Goal: Information Seeking & Learning: Learn about a topic

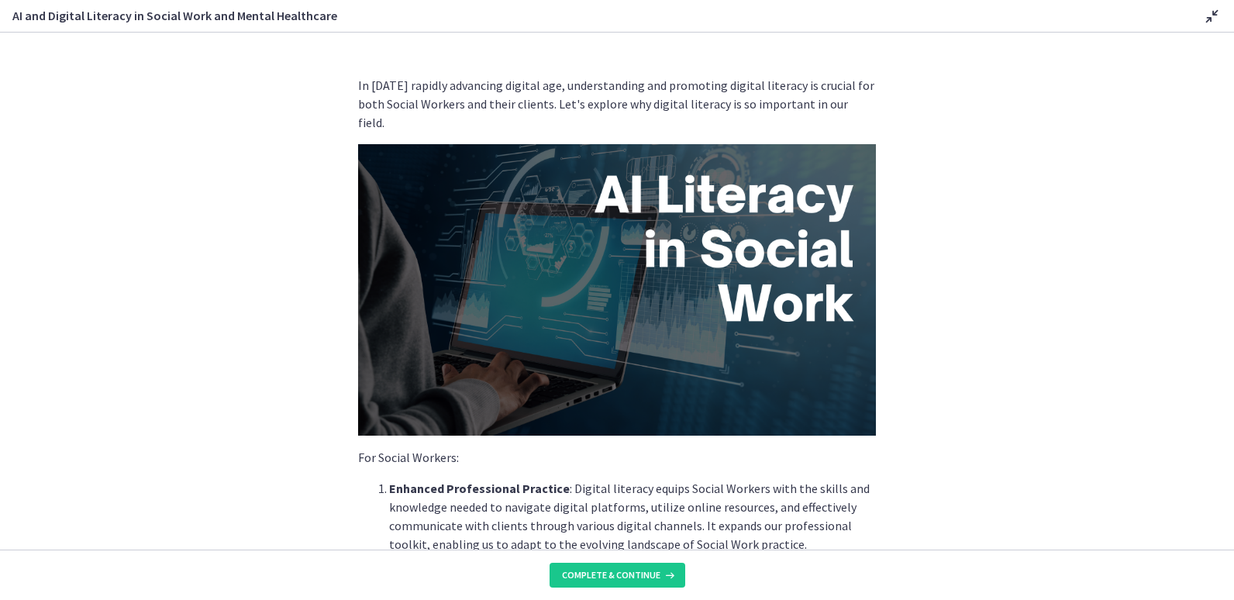
scroll to position [198, 0]
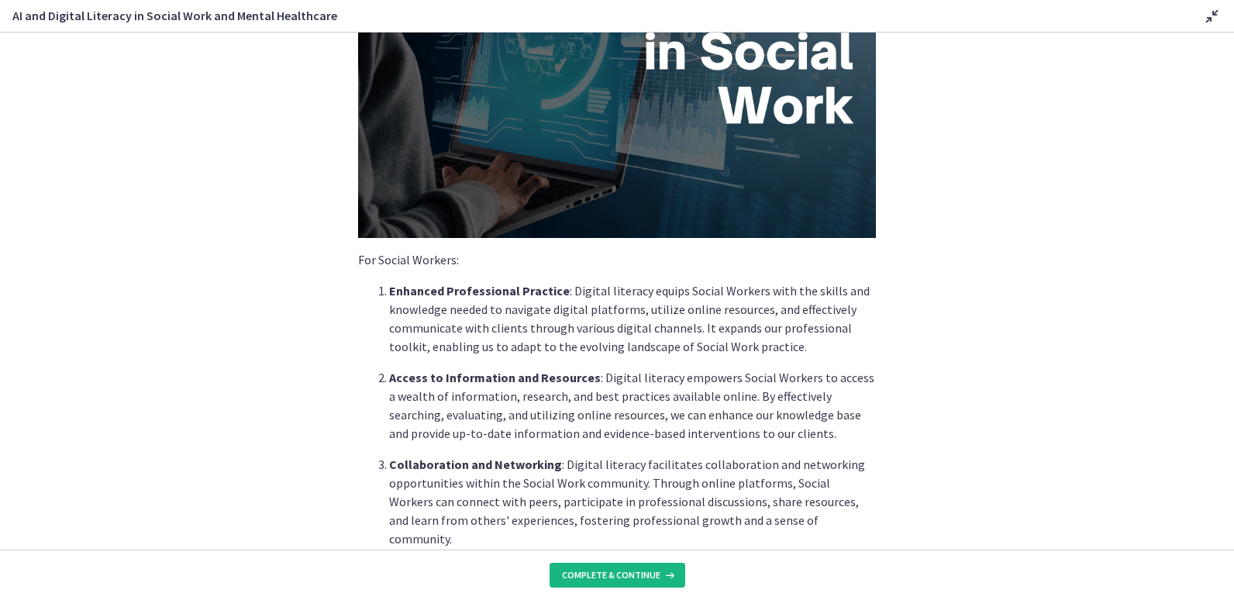
click at [648, 574] on span "Complete & continue" at bounding box center [611, 575] width 98 height 12
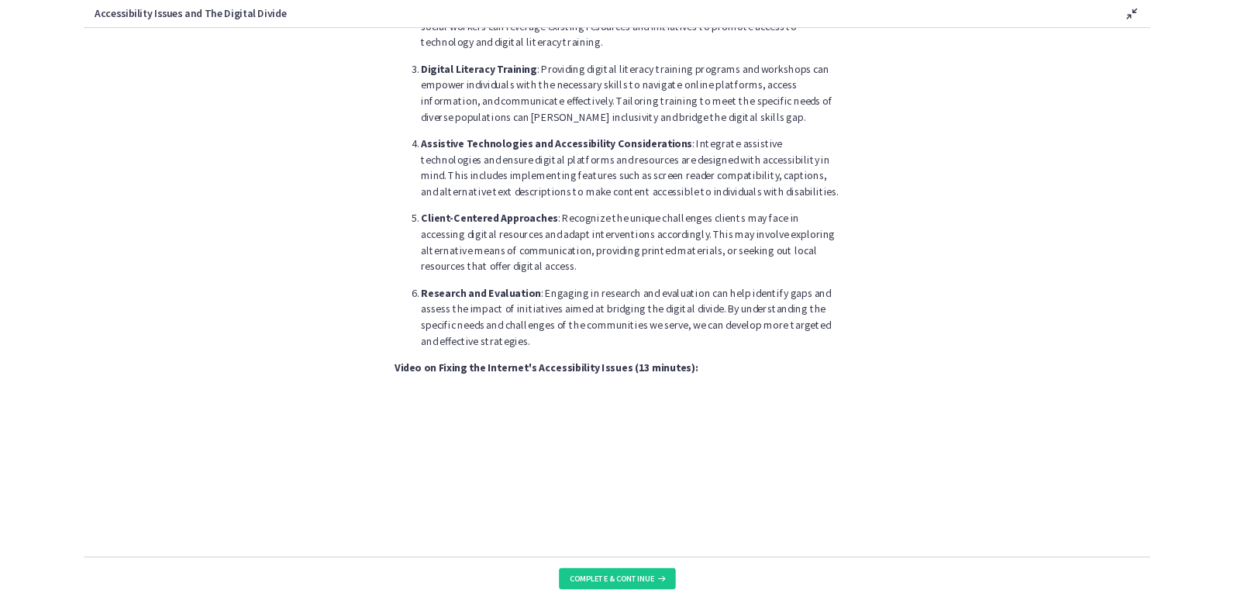
scroll to position [1138, 0]
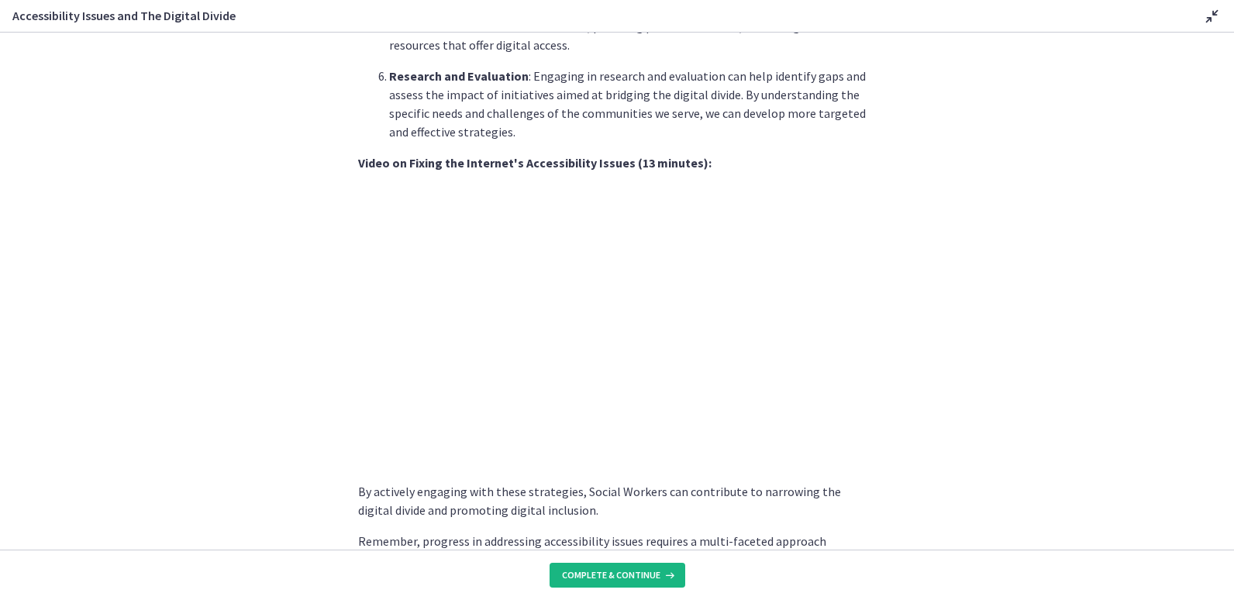
click at [611, 573] on span "Complete & continue" at bounding box center [611, 575] width 98 height 12
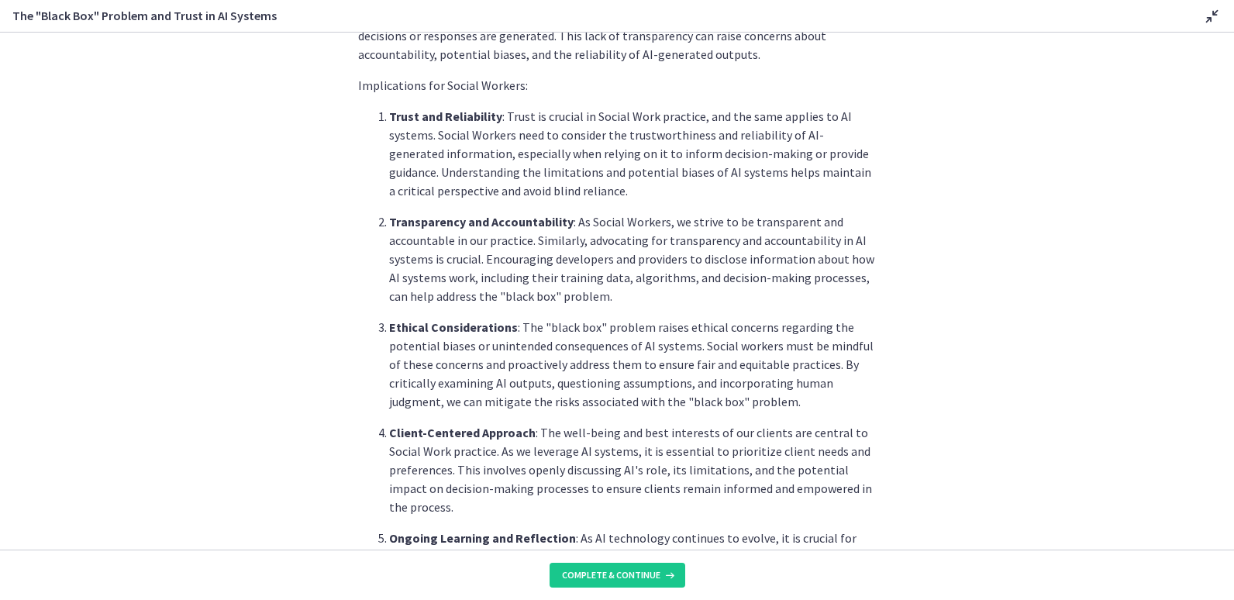
scroll to position [429, 0]
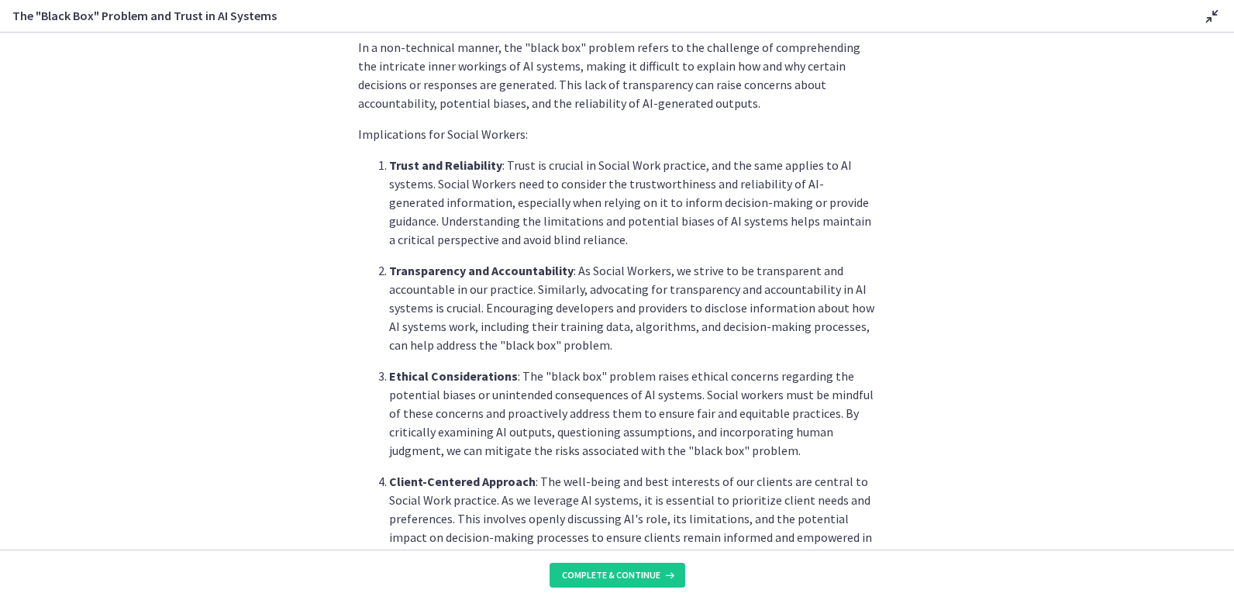
drag, startPoint x: 1218, startPoint y: 337, endPoint x: 1222, endPoint y: 419, distance: 81.5
drag, startPoint x: 1222, startPoint y: 419, endPoint x: 643, endPoint y: 564, distance: 596.4
click at [643, 564] on button "Complete & continue" at bounding box center [618, 575] width 136 height 25
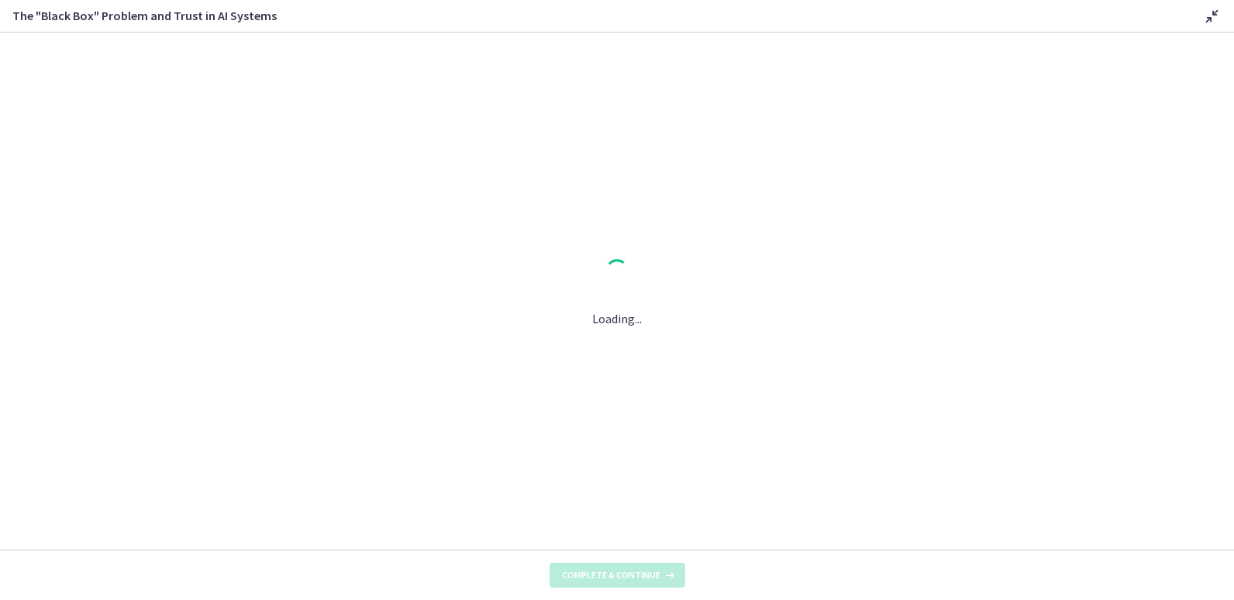
scroll to position [0, 0]
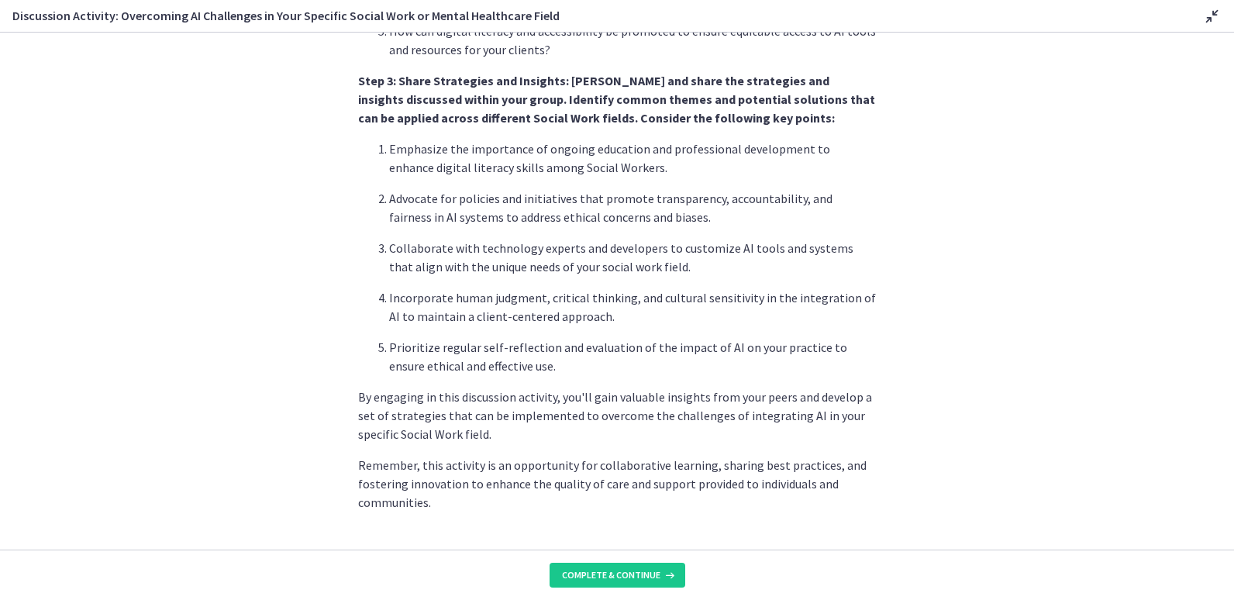
scroll to position [897, 0]
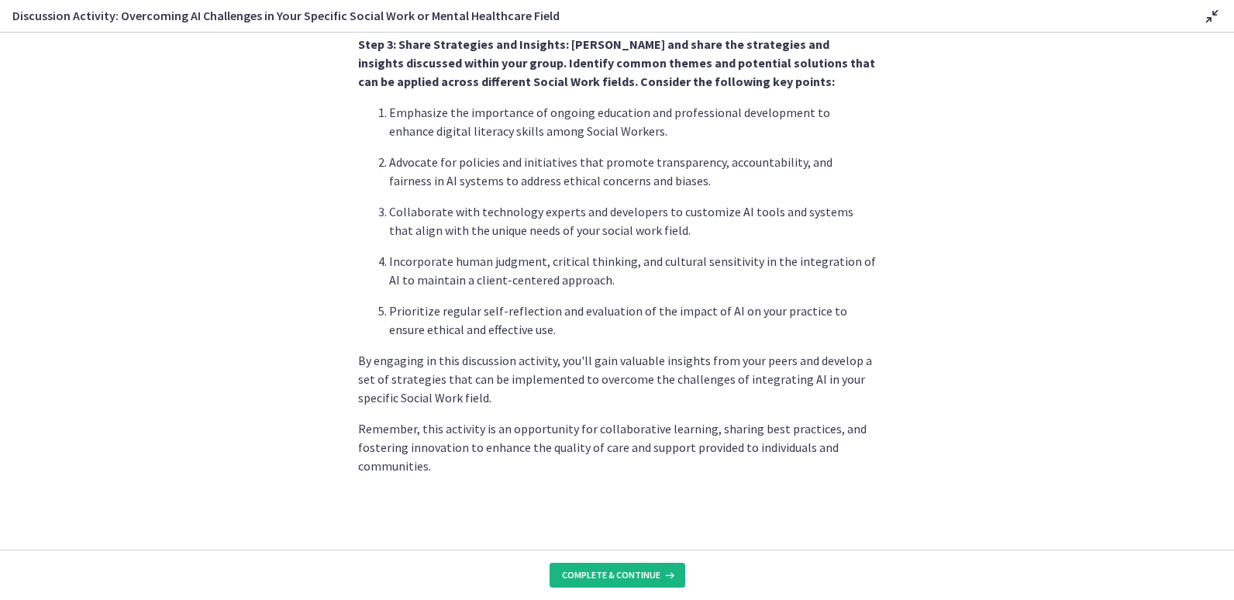
click at [593, 574] on span "Complete & continue" at bounding box center [611, 575] width 98 height 12
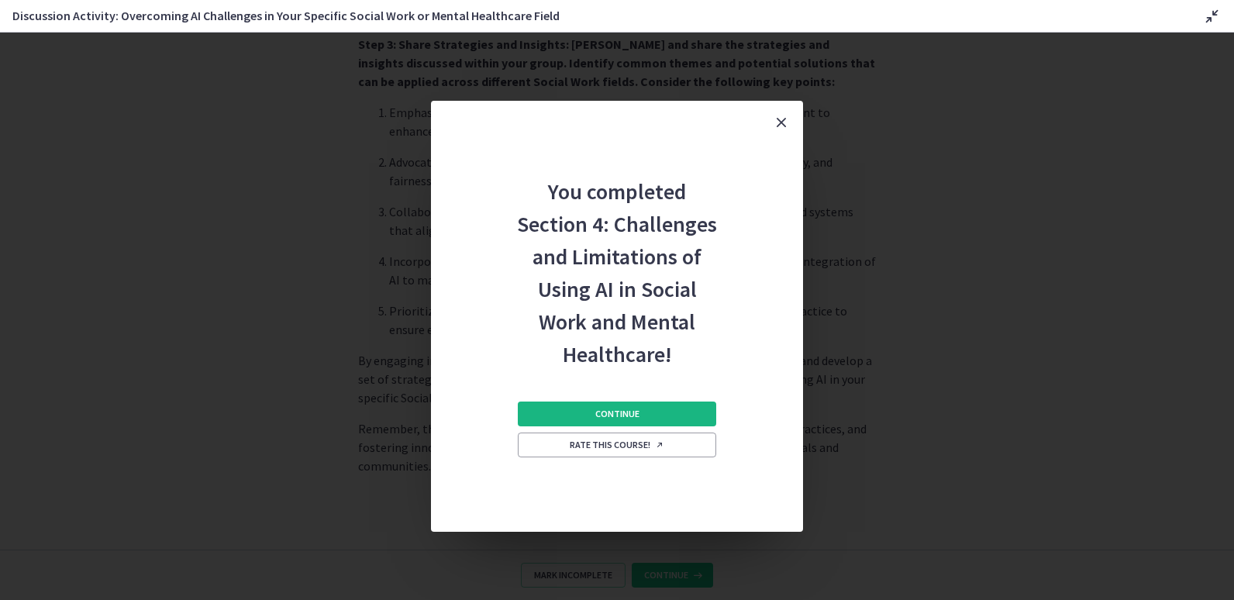
click at [623, 408] on span "Continue" at bounding box center [617, 414] width 44 height 12
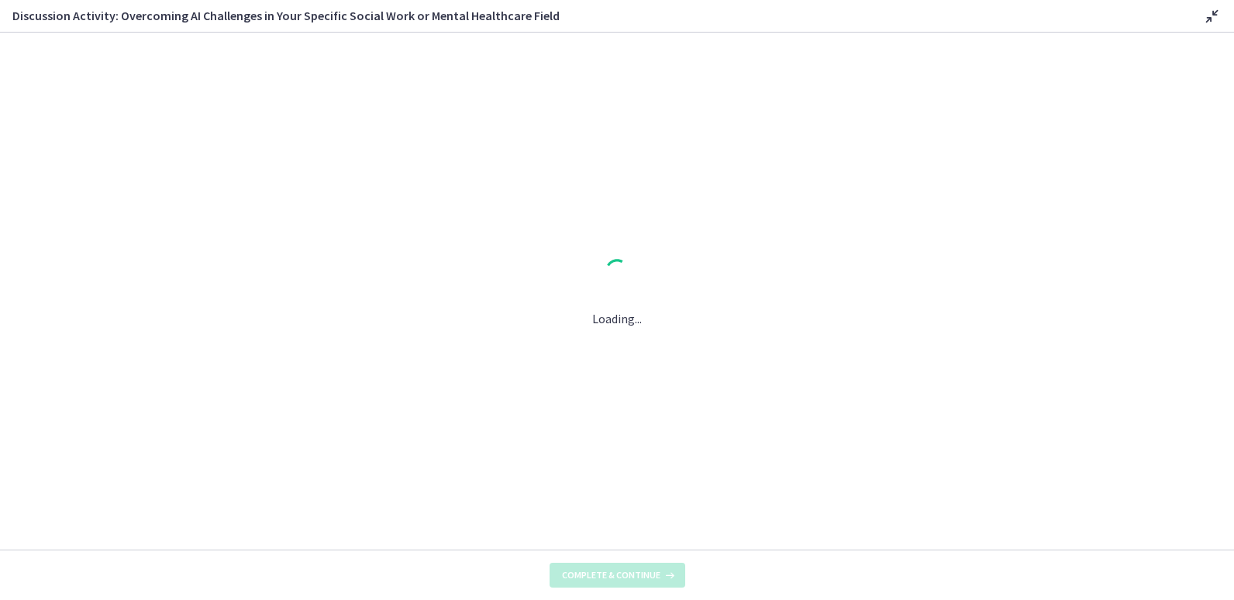
scroll to position [0, 0]
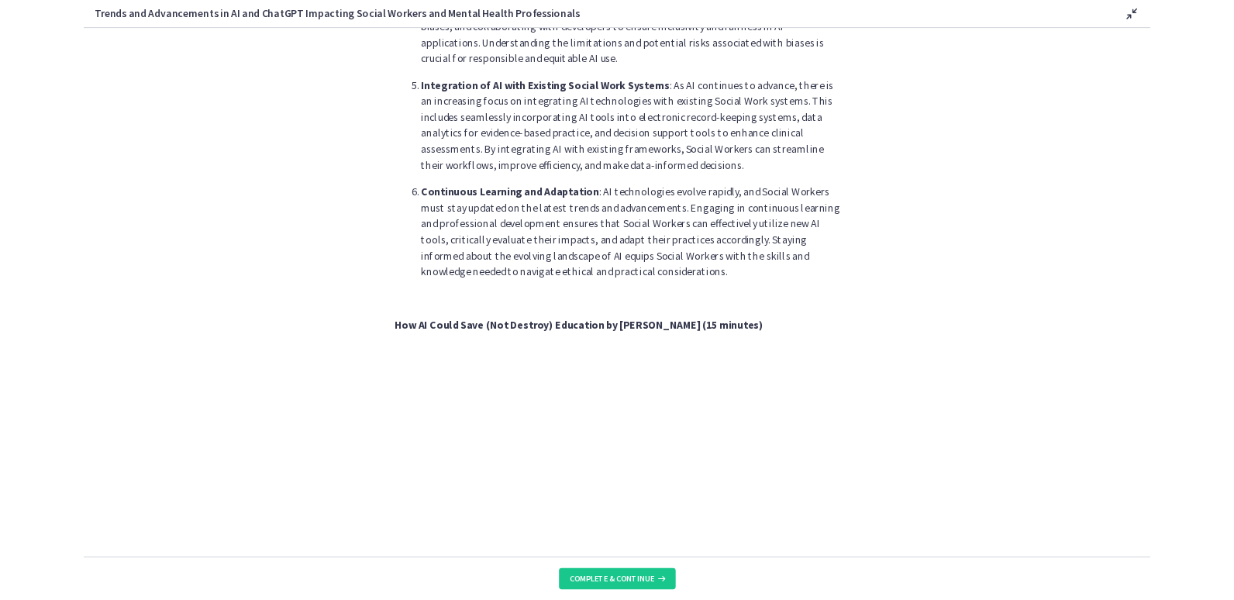
scroll to position [1086, 0]
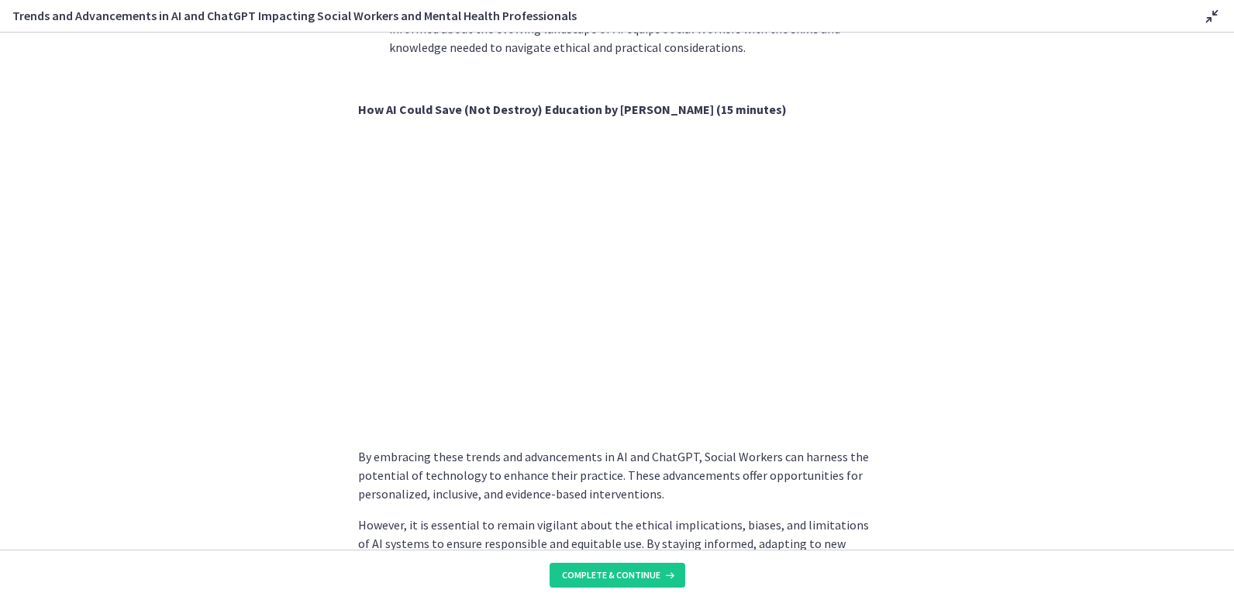
click at [1212, 17] on icon at bounding box center [1212, 16] width 19 height 19
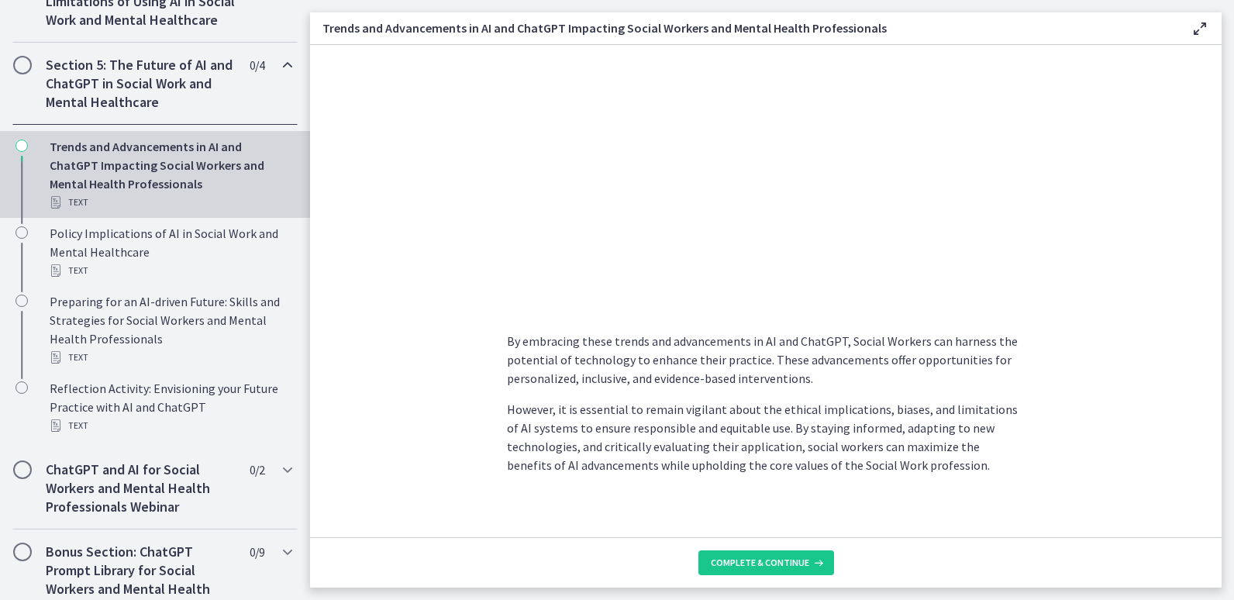
scroll to position [1224, 0]
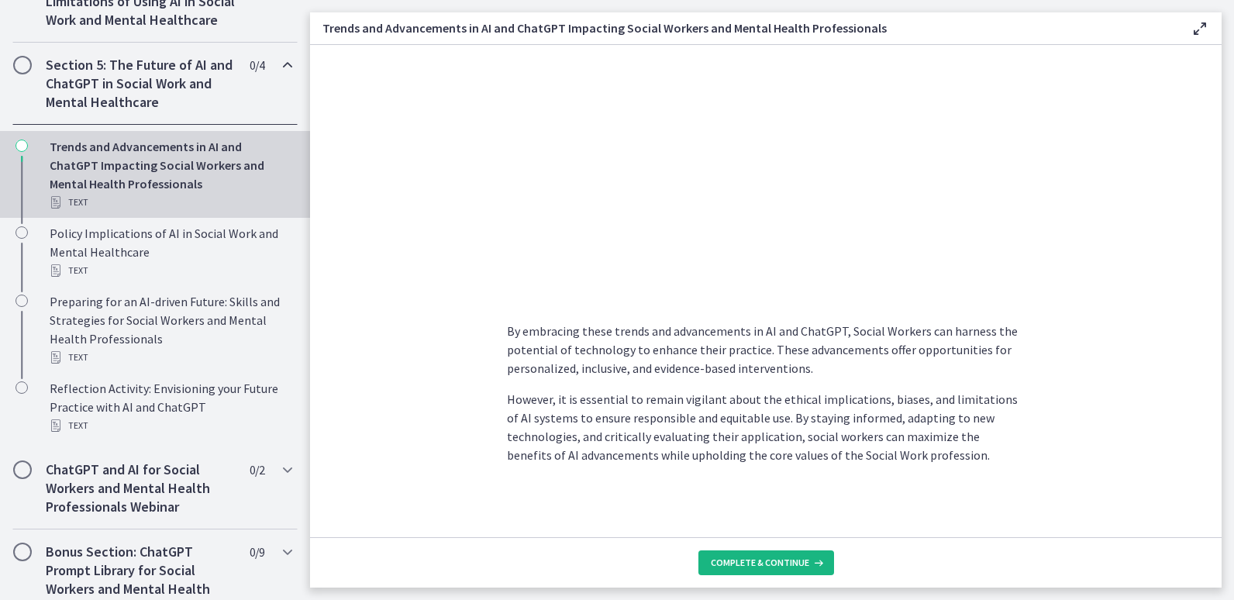
click at [747, 556] on button "Complete & continue" at bounding box center [766, 562] width 136 height 25
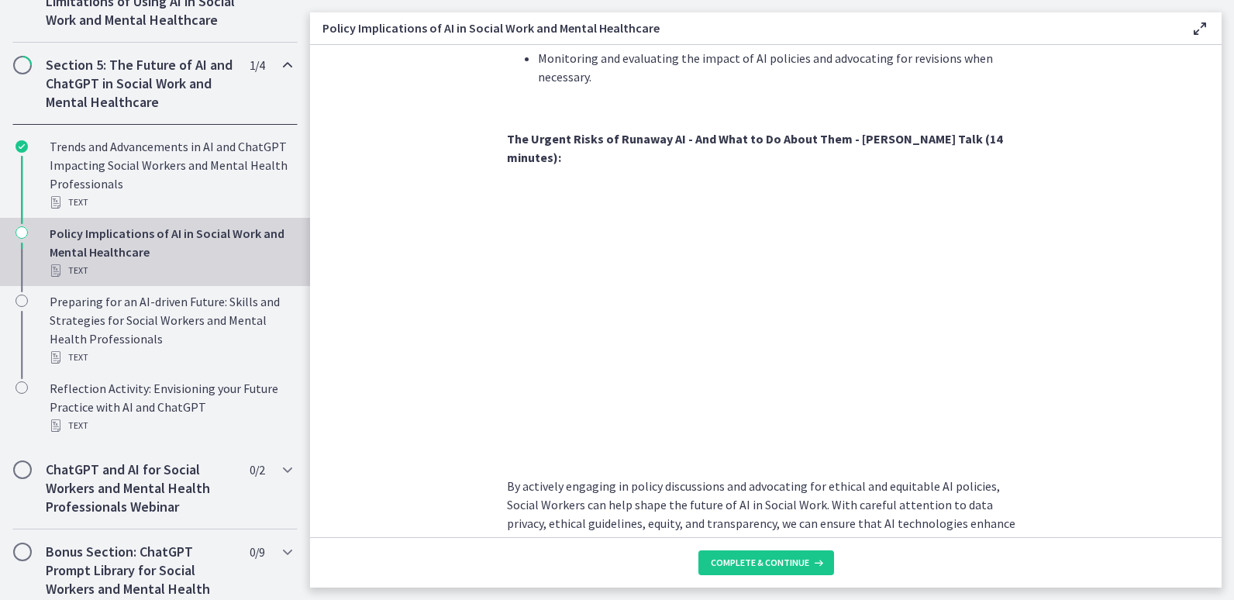
scroll to position [1342, 0]
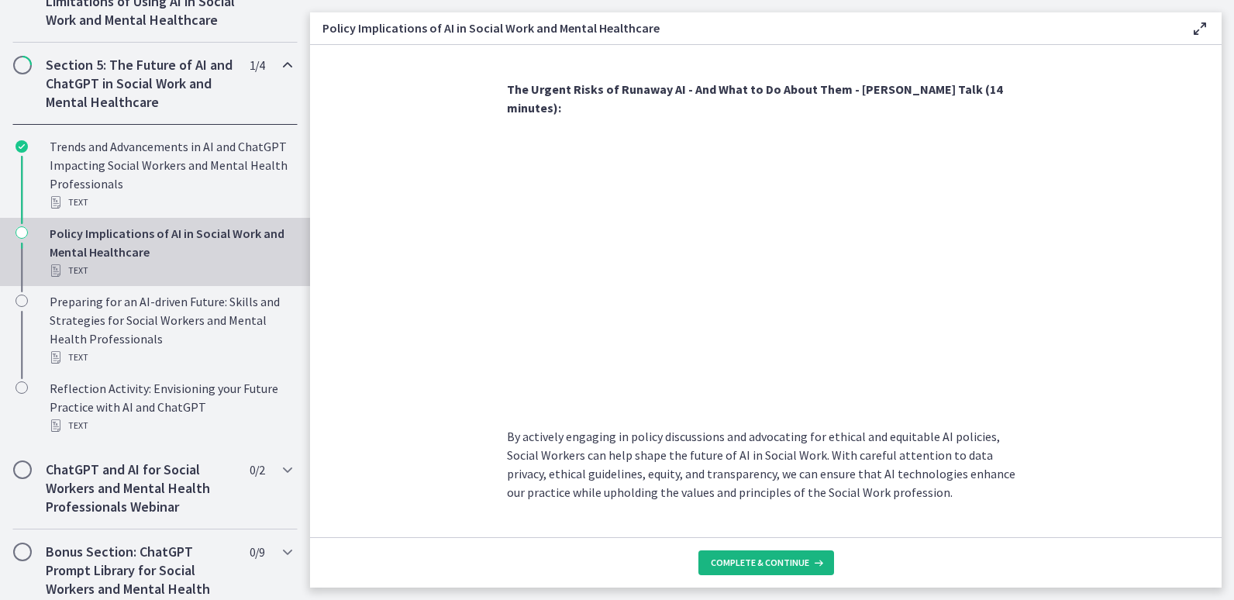
click at [773, 572] on button "Complete & continue" at bounding box center [766, 562] width 136 height 25
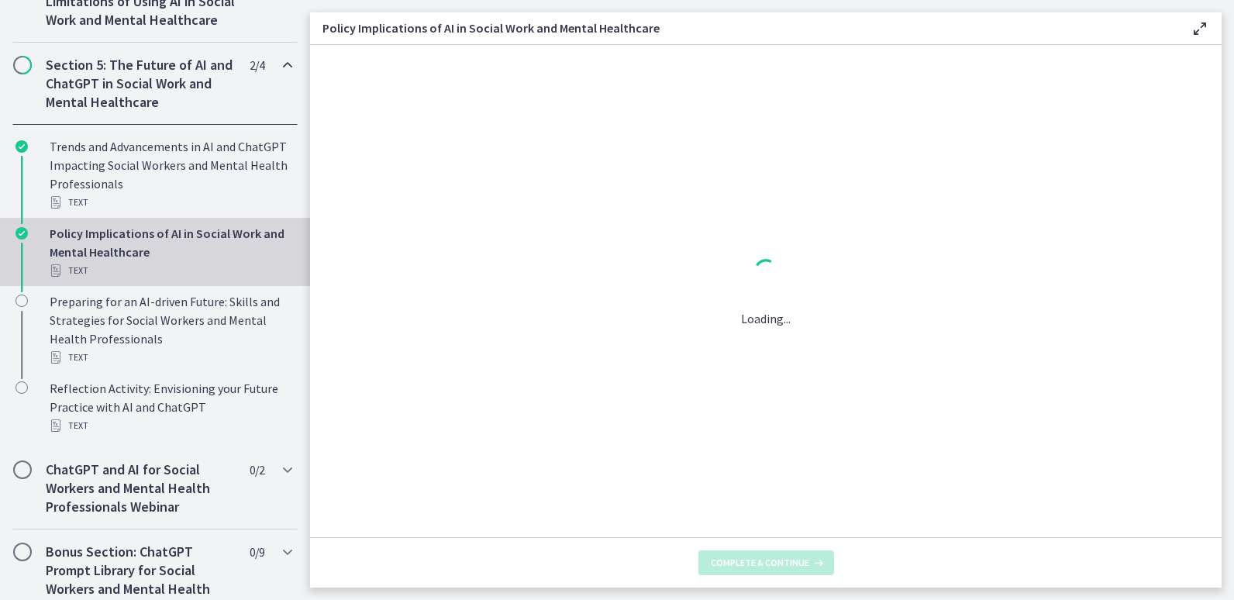
scroll to position [0, 0]
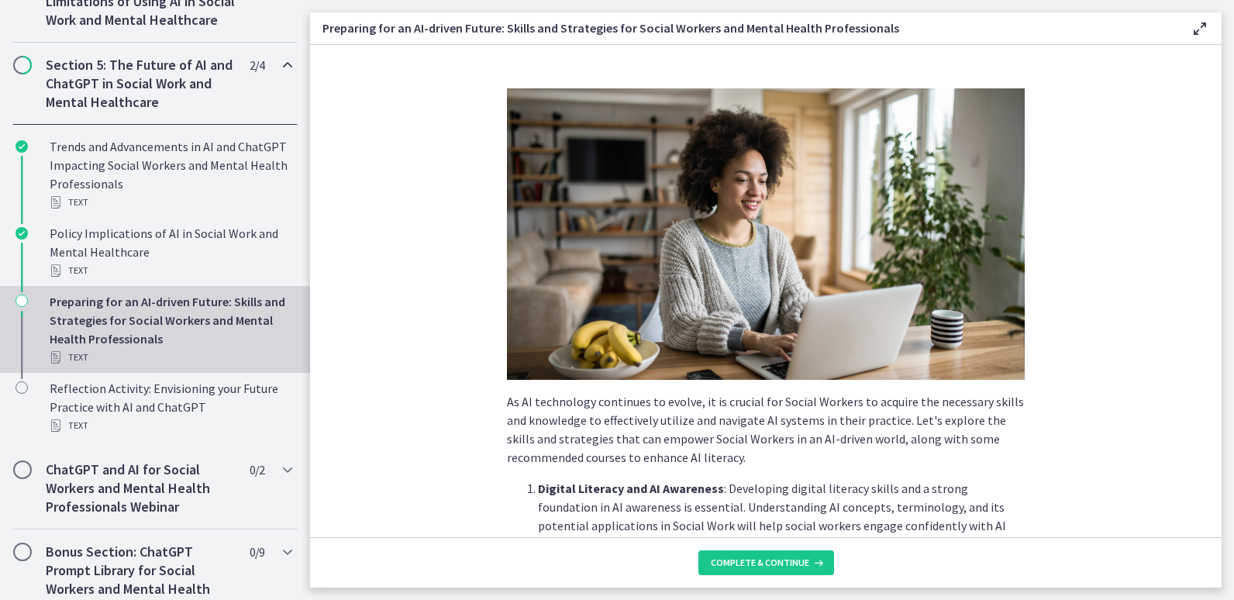
click at [1075, 350] on section "As AI technology continues to evolve, it is crucial for Social Workers to acqui…" at bounding box center [766, 291] width 912 height 492
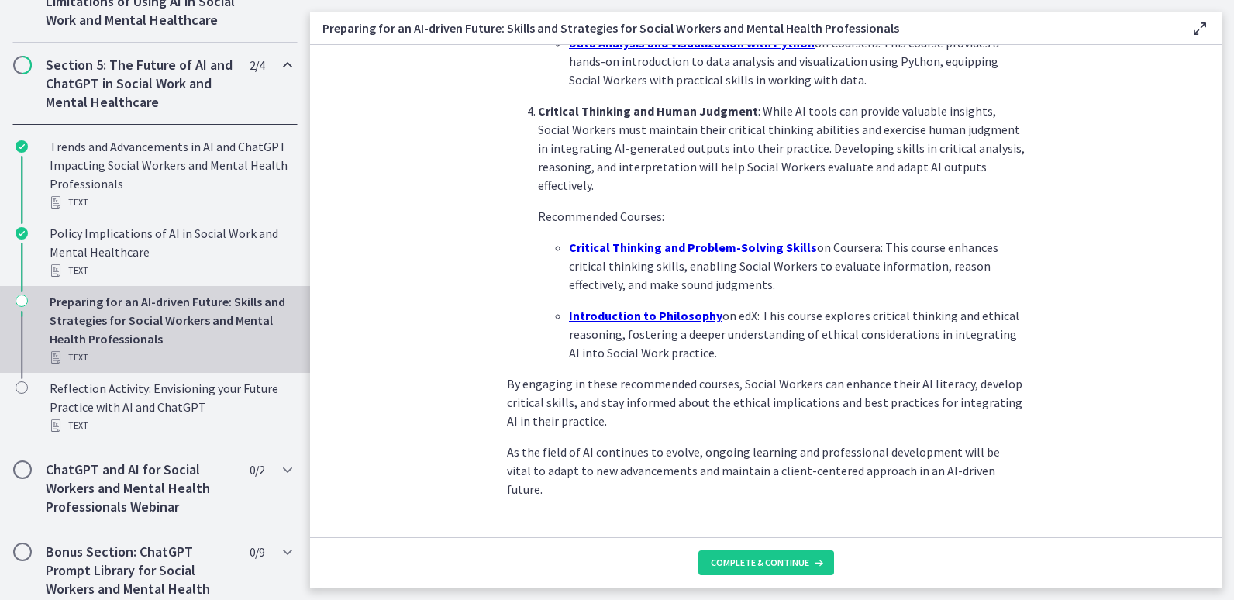
scroll to position [1071, 0]
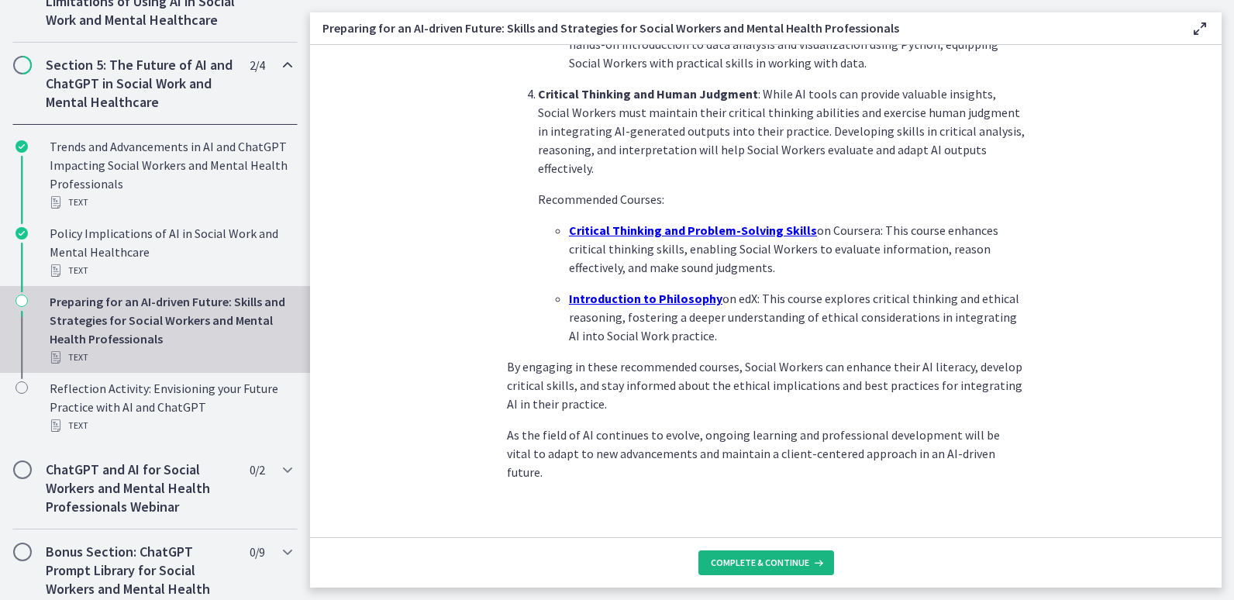
click at [785, 564] on span "Complete & continue" at bounding box center [760, 563] width 98 height 12
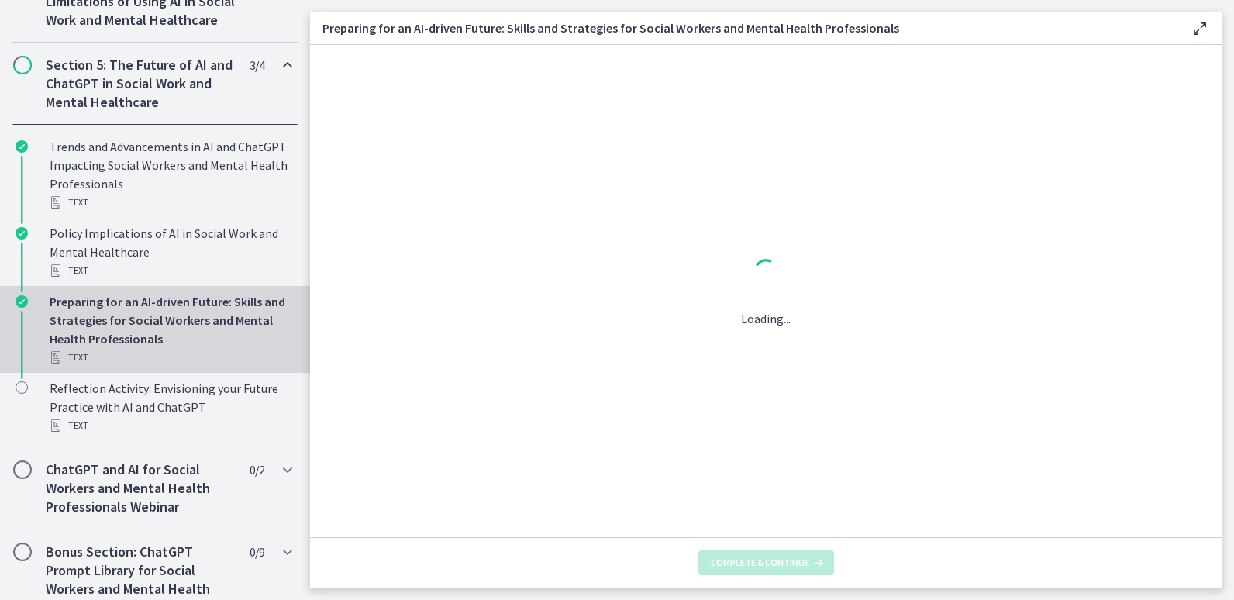
scroll to position [0, 0]
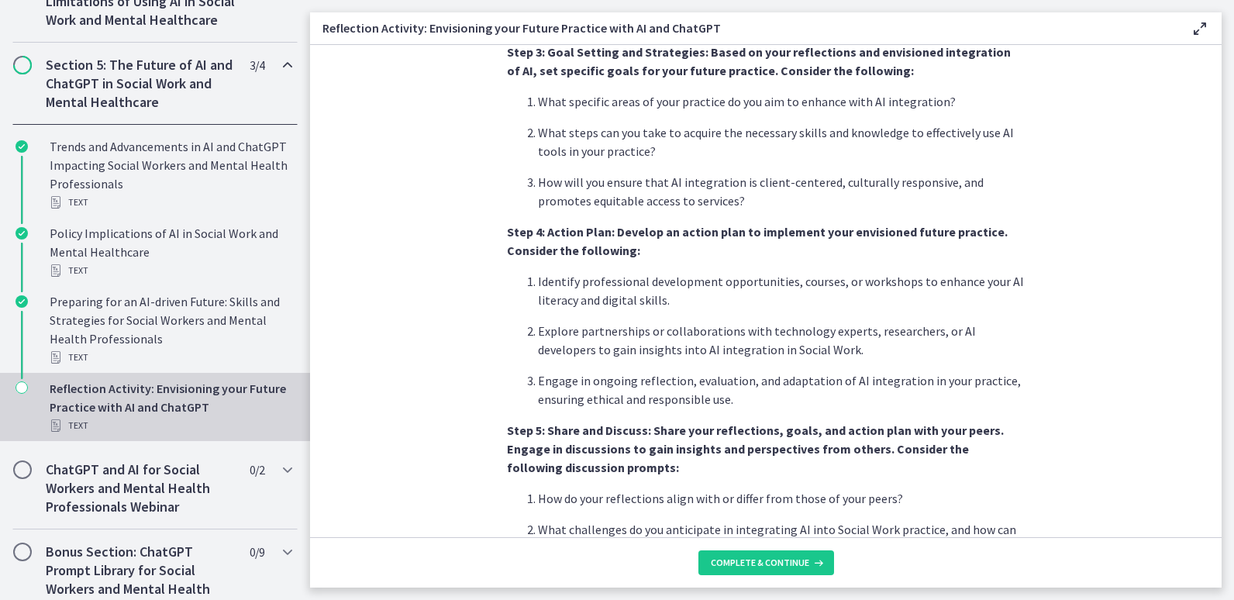
scroll to position [1281, 0]
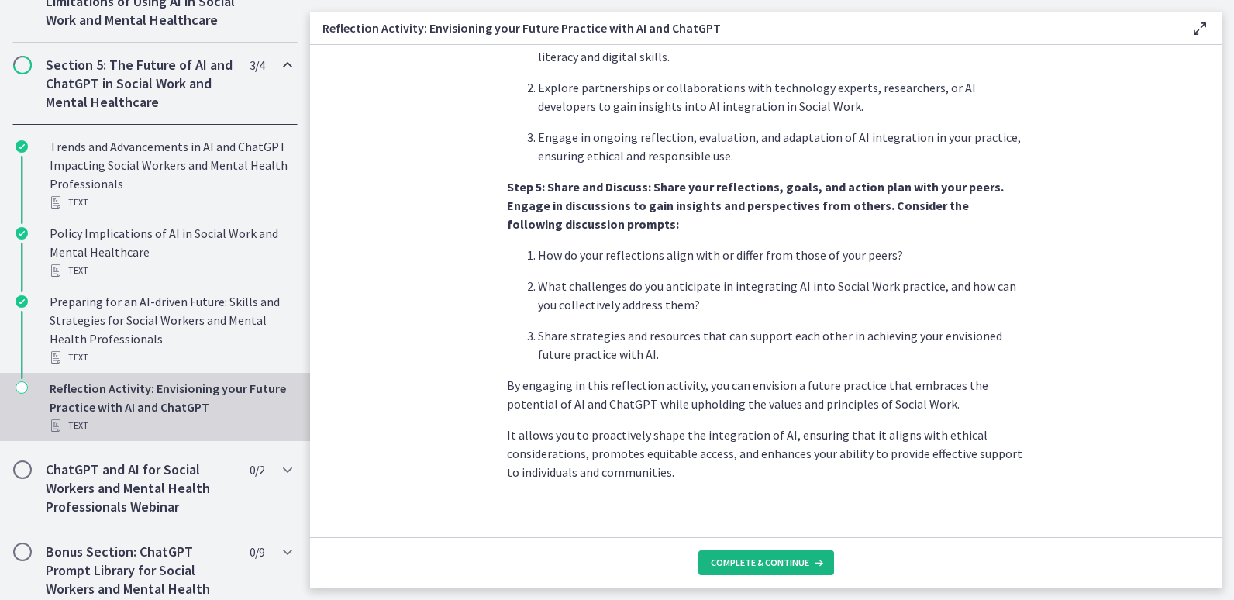
click at [793, 571] on button "Complete & continue" at bounding box center [766, 562] width 136 height 25
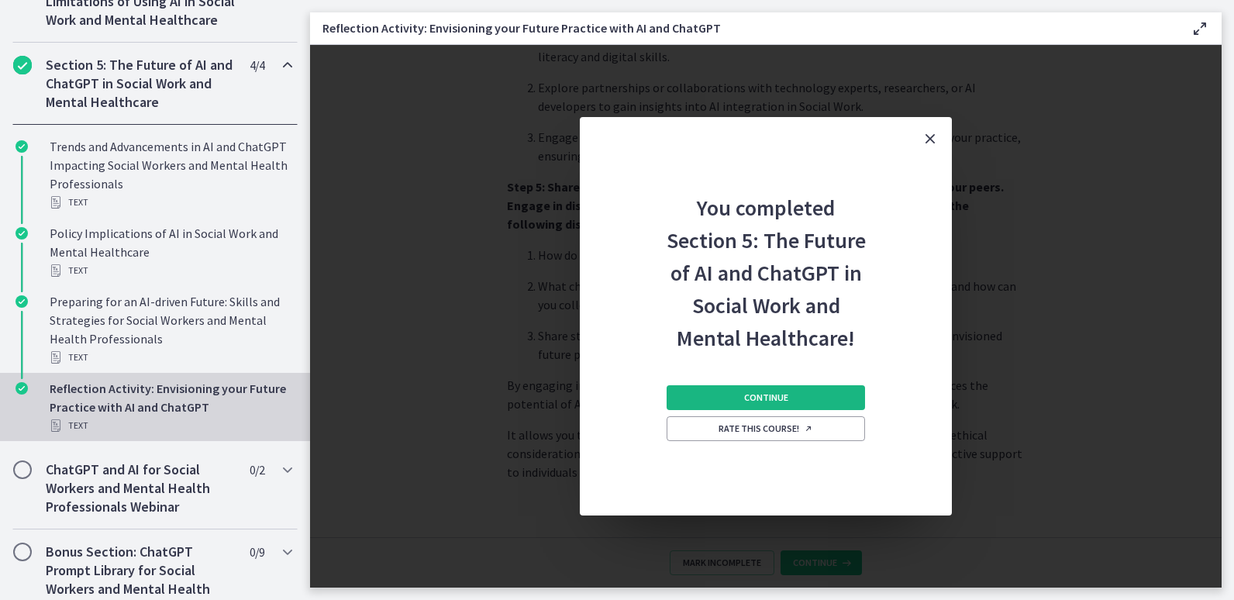
click at [817, 398] on button "Continue" at bounding box center [766, 397] width 198 height 25
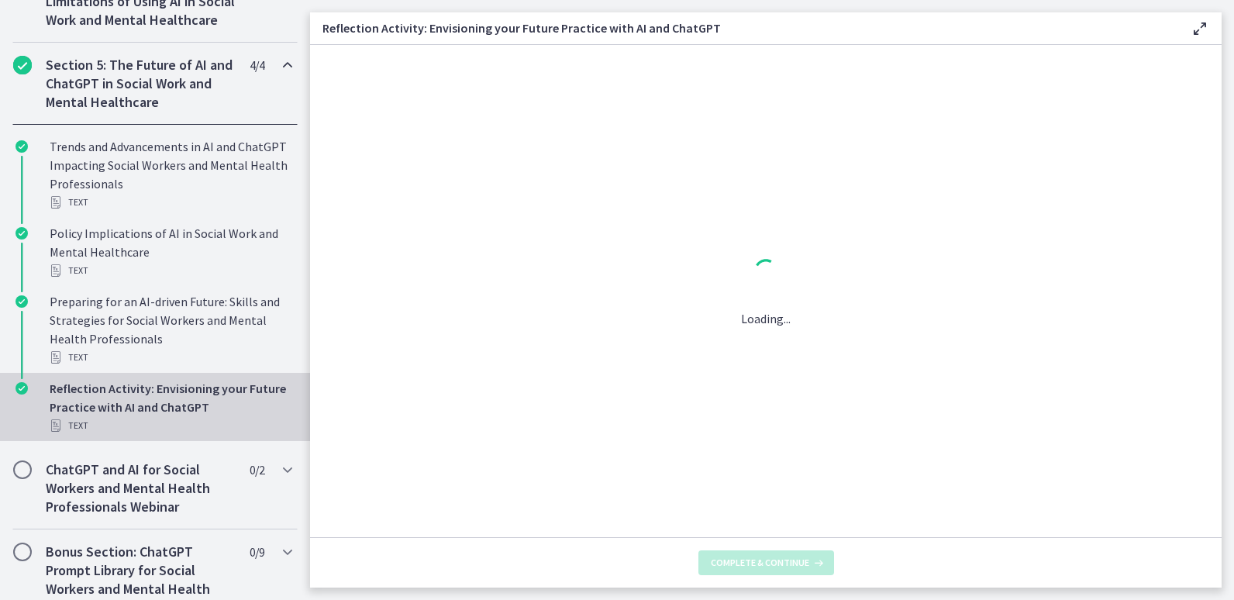
scroll to position [0, 0]
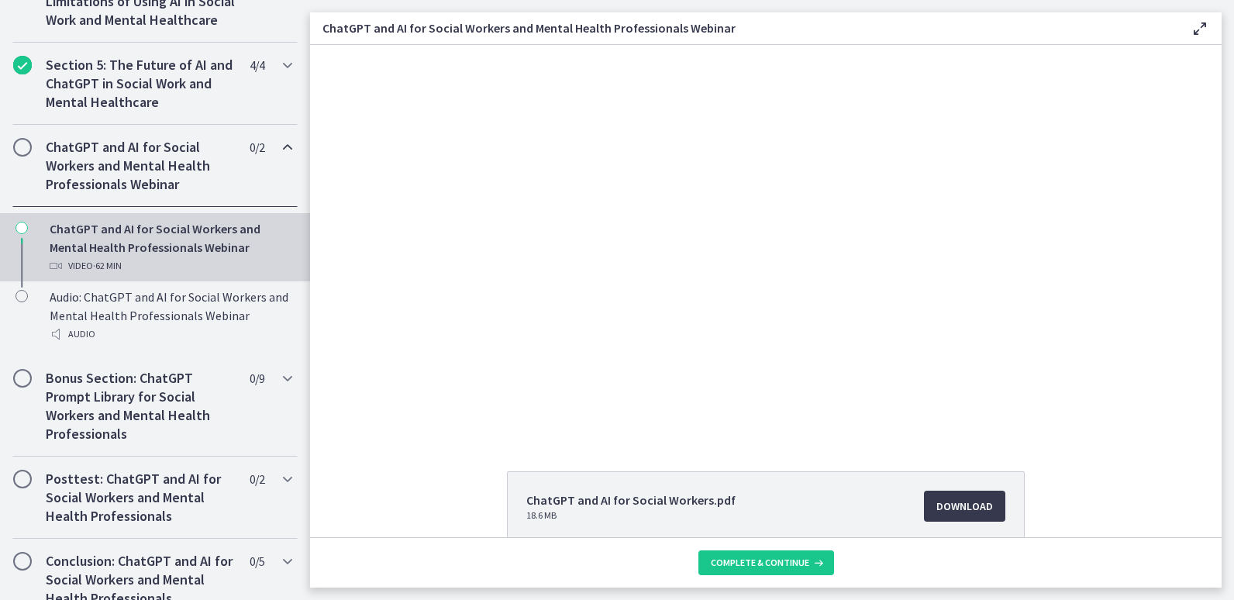
scroll to position [743, 0]
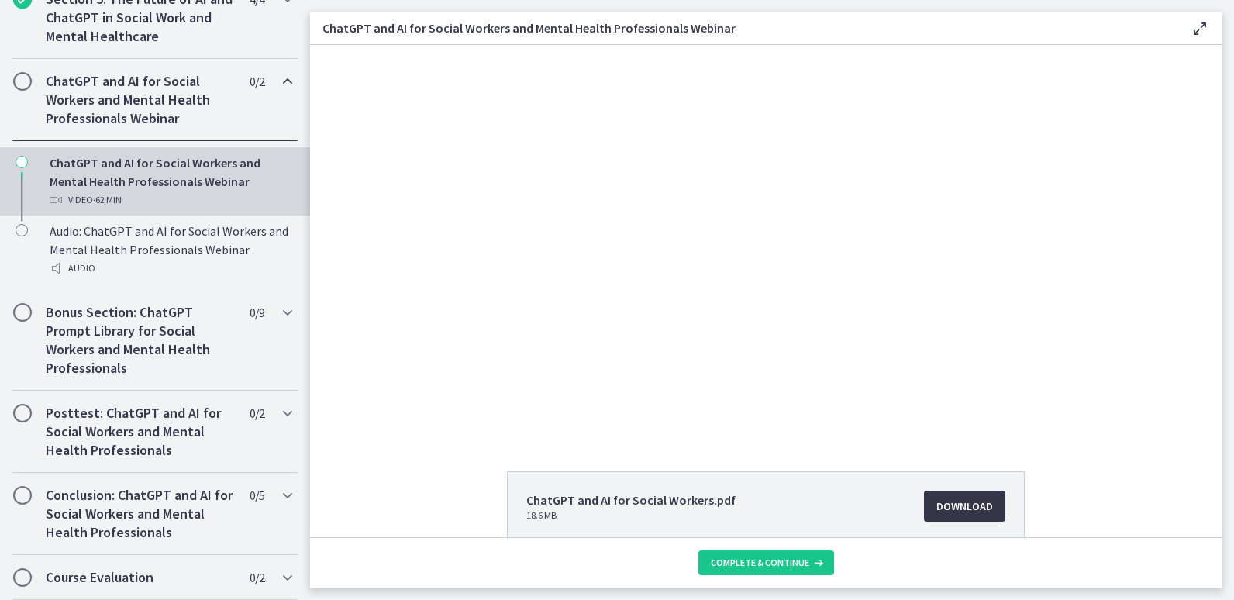
click at [970, 498] on span "Download Opens in a new window" at bounding box center [964, 506] width 57 height 19
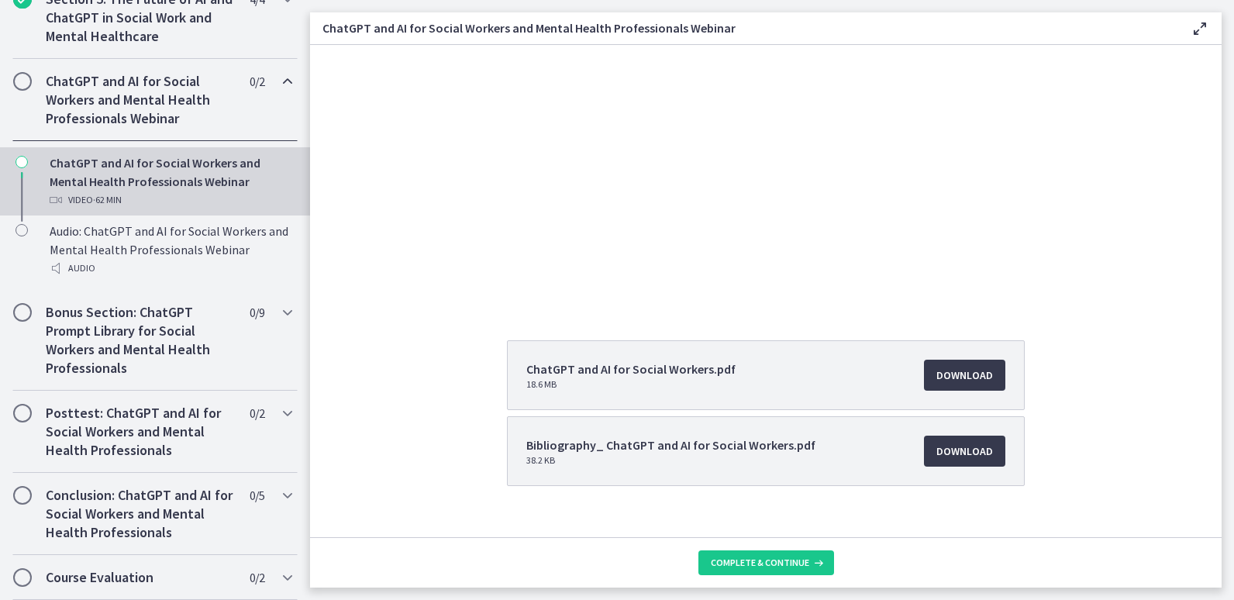
scroll to position [154, 0]
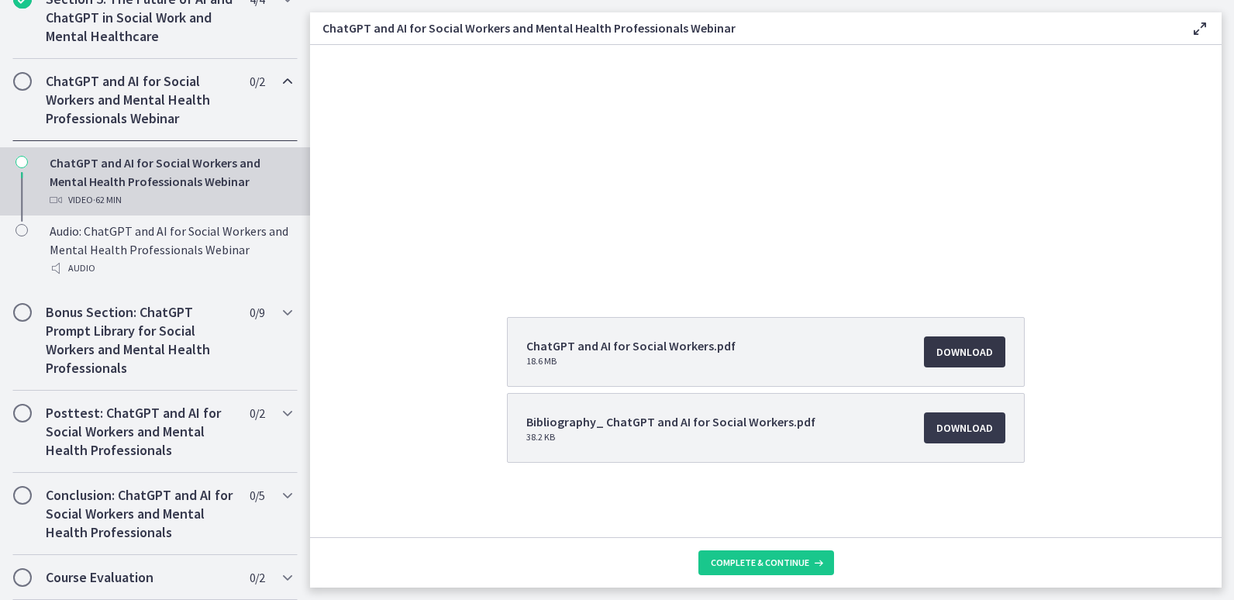
click at [968, 342] on link "Download Opens in a new window" at bounding box center [964, 351] width 81 height 31
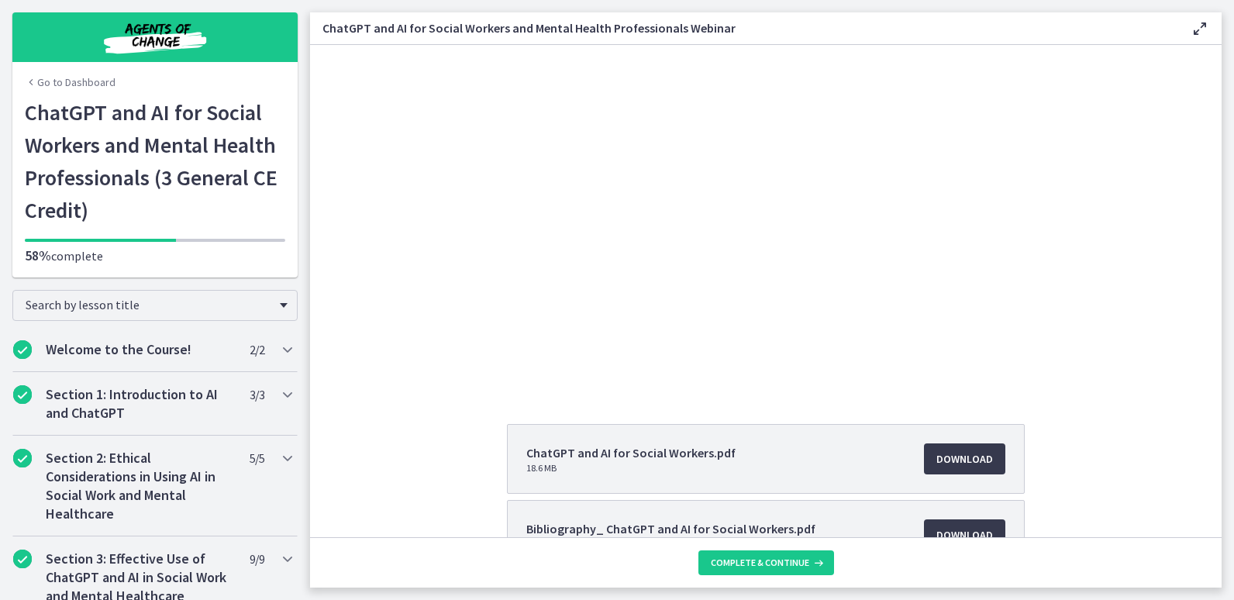
scroll to position [0, 0]
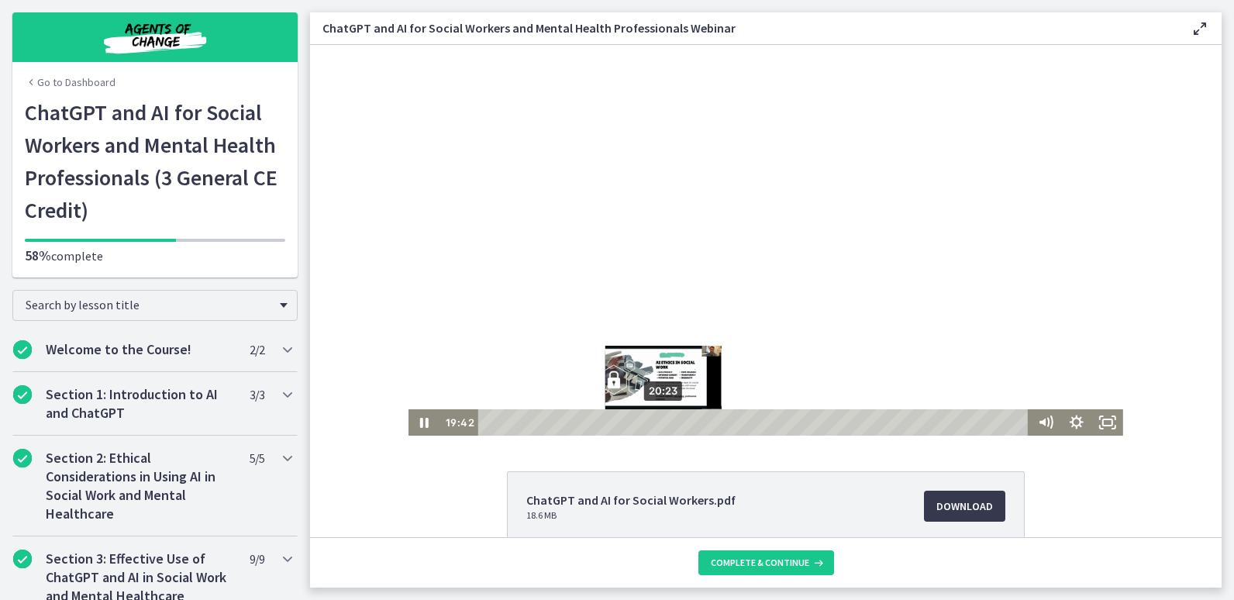
click at [658, 424] on div "20:23" at bounding box center [755, 422] width 538 height 26
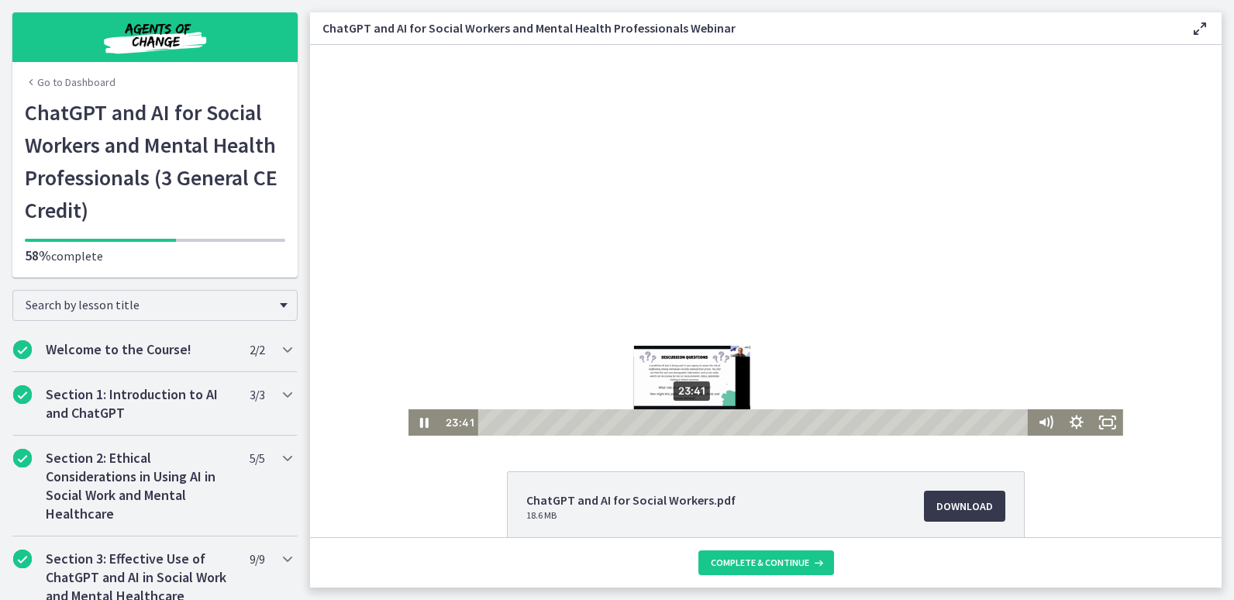
click at [687, 425] on div "23:41" at bounding box center [755, 422] width 538 height 26
click at [699, 425] on div "25:06" at bounding box center [755, 422] width 538 height 26
click at [713, 424] on div "26:42" at bounding box center [755, 422] width 538 height 26
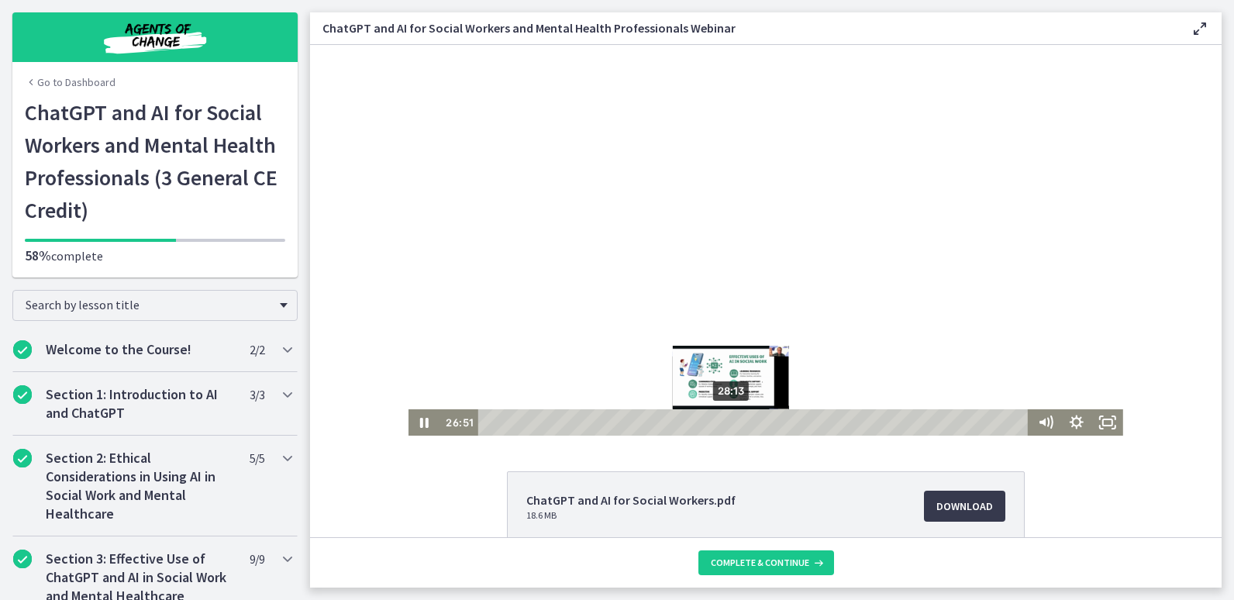
click at [726, 422] on div "28:13" at bounding box center [755, 422] width 538 height 26
click at [742, 422] on div "30:00" at bounding box center [755, 422] width 538 height 26
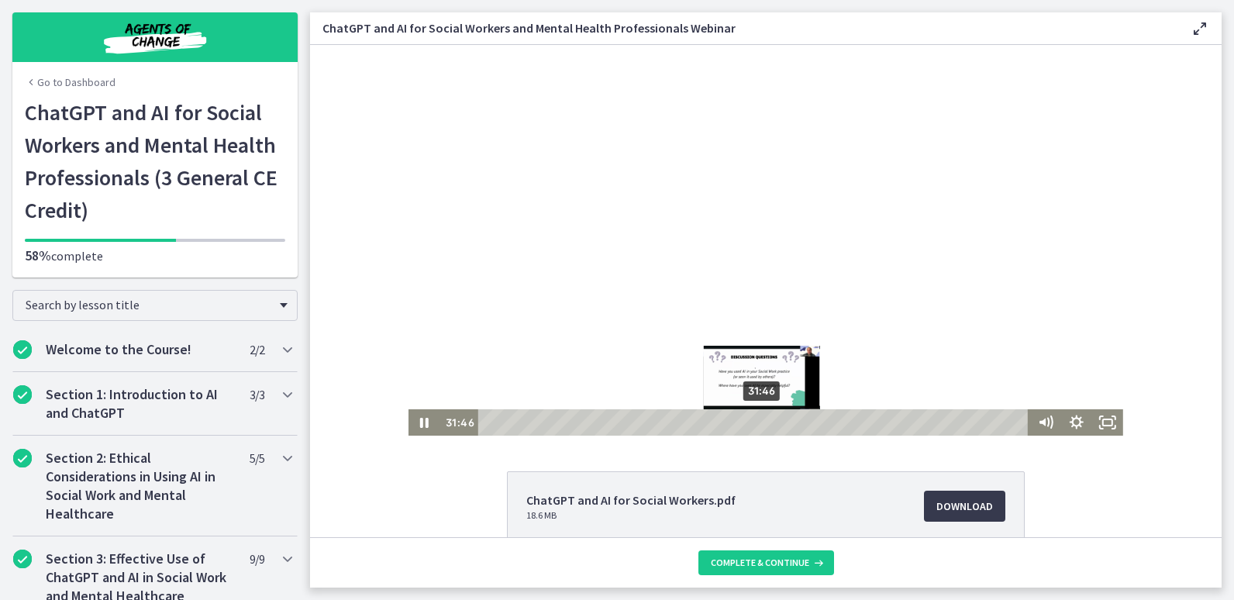
click at [757, 421] on div "31:46" at bounding box center [755, 422] width 538 height 26
click at [773, 422] on div "33:33" at bounding box center [755, 422] width 538 height 26
click at [781, 422] on div "34:27" at bounding box center [755, 422] width 538 height 26
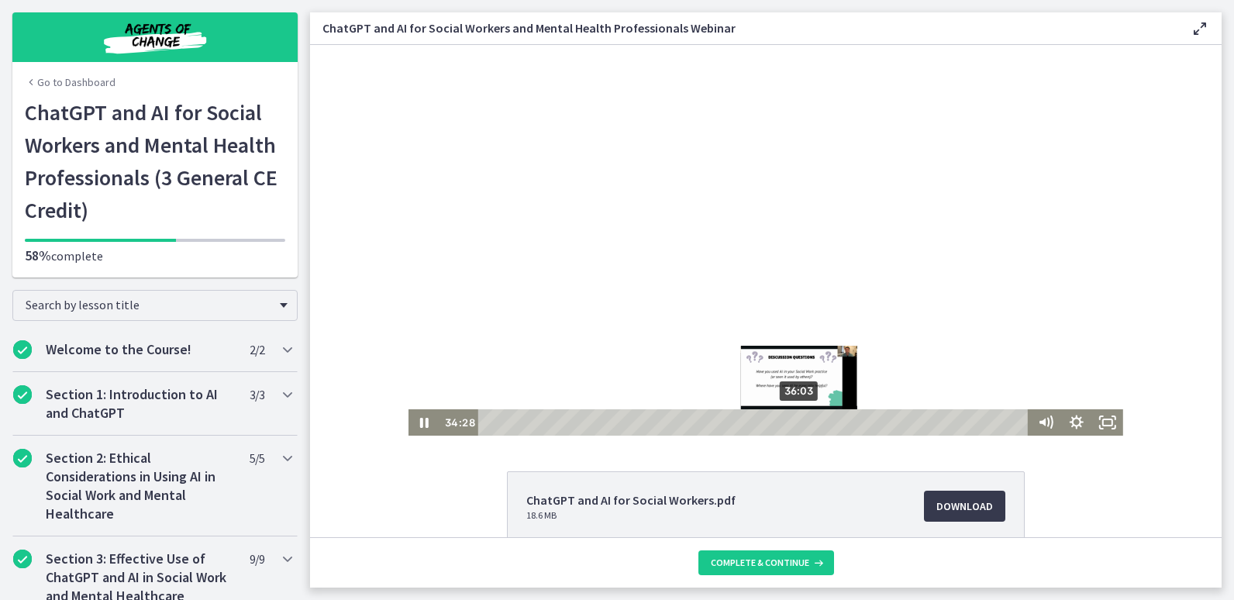
click at [795, 423] on div "36:03" at bounding box center [755, 422] width 538 height 26
click at [809, 423] on div "37:44" at bounding box center [755, 422] width 538 height 26
click at [819, 423] on div "38:53" at bounding box center [755, 422] width 538 height 26
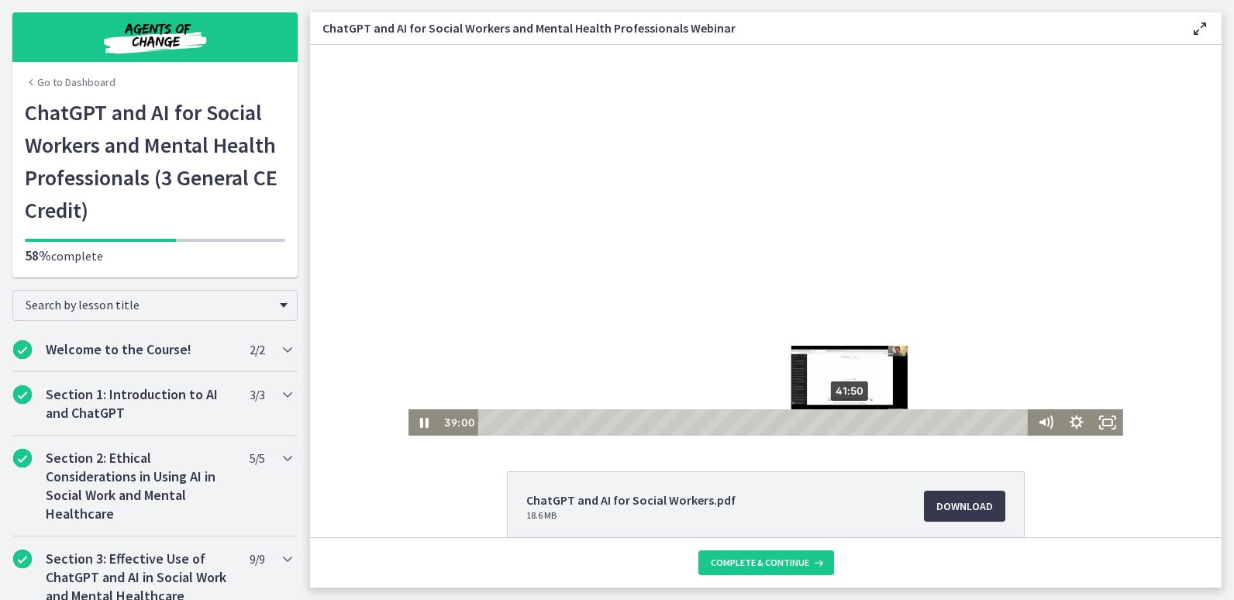
click at [845, 419] on div "41:50" at bounding box center [755, 422] width 538 height 26
click at [861, 422] on div "43:42" at bounding box center [755, 422] width 538 height 26
click at [870, 422] on div "44:40" at bounding box center [755, 422] width 538 height 26
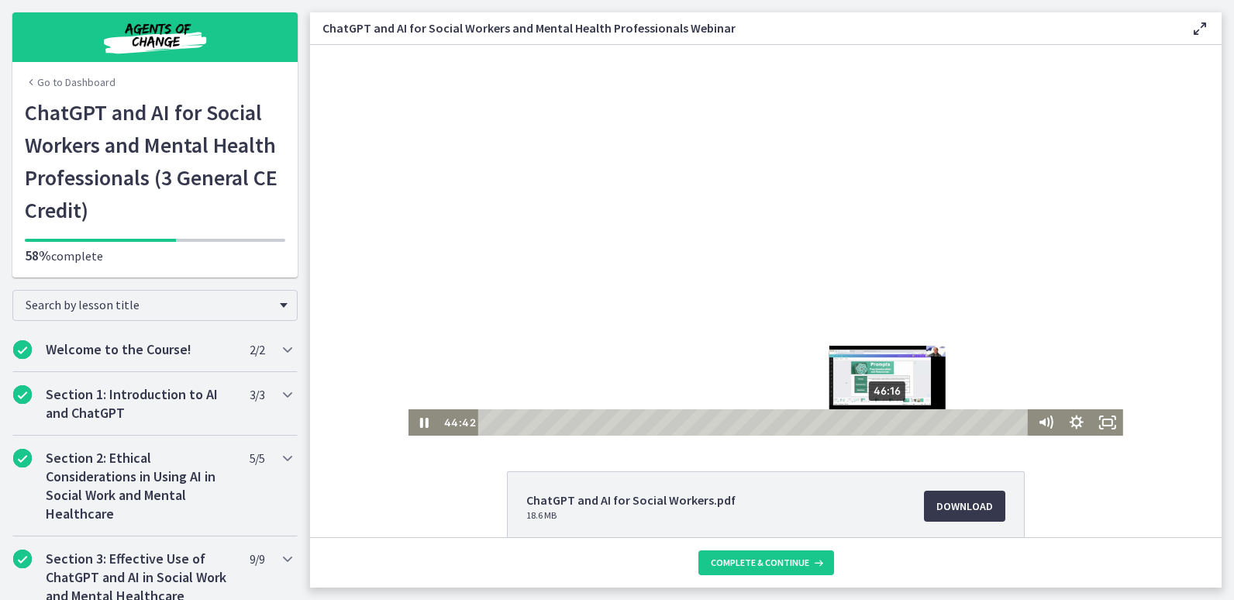
click at [884, 422] on div "46:16" at bounding box center [755, 422] width 538 height 26
click at [895, 421] on div "47:26" at bounding box center [755, 422] width 538 height 26
click at [903, 421] on div "48:30" at bounding box center [755, 422] width 538 height 26
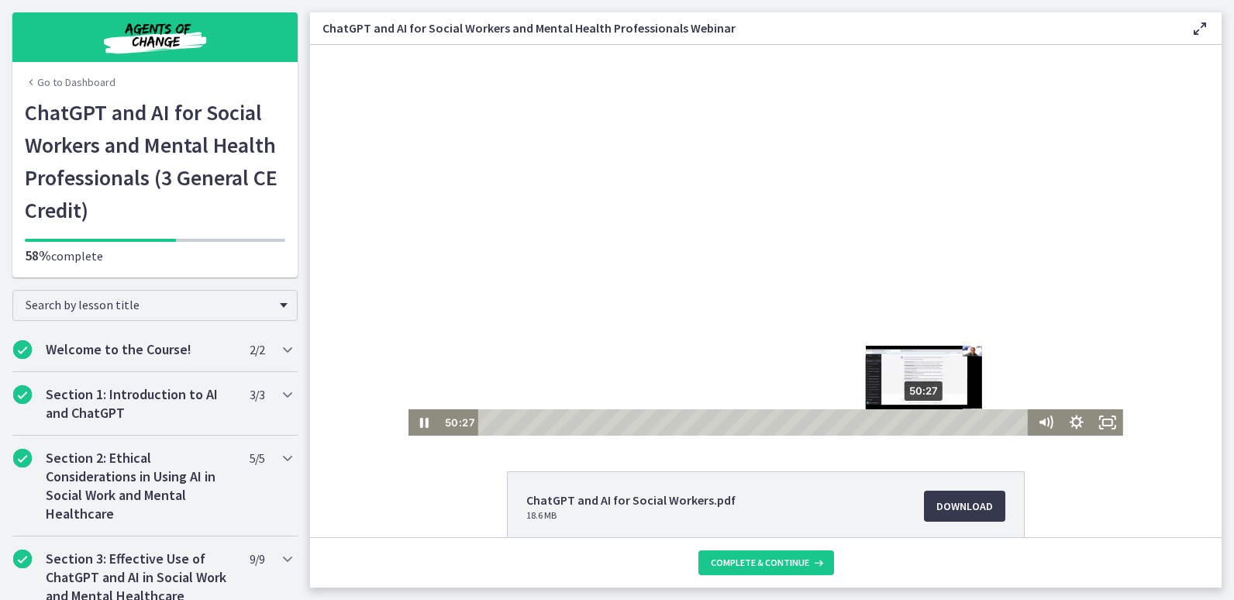
click at [920, 422] on div "50:27" at bounding box center [755, 422] width 538 height 26
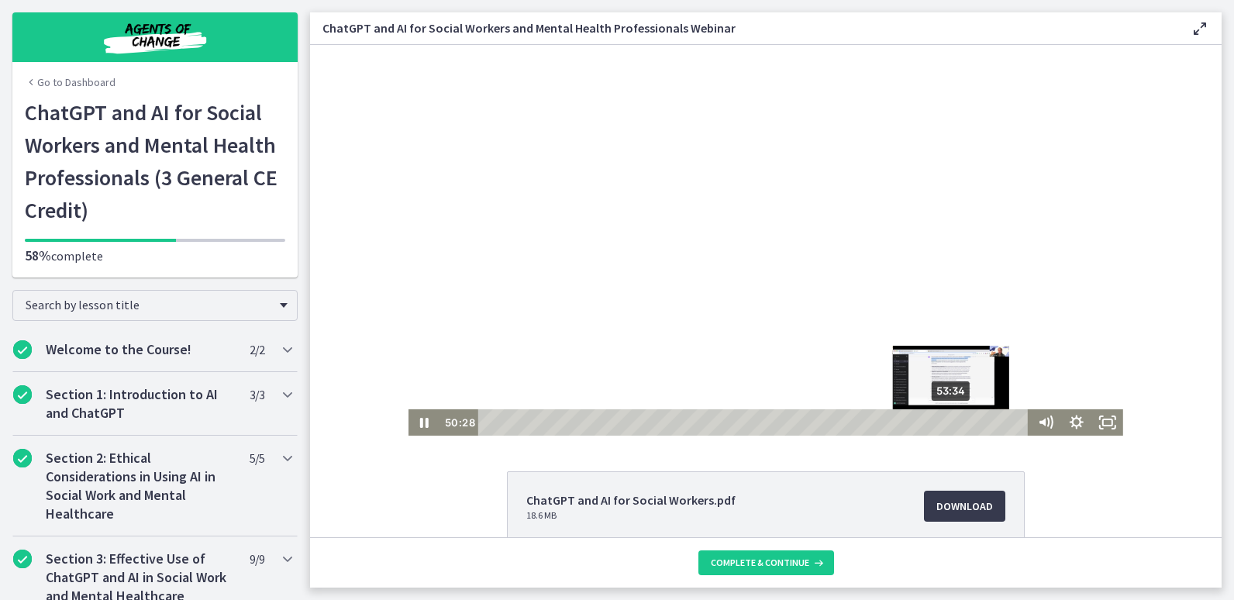
click at [947, 422] on div "53:34" at bounding box center [755, 422] width 538 height 26
click at [967, 421] on div "55:53" at bounding box center [755, 422] width 538 height 26
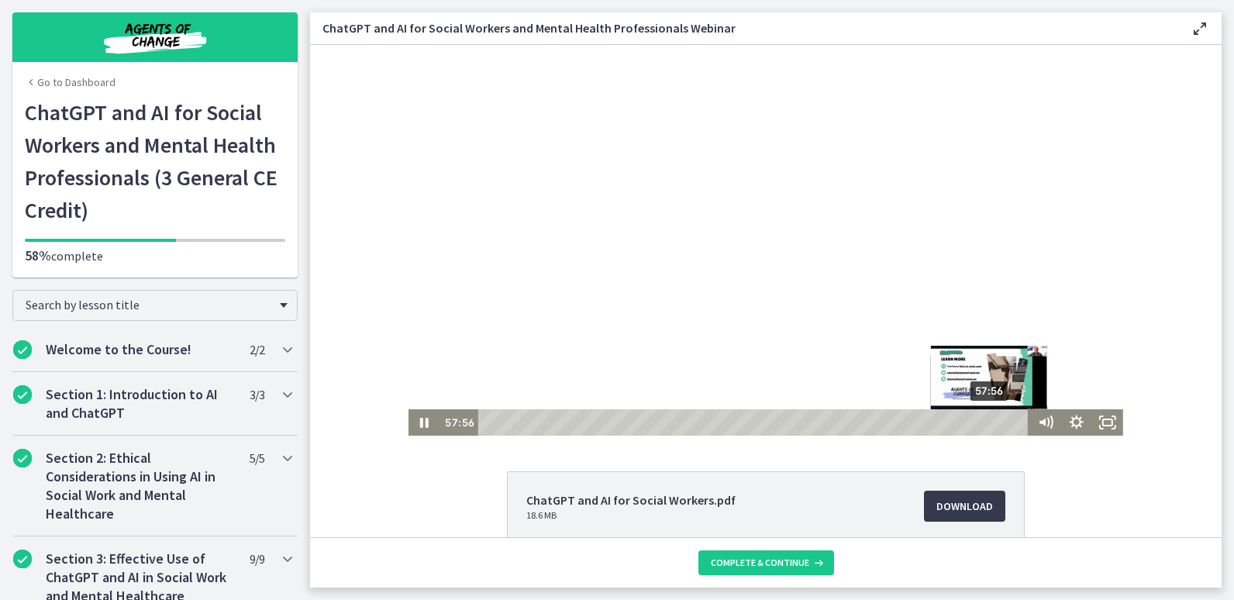
click at [985, 421] on div "57:56" at bounding box center [755, 422] width 538 height 26
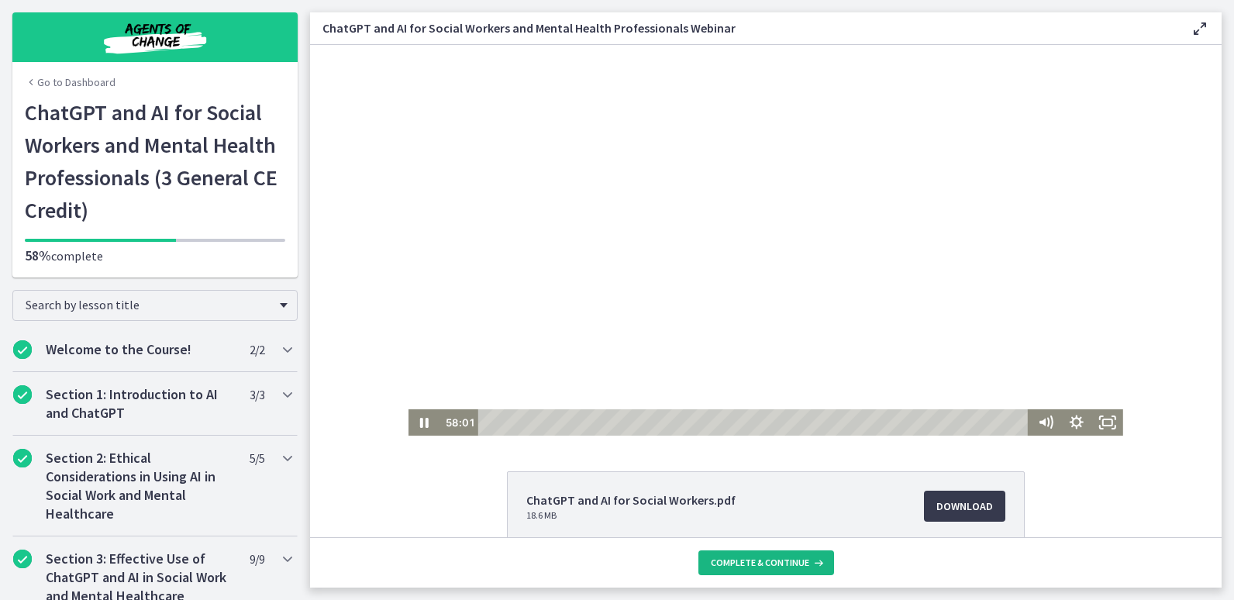
click at [775, 554] on button "Complete & continue" at bounding box center [766, 562] width 136 height 25
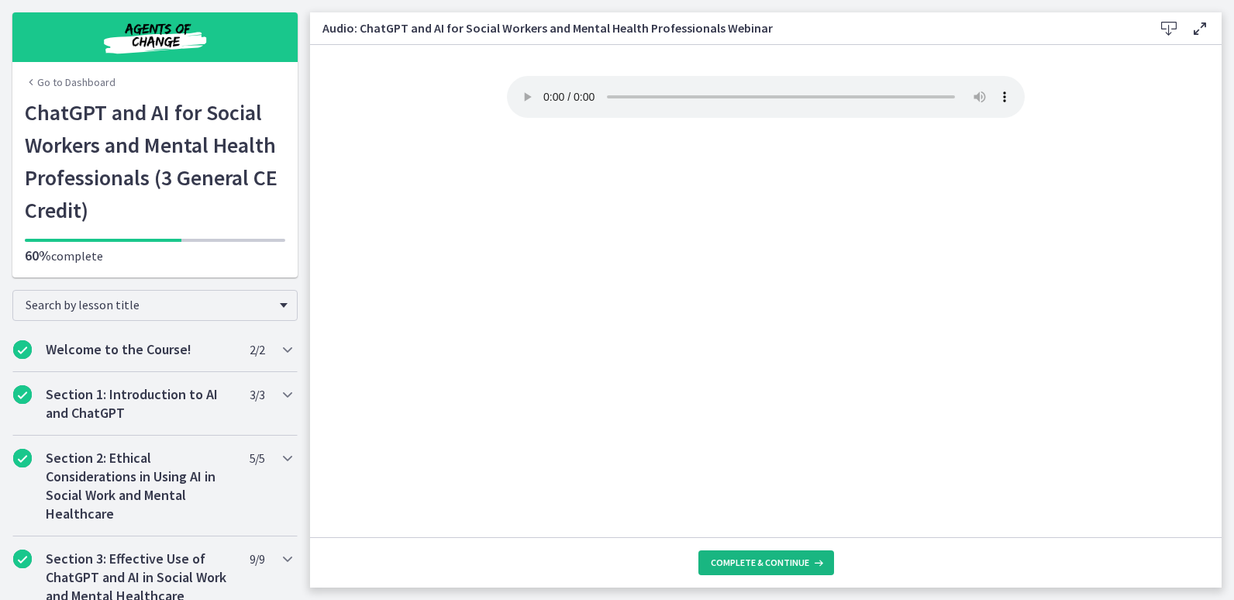
click at [736, 558] on span "Complete & continue" at bounding box center [760, 563] width 98 height 12
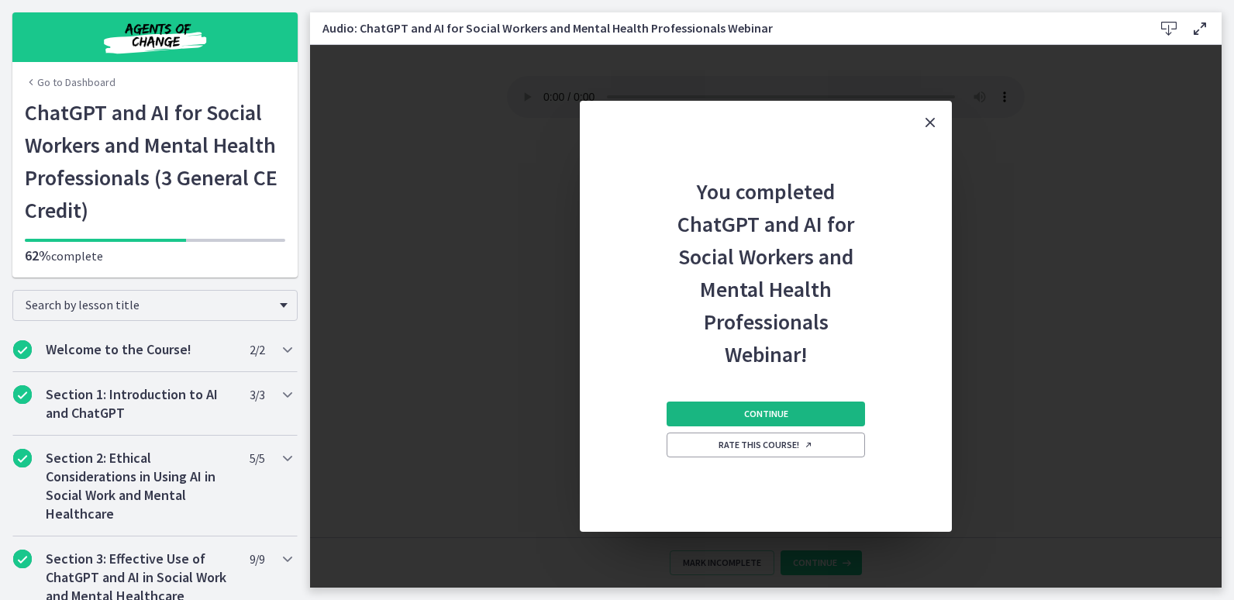
click at [772, 414] on span "Continue" at bounding box center [766, 414] width 44 height 12
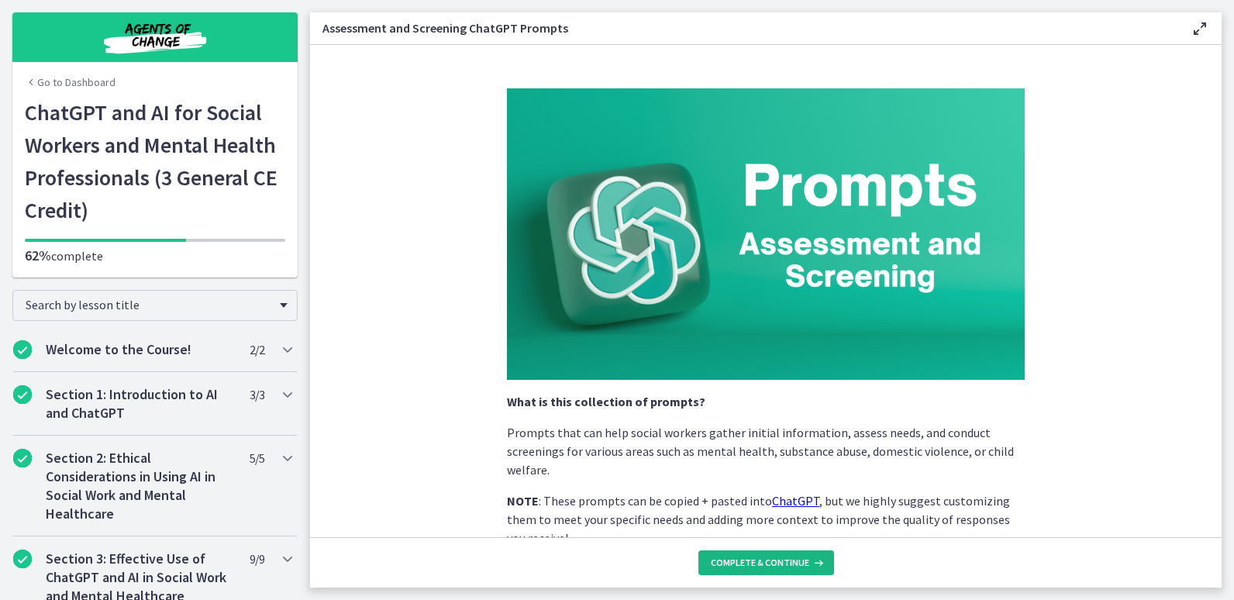
click at [774, 557] on span "Complete & continue" at bounding box center [760, 563] width 98 height 12
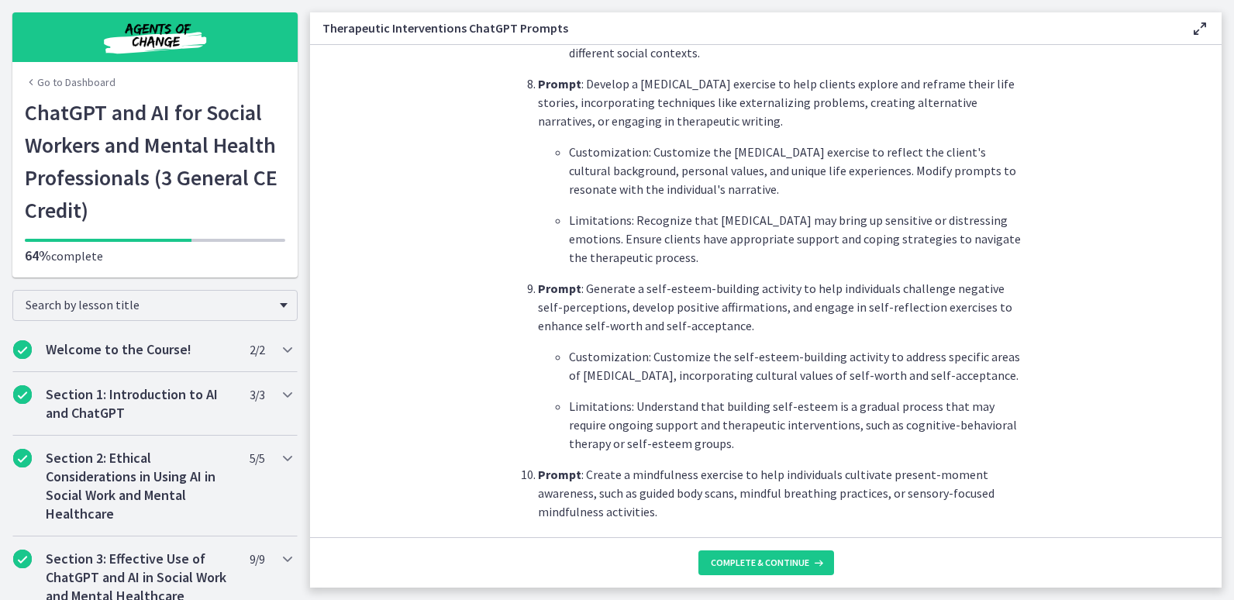
scroll to position [2174, 0]
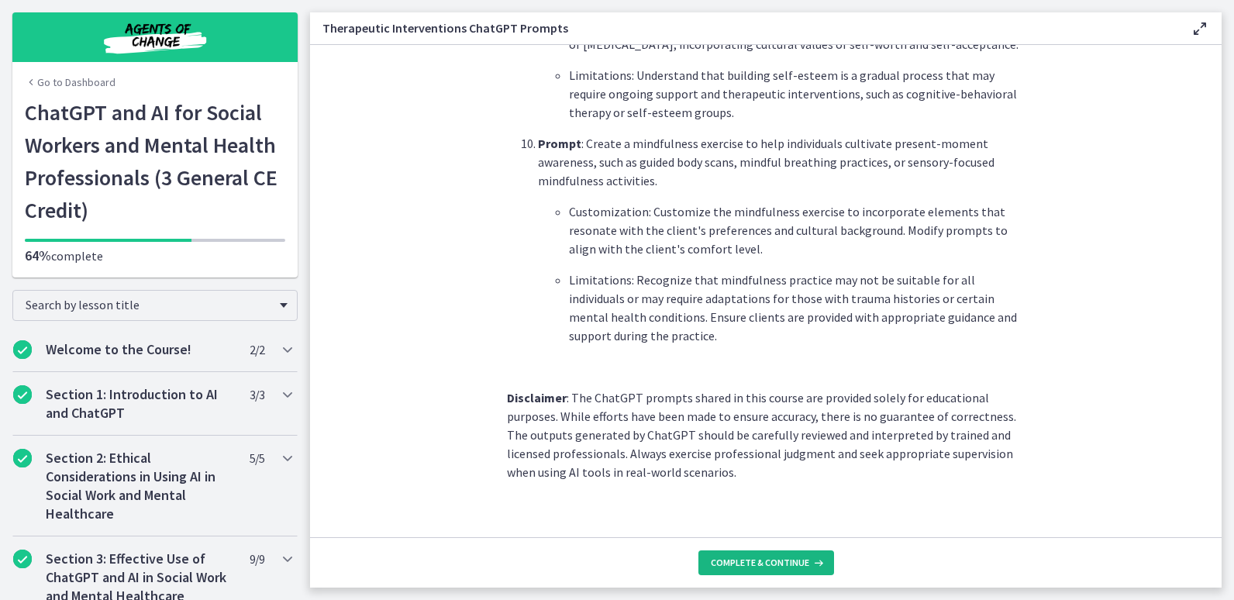
click at [805, 561] on span "Complete & continue" at bounding box center [760, 563] width 98 height 12
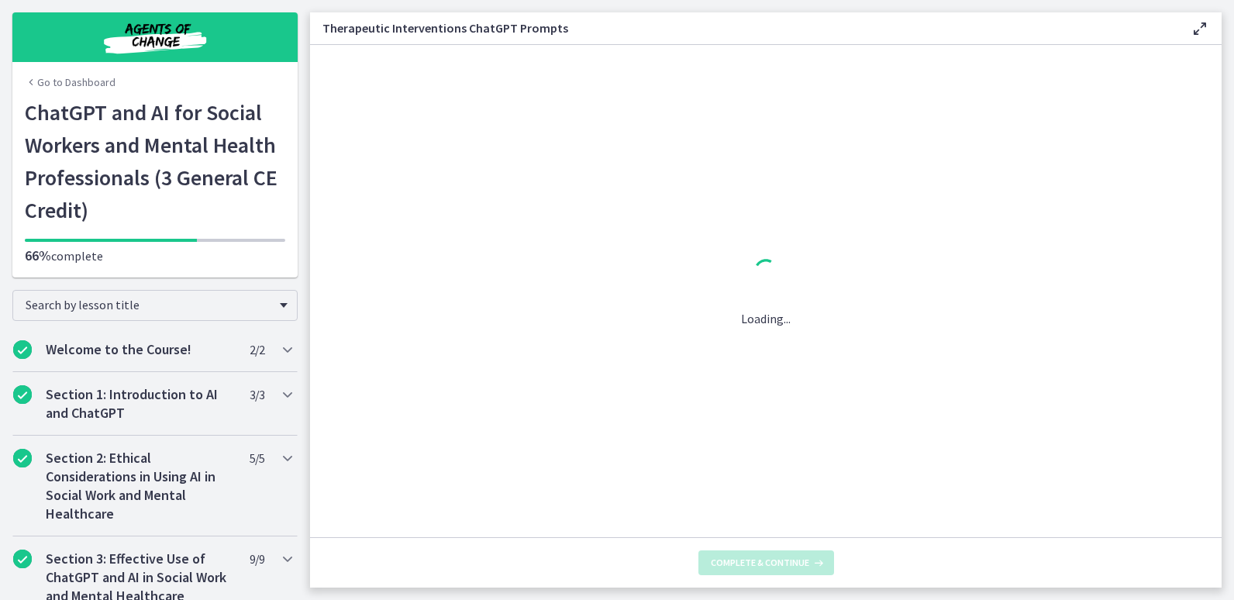
scroll to position [0, 0]
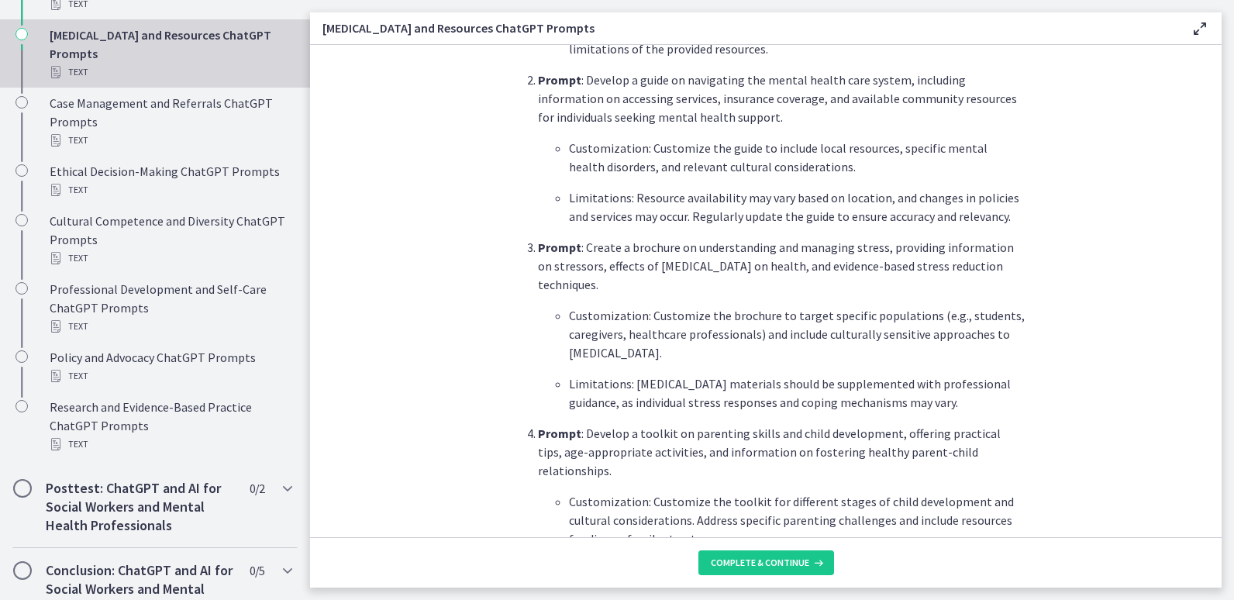
scroll to position [698, 0]
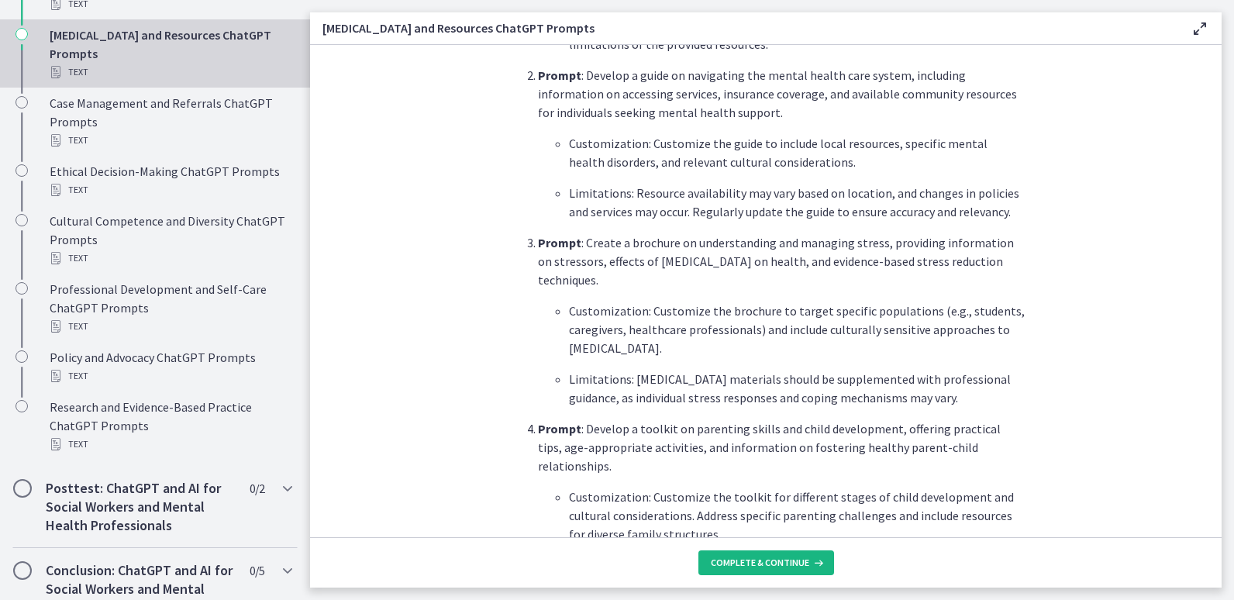
click at [812, 552] on button "Complete & continue" at bounding box center [766, 562] width 136 height 25
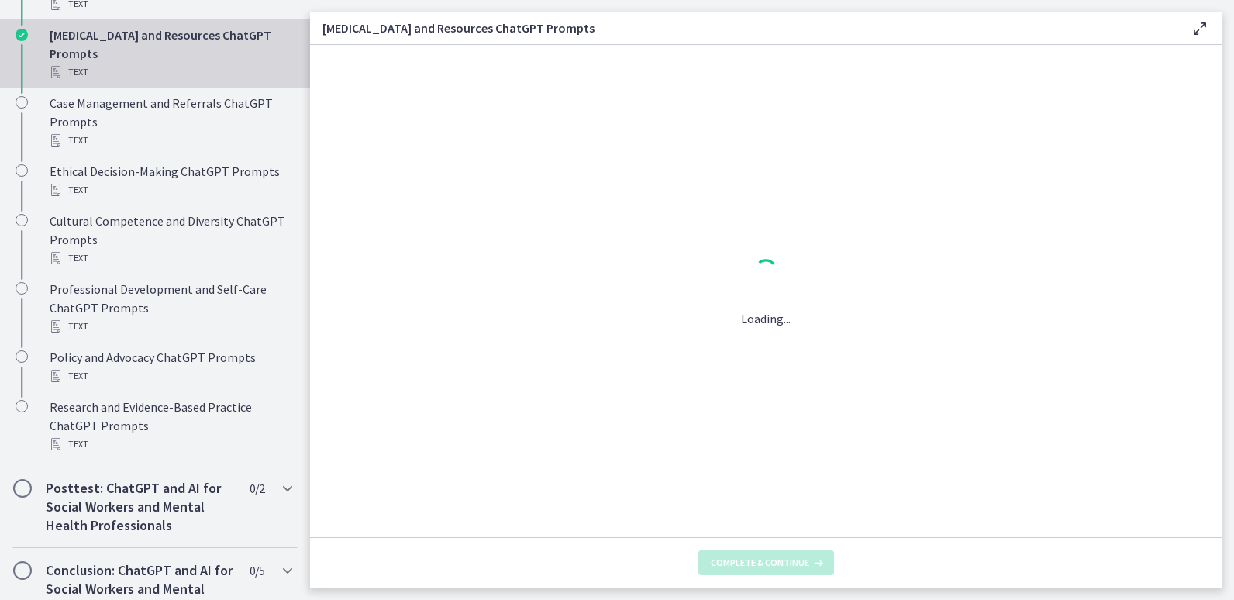
scroll to position [0, 0]
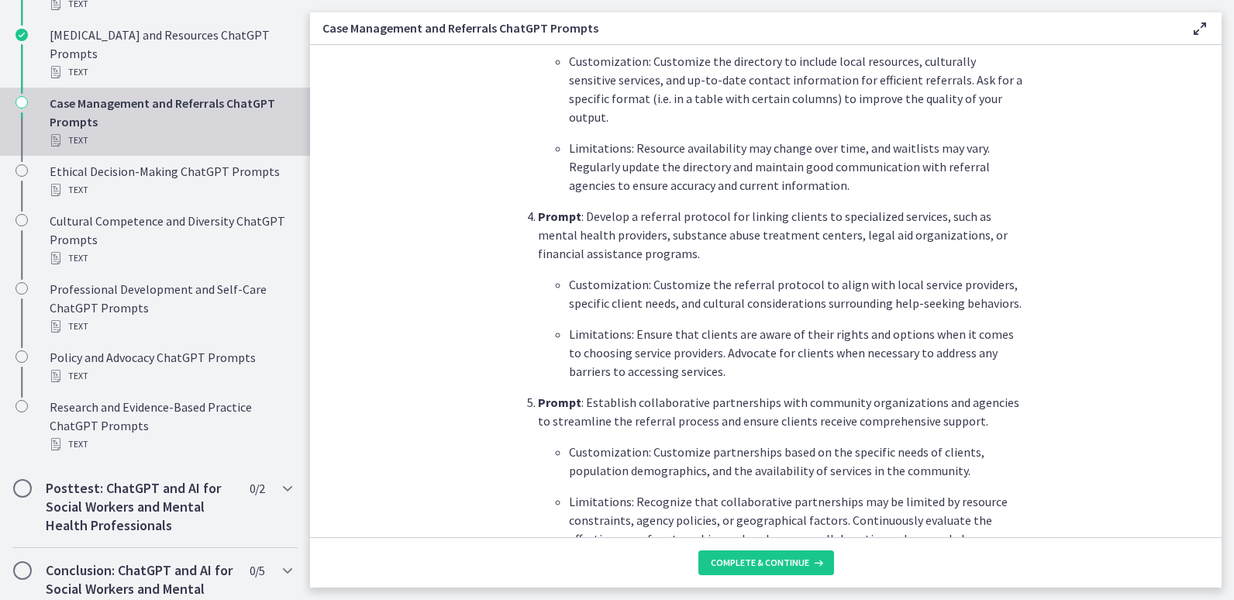
scroll to position [1071, 0]
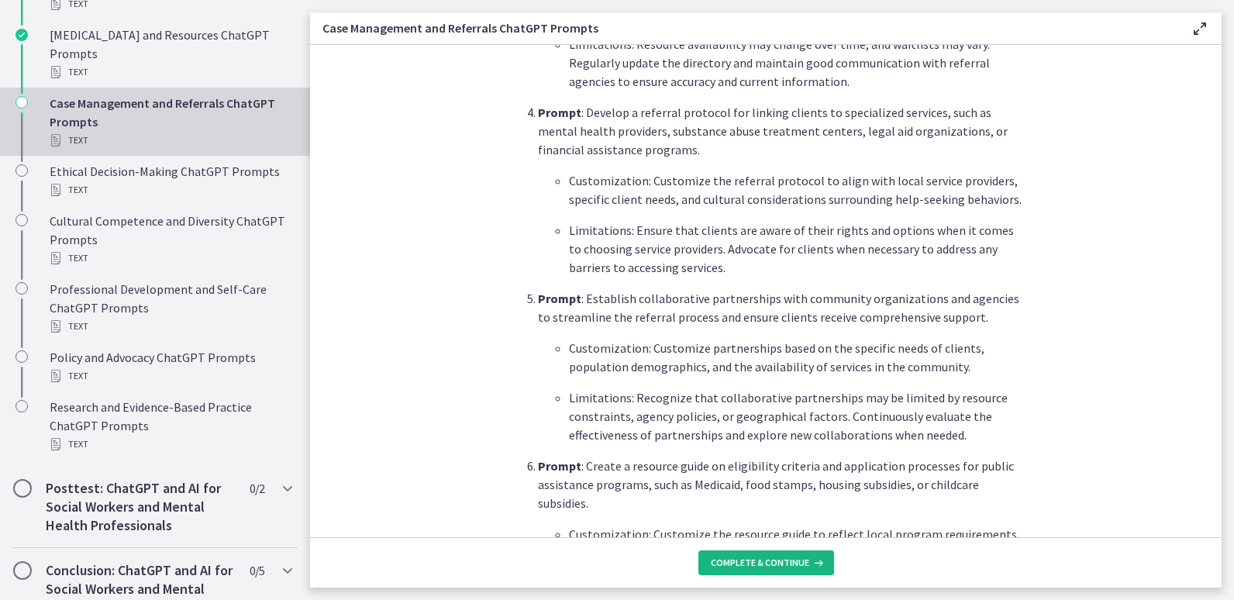
click at [780, 565] on span "Complete & continue" at bounding box center [760, 563] width 98 height 12
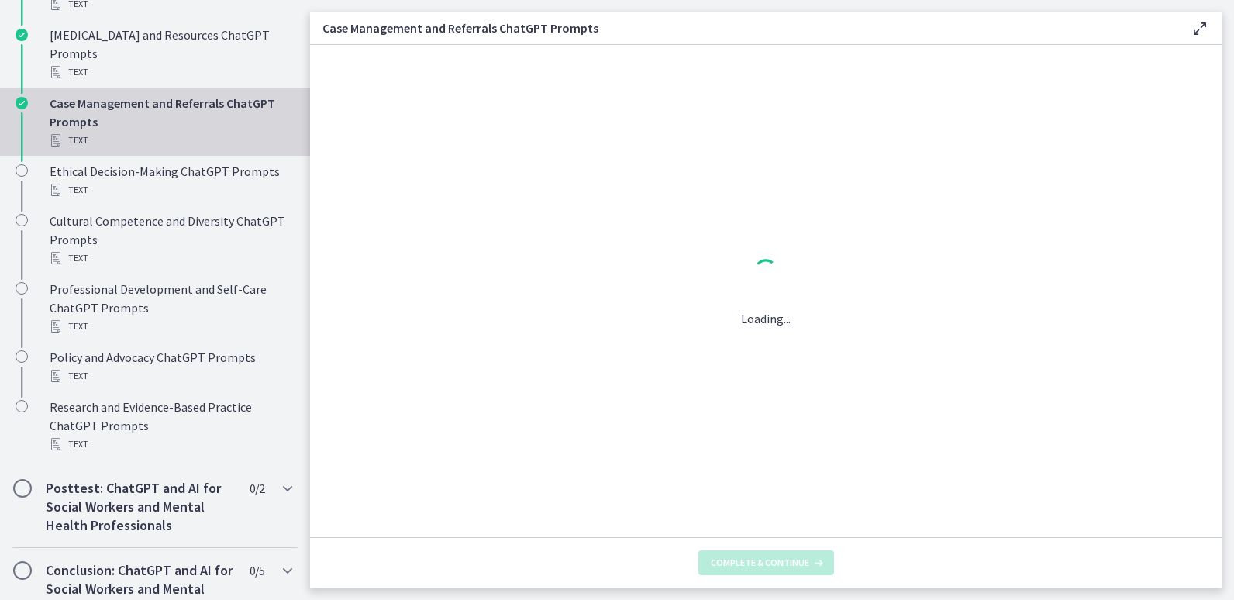
scroll to position [0, 0]
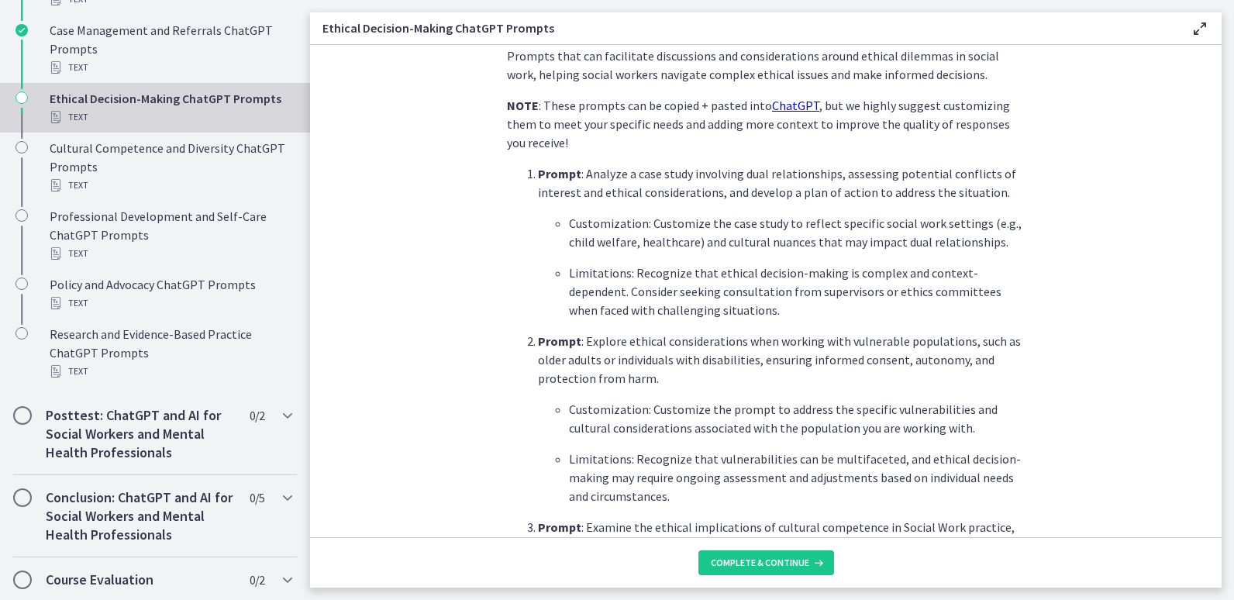
scroll to position [1164, 0]
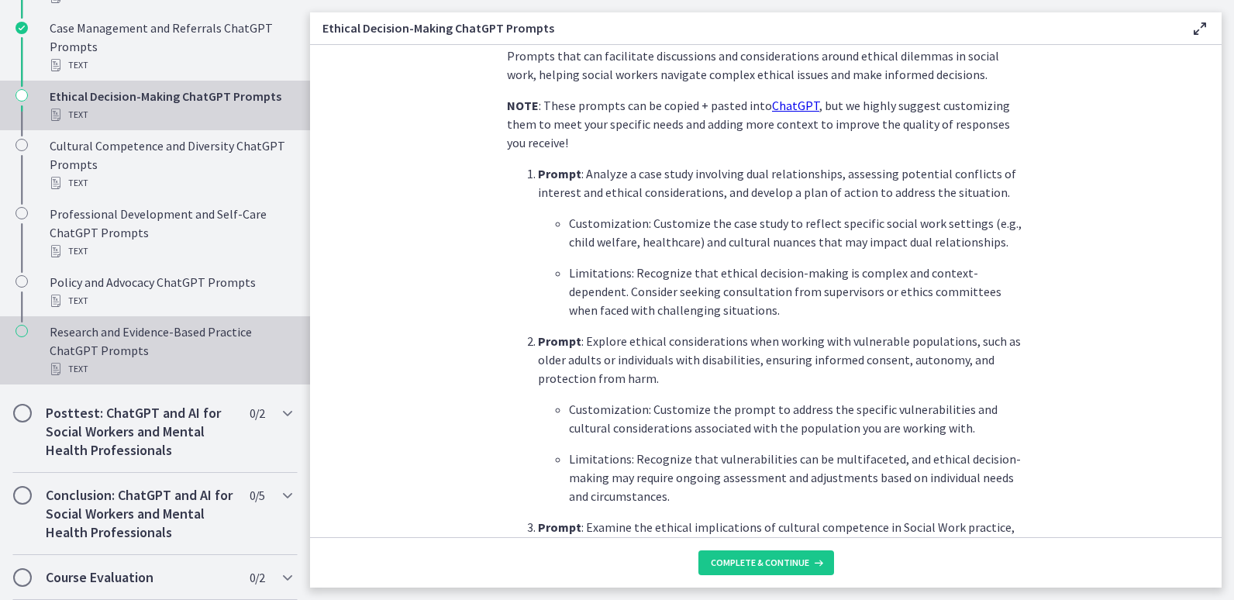
click at [95, 350] on div "Research and Evidence-Based Practice ChatGPT Prompts Text" at bounding box center [171, 350] width 242 height 56
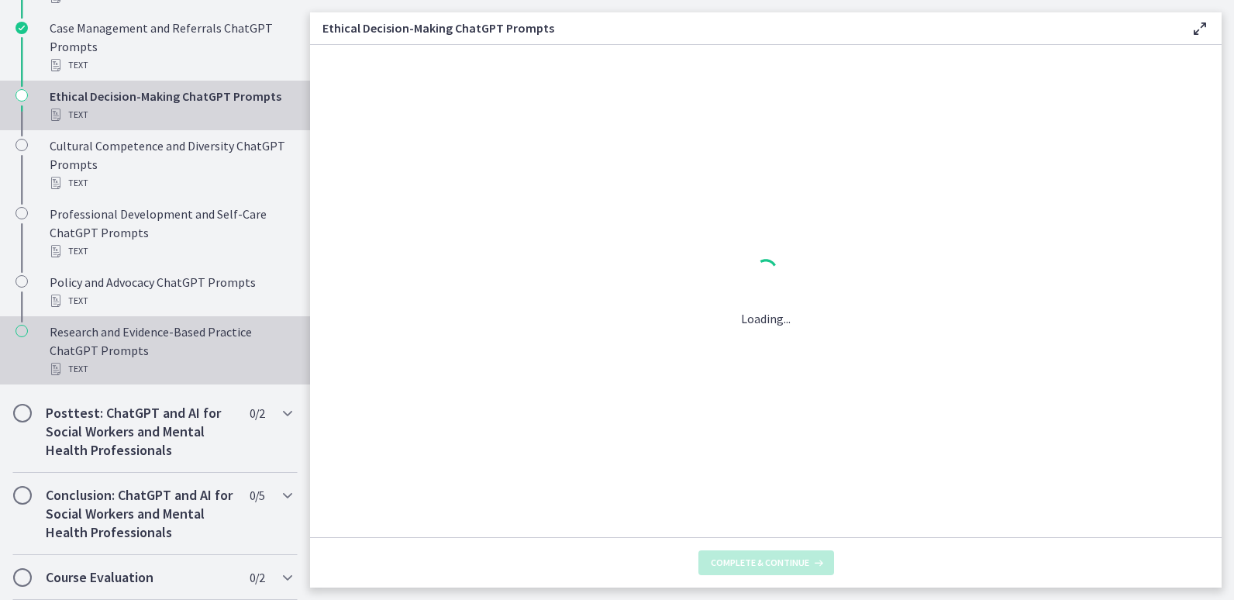
scroll to position [0, 0]
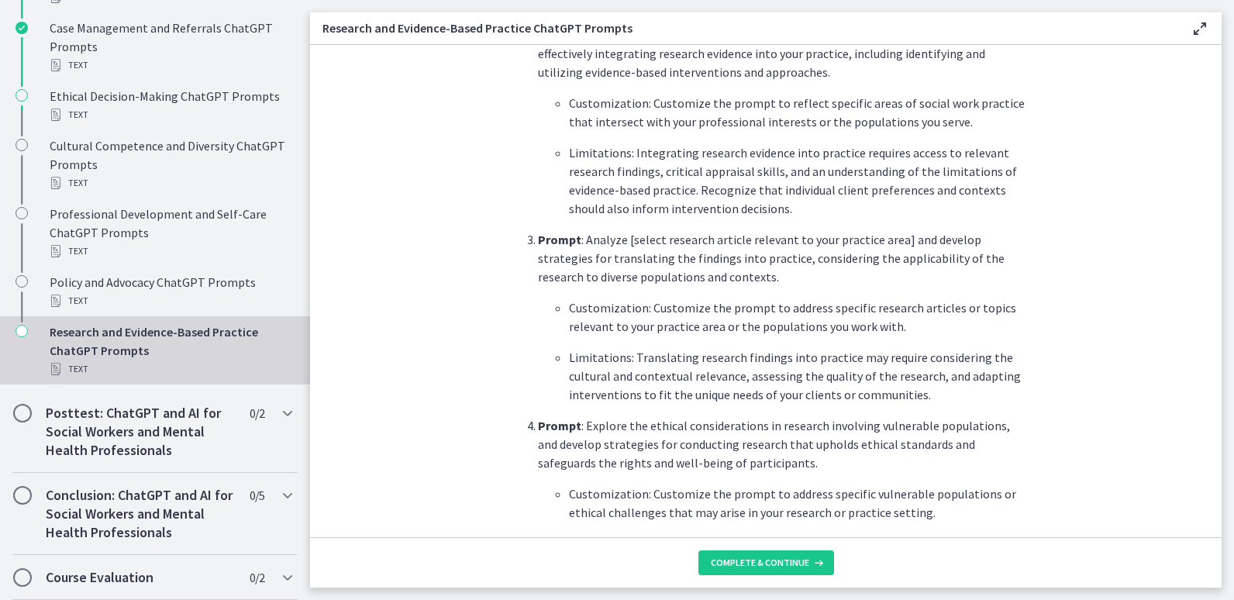
scroll to position [730, 0]
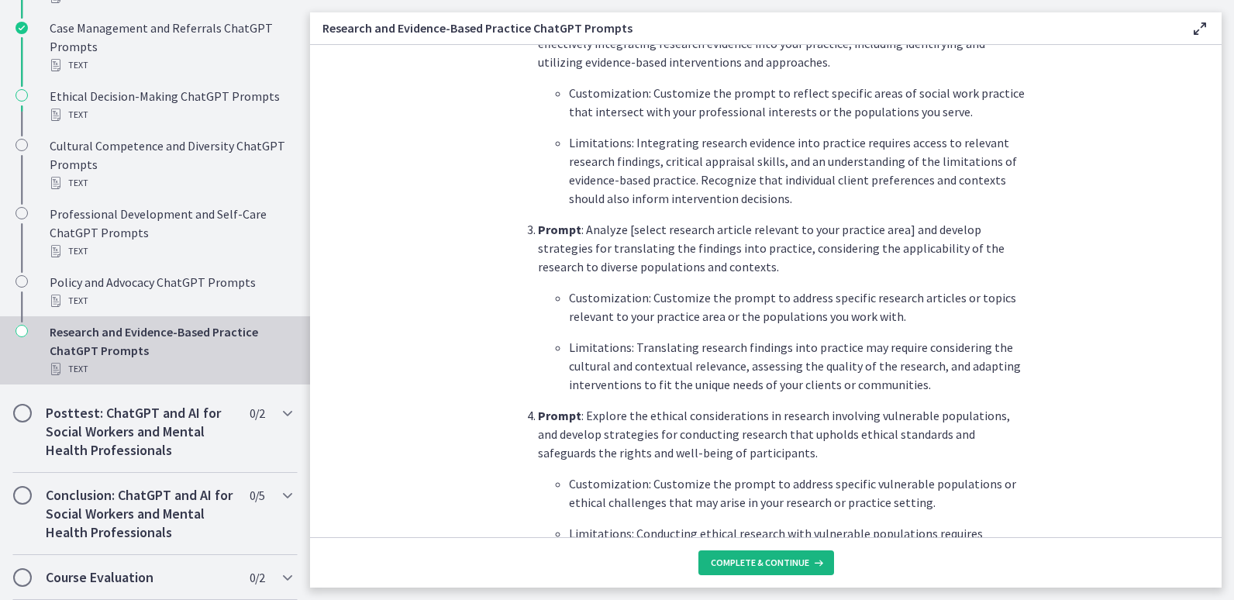
click at [811, 567] on icon at bounding box center [817, 563] width 16 height 12
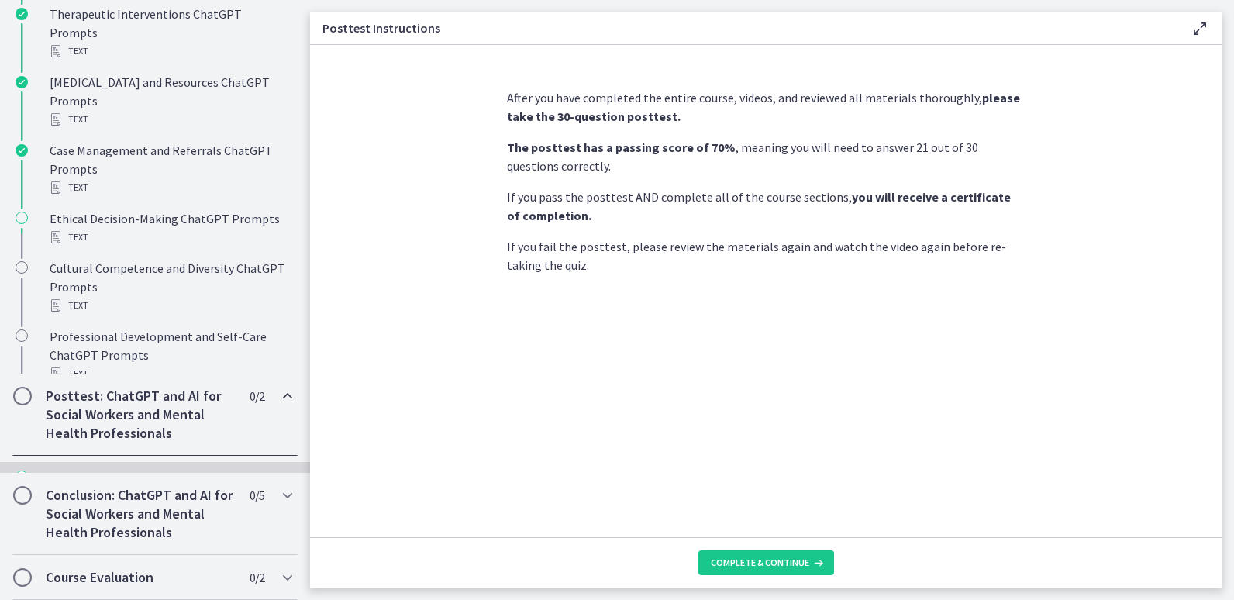
scroll to position [724, 0]
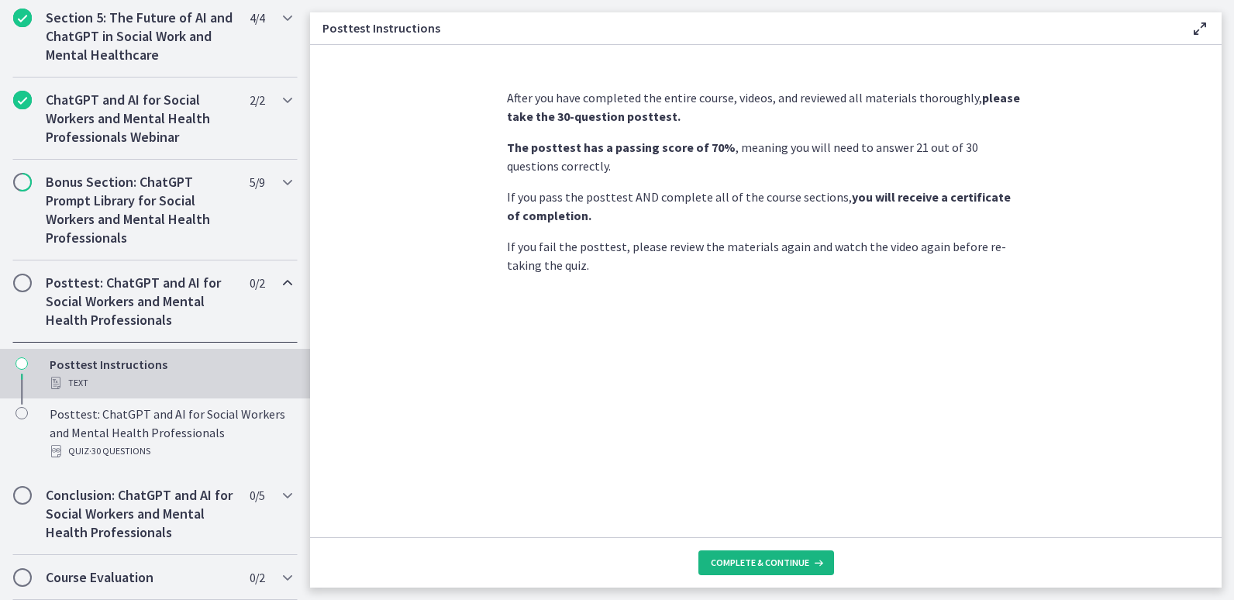
click at [811, 567] on icon at bounding box center [817, 563] width 16 height 12
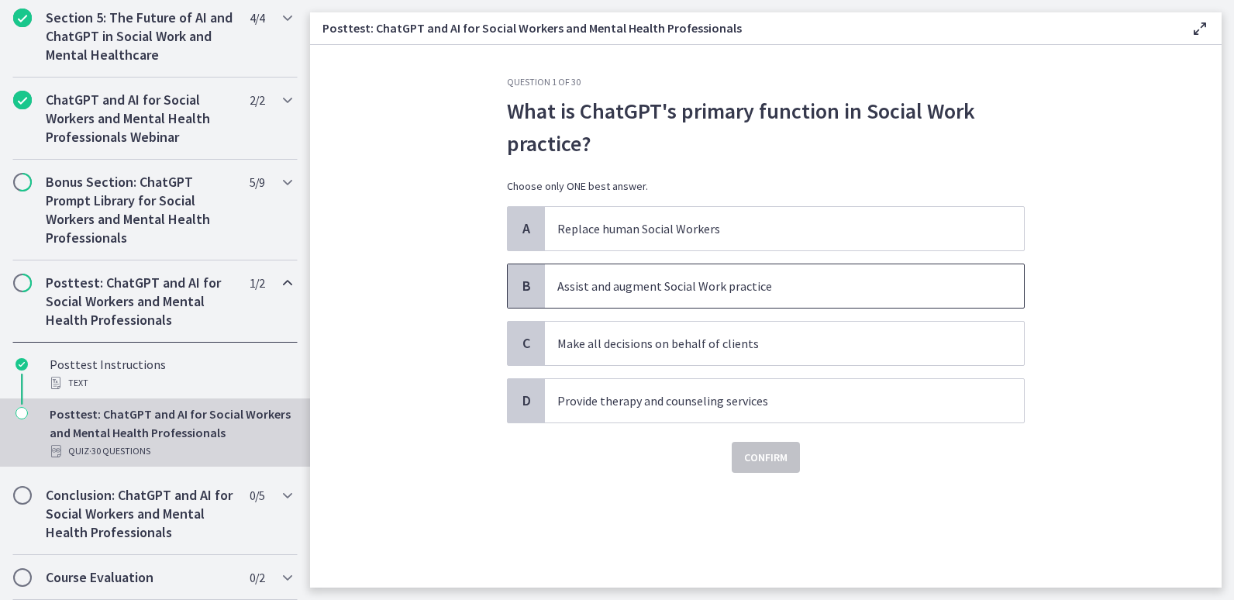
click at [816, 272] on span "Assist and augment Social Work practice" at bounding box center [784, 285] width 479 height 43
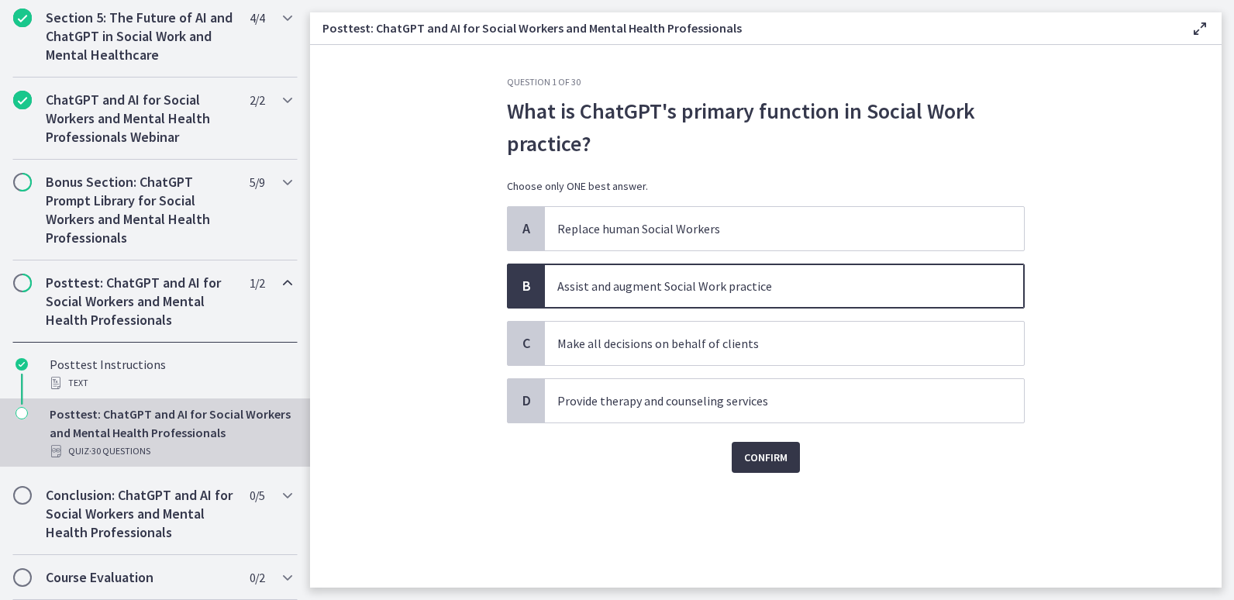
click at [767, 453] on span "Confirm" at bounding box center [765, 457] width 43 height 19
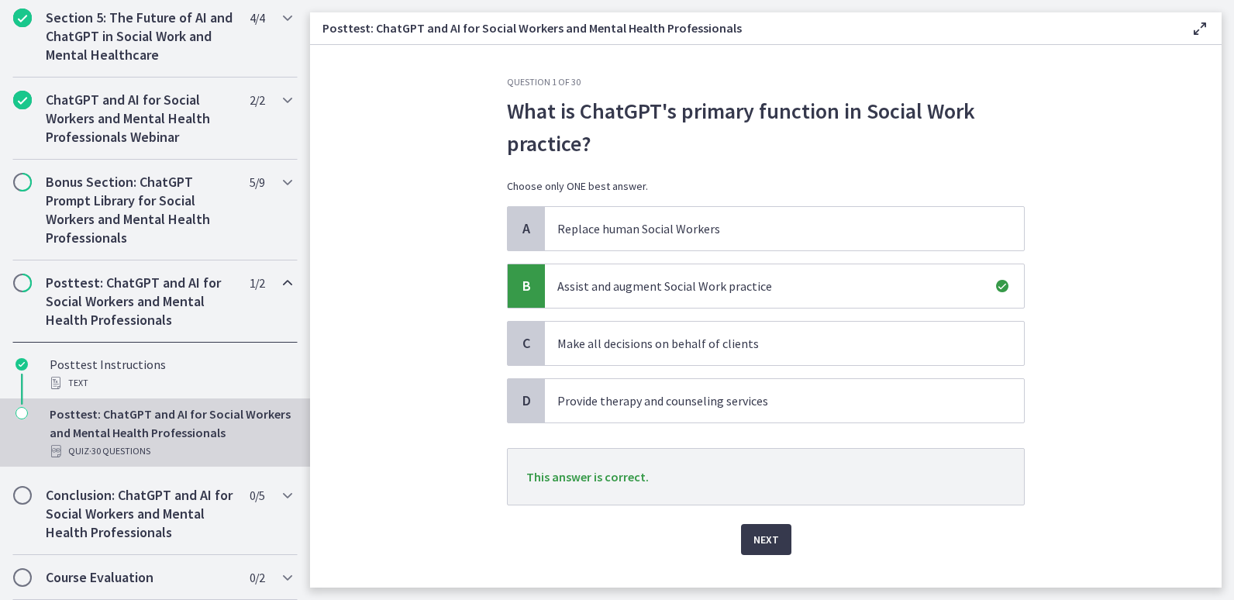
drag, startPoint x: 760, startPoint y: 535, endPoint x: 703, endPoint y: 552, distance: 59.8
click at [703, 552] on div "Next" at bounding box center [766, 530] width 518 height 50
click at [758, 533] on span "Next" at bounding box center [766, 539] width 26 height 19
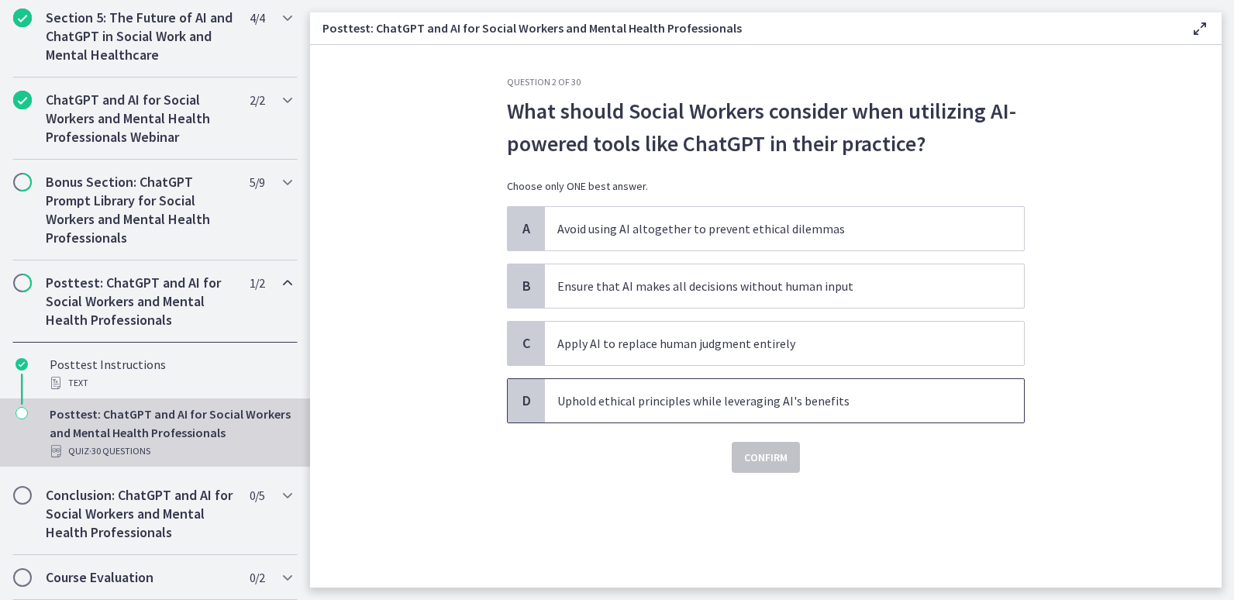
click at [630, 392] on p "Uphold ethical principles while leveraging AI's benefits" at bounding box center [768, 400] width 423 height 19
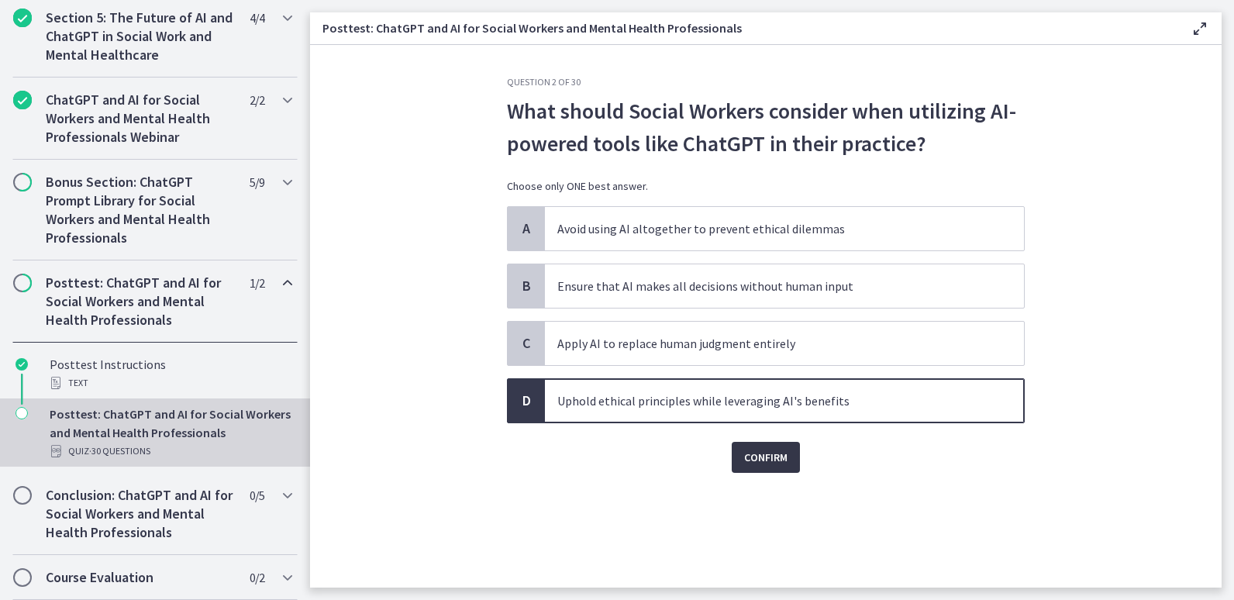
click at [777, 452] on span "Confirm" at bounding box center [765, 457] width 43 height 19
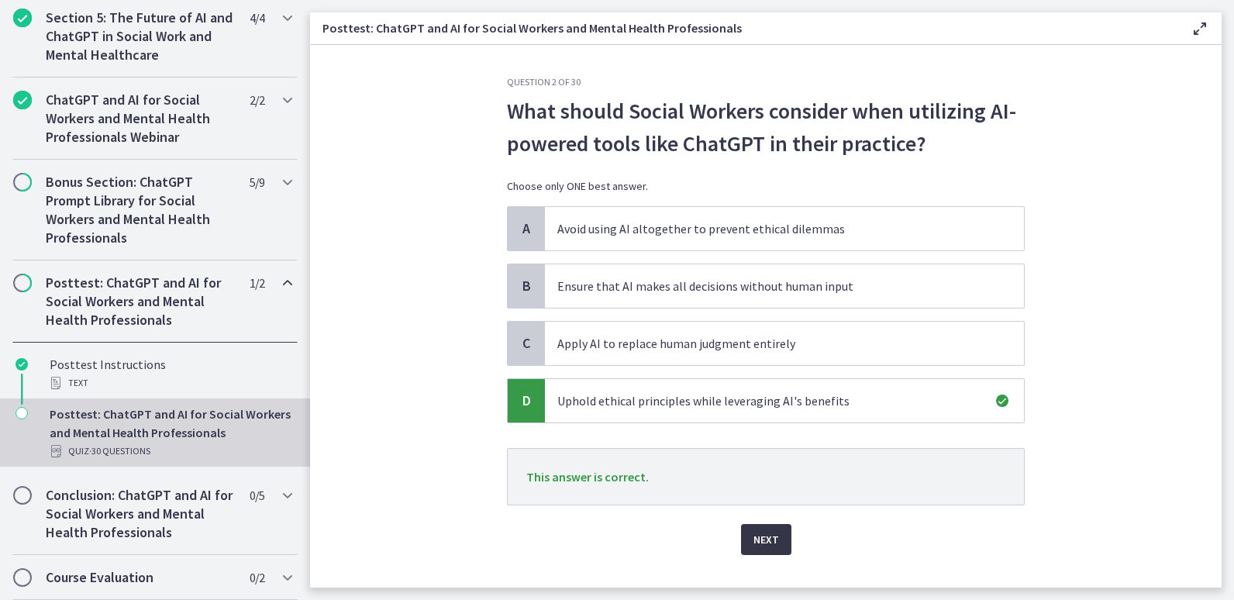
click at [767, 545] on span "Next" at bounding box center [766, 539] width 26 height 19
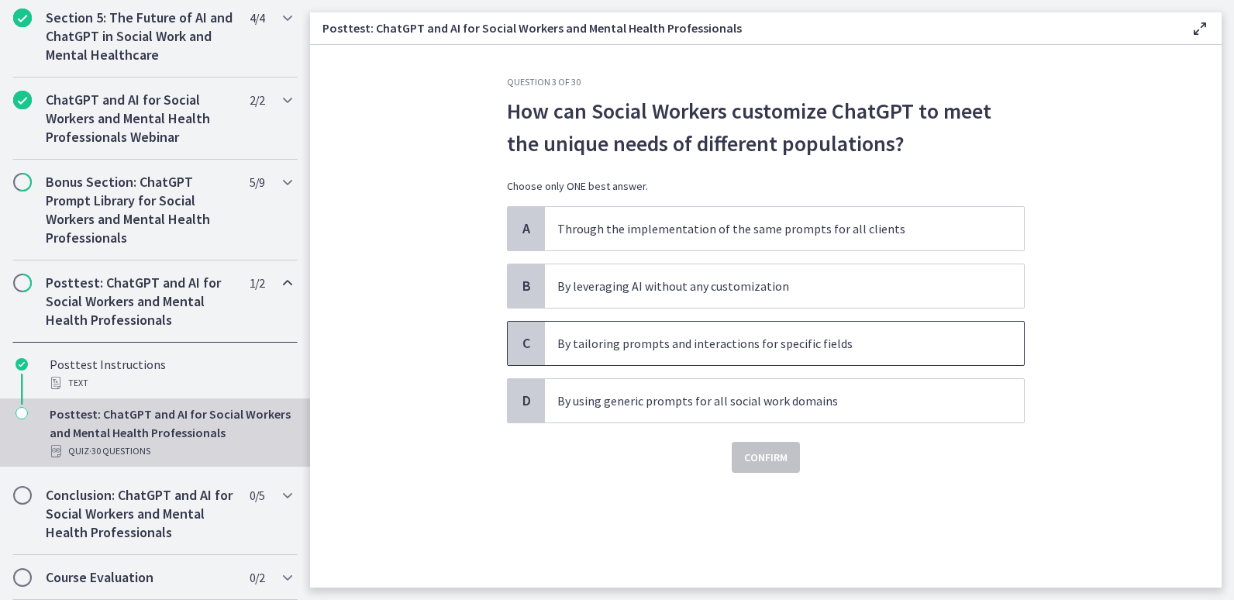
click at [668, 350] on p "By tailoring prompts and interactions for specific fields" at bounding box center [768, 343] width 423 height 19
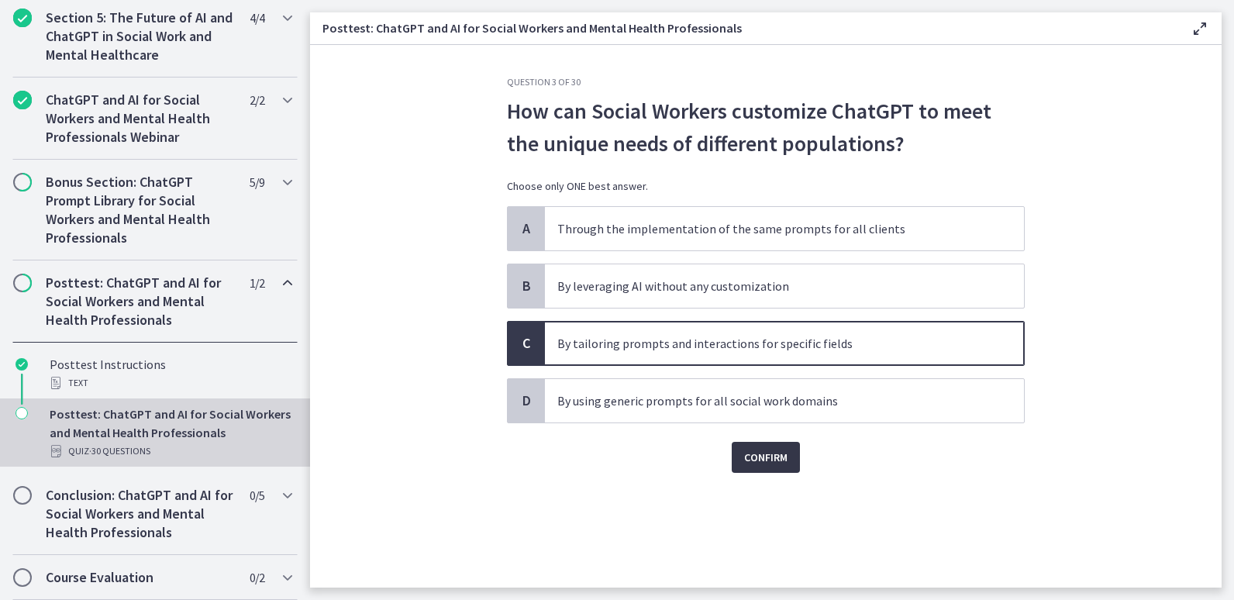
click at [750, 448] on span "Confirm" at bounding box center [765, 457] width 43 height 19
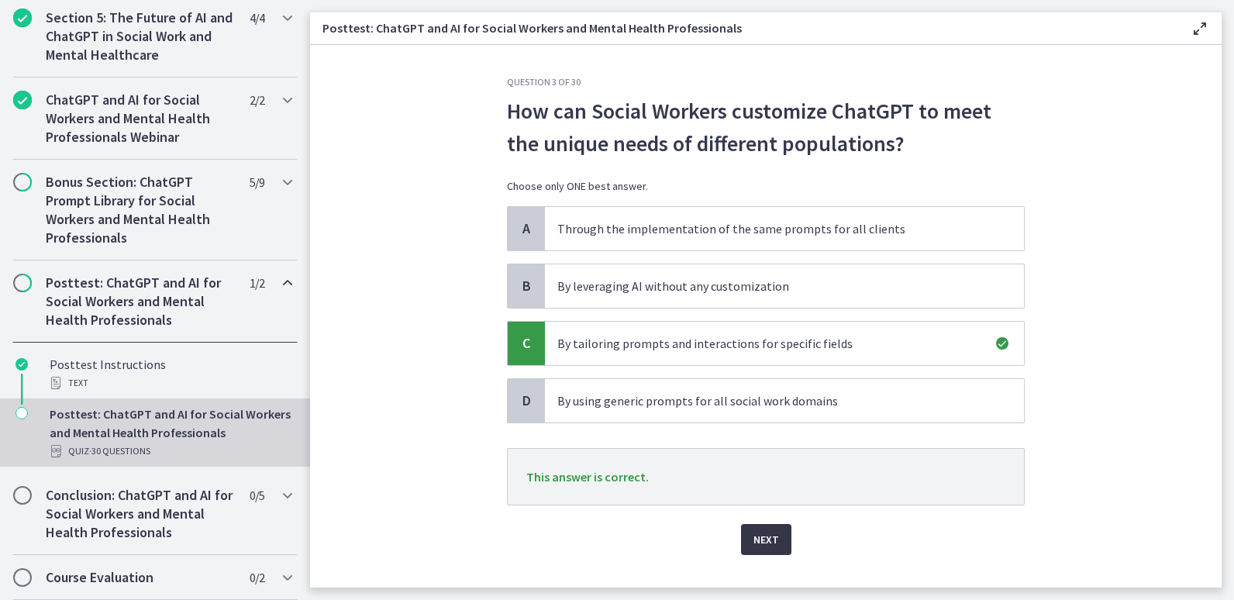
click at [764, 535] on span "Next" at bounding box center [766, 539] width 26 height 19
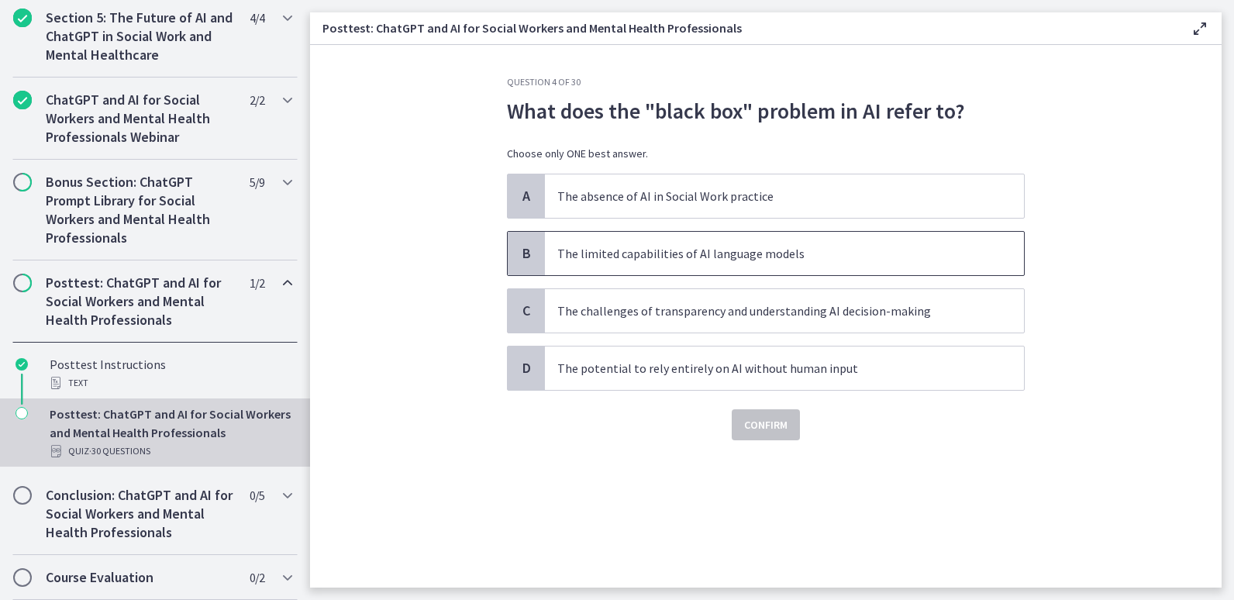
click at [669, 249] on p "The limited capabilities of AI language models" at bounding box center [768, 253] width 423 height 19
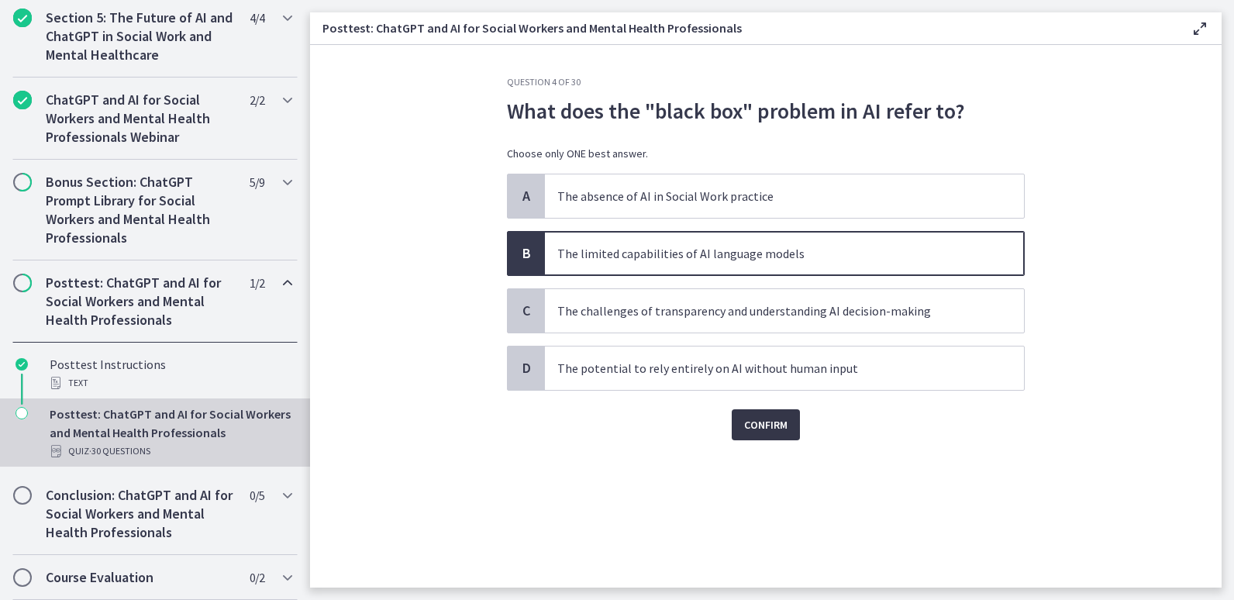
click at [784, 429] on span "Confirm" at bounding box center [765, 425] width 43 height 19
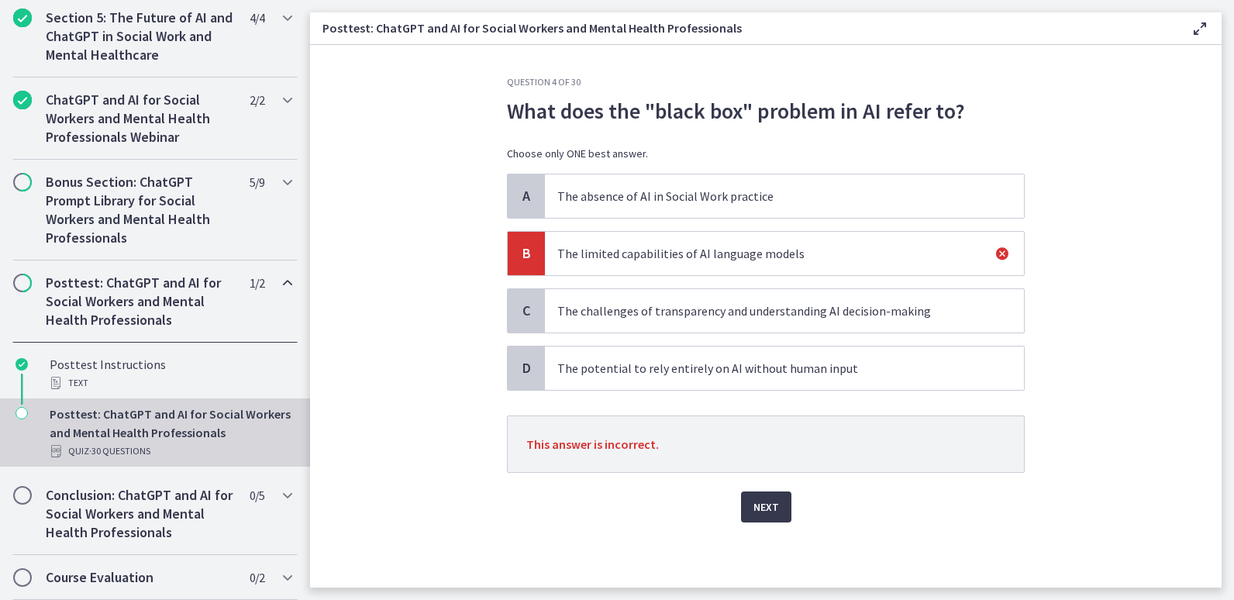
click at [725, 305] on p "The challenges of transparency and understanding AI decision-making" at bounding box center [768, 311] width 423 height 19
click at [695, 317] on p "The challenges of transparency and understanding AI decision-making" at bounding box center [768, 311] width 423 height 19
click at [766, 496] on button "Next" at bounding box center [766, 506] width 50 height 31
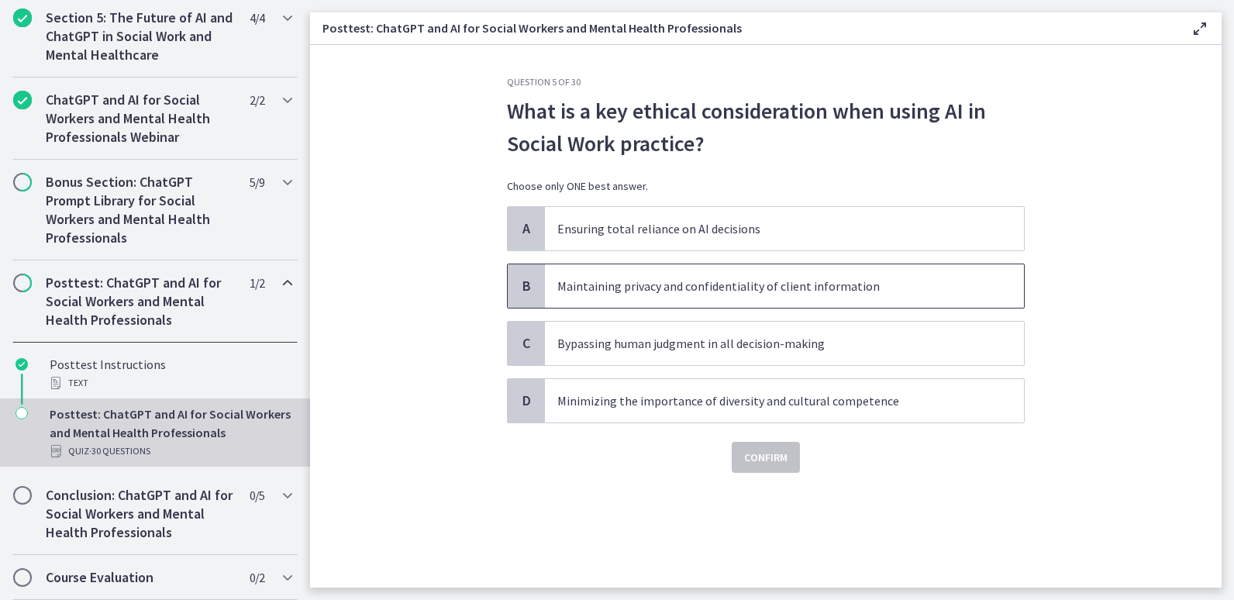
click at [685, 291] on p "Maintaining privacy and confidentiality of client information" at bounding box center [768, 286] width 423 height 19
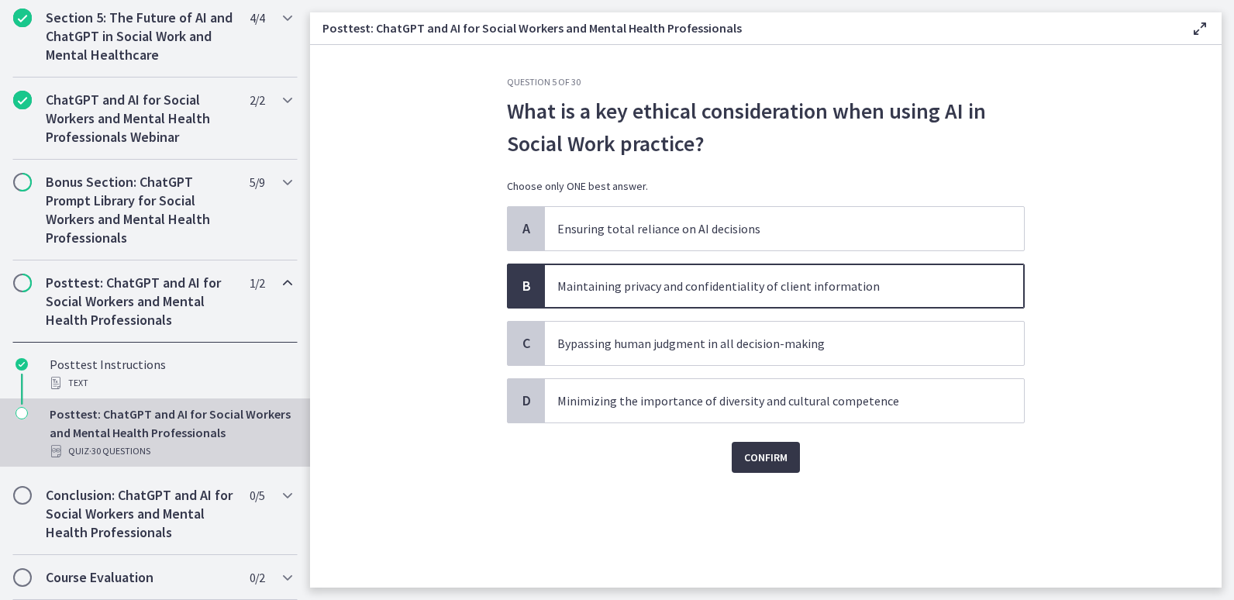
click at [764, 450] on span "Confirm" at bounding box center [765, 457] width 43 height 19
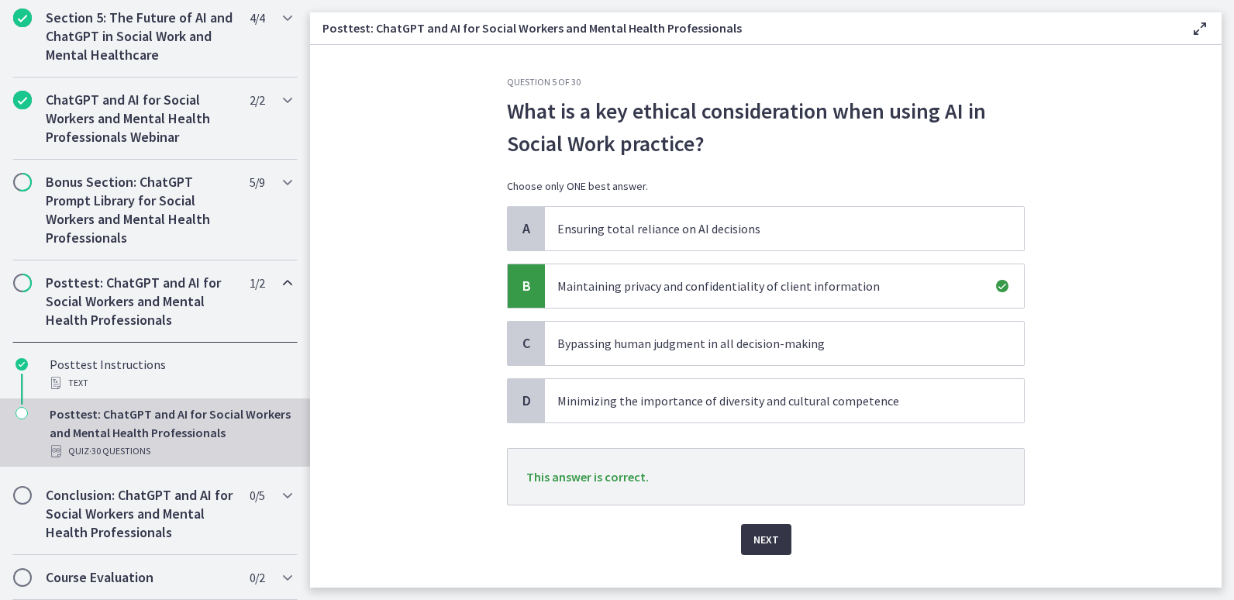
click at [767, 542] on span "Next" at bounding box center [766, 539] width 26 height 19
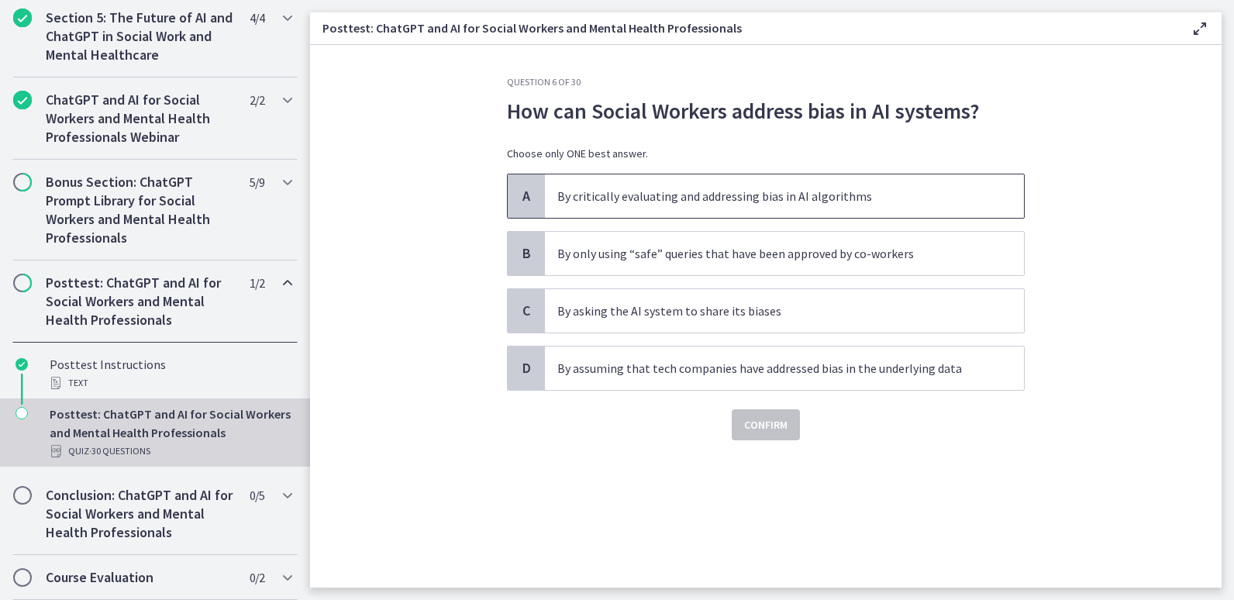
click at [771, 202] on p "By critically evaluating and addressing bias in AI algorithms" at bounding box center [768, 196] width 423 height 19
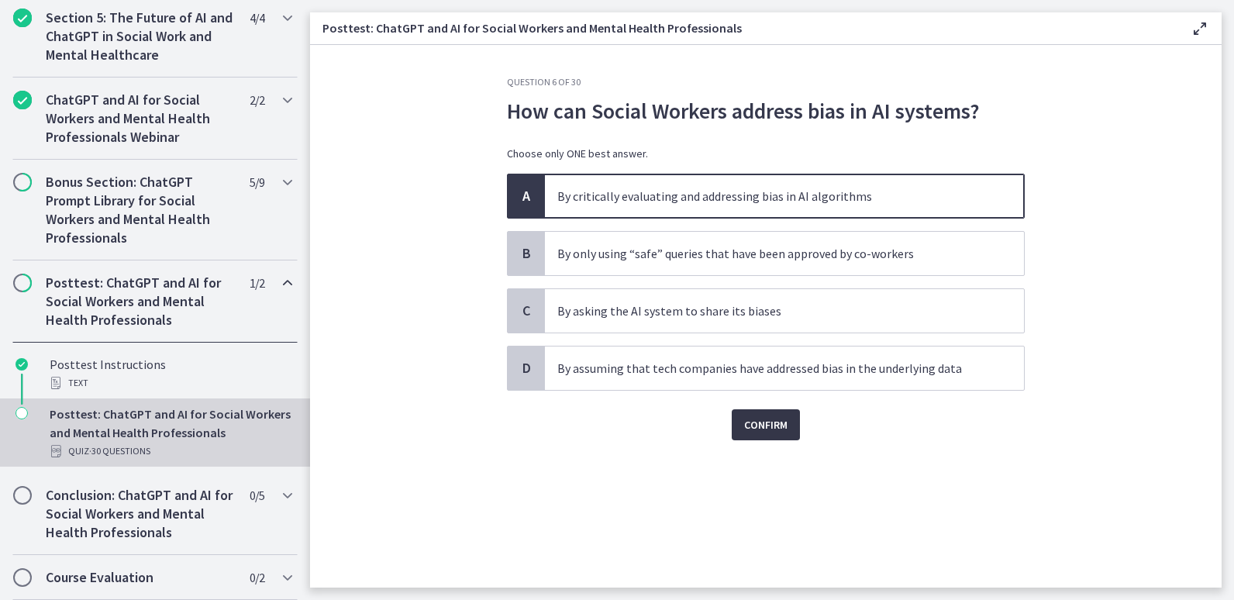
click at [774, 429] on span "Confirm" at bounding box center [765, 425] width 43 height 19
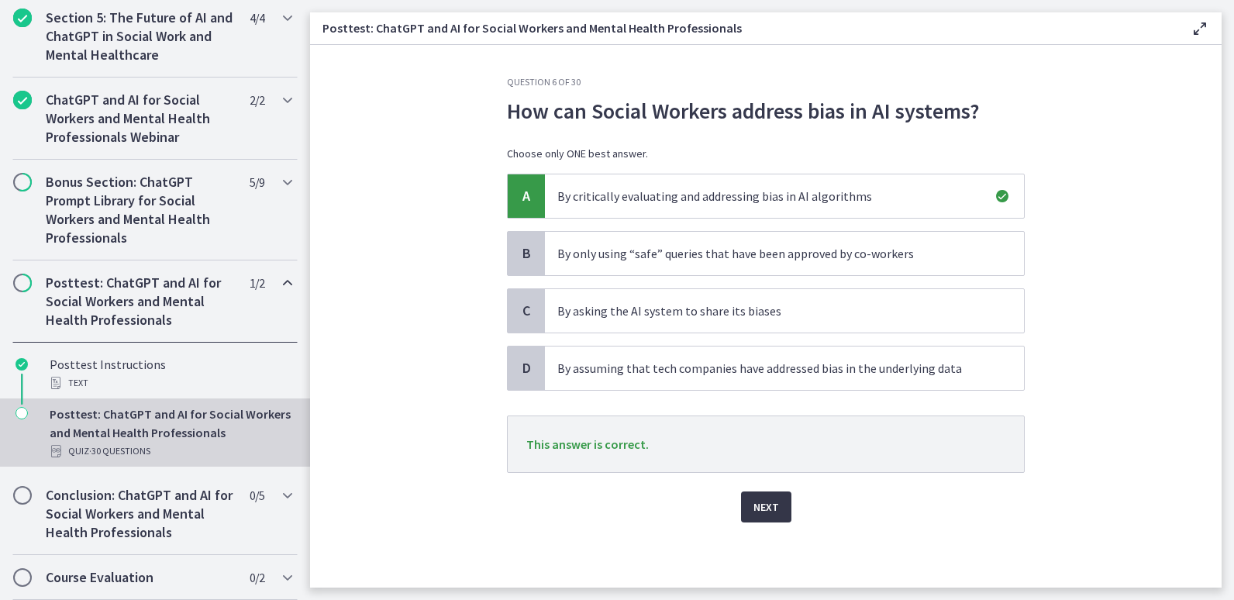
click at [771, 512] on span "Next" at bounding box center [766, 507] width 26 height 19
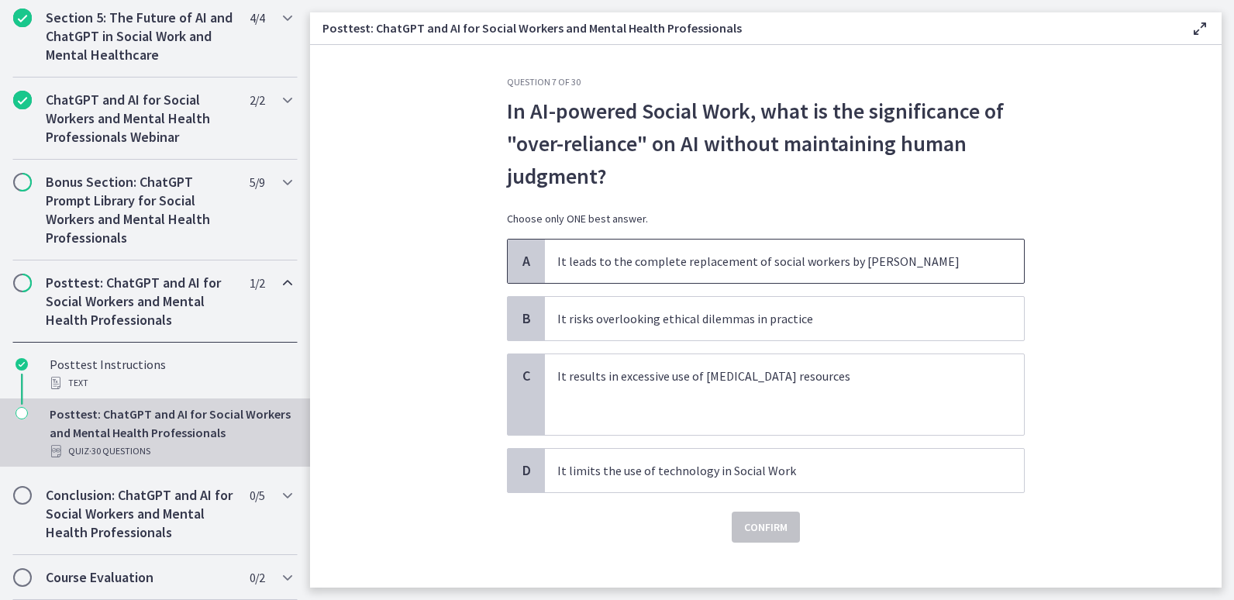
click at [850, 275] on span "It leads to the complete replacement of social workers by [PERSON_NAME]" at bounding box center [784, 261] width 479 height 43
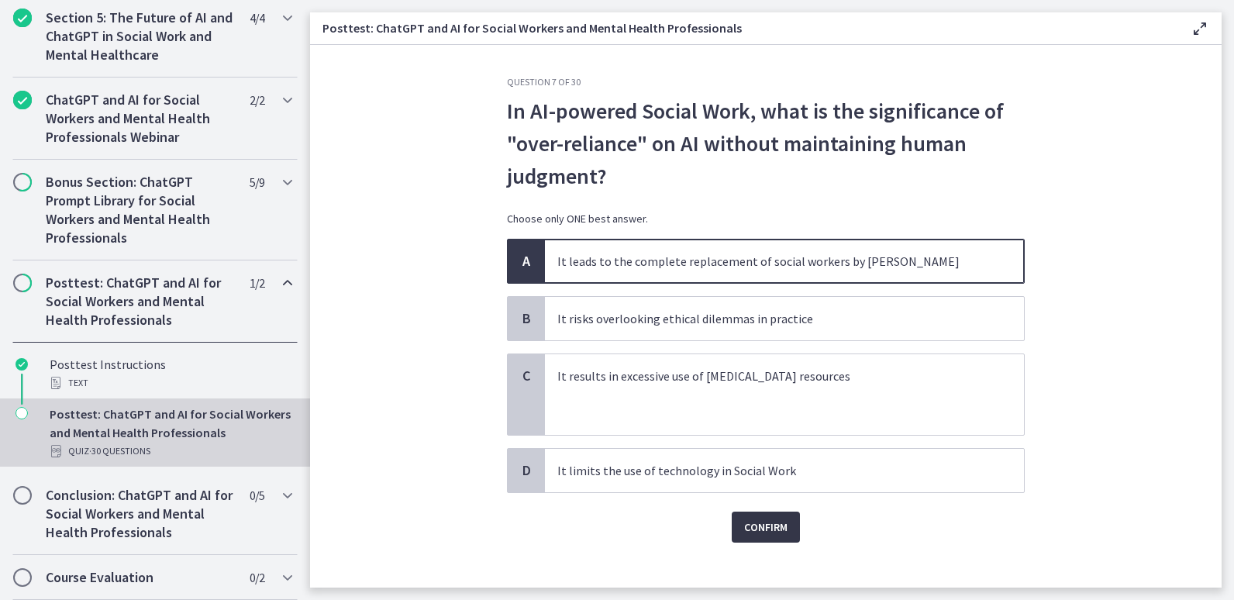
click at [760, 527] on span "Confirm" at bounding box center [765, 527] width 43 height 19
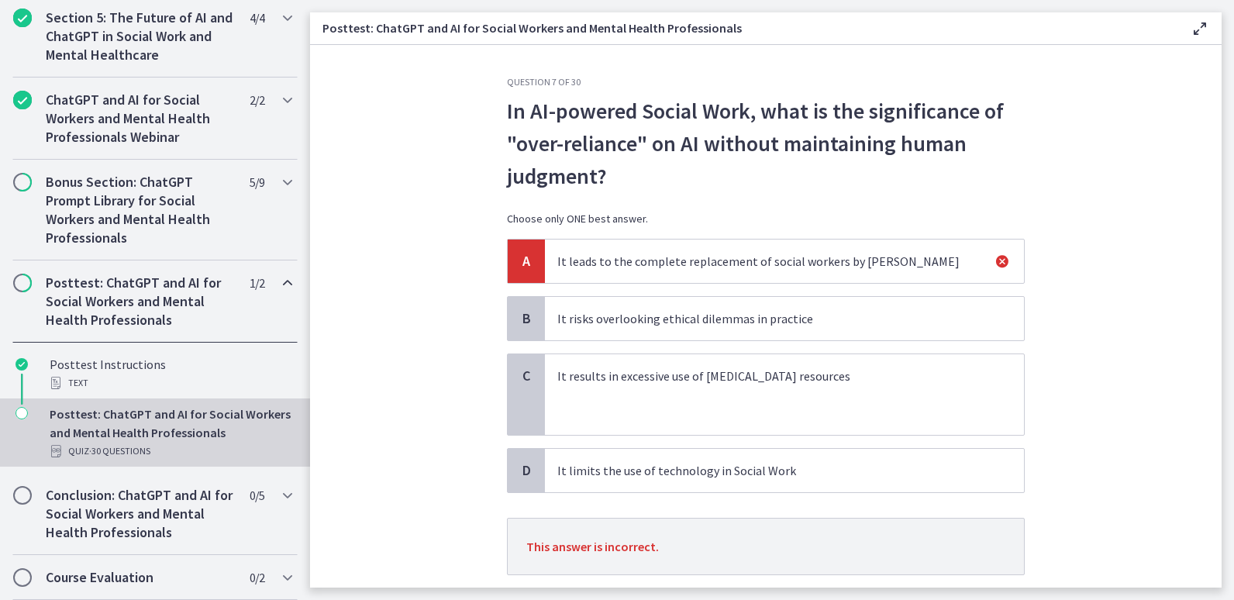
click at [702, 333] on span "It risks overlooking ethical dilemmas in practice" at bounding box center [784, 318] width 479 height 43
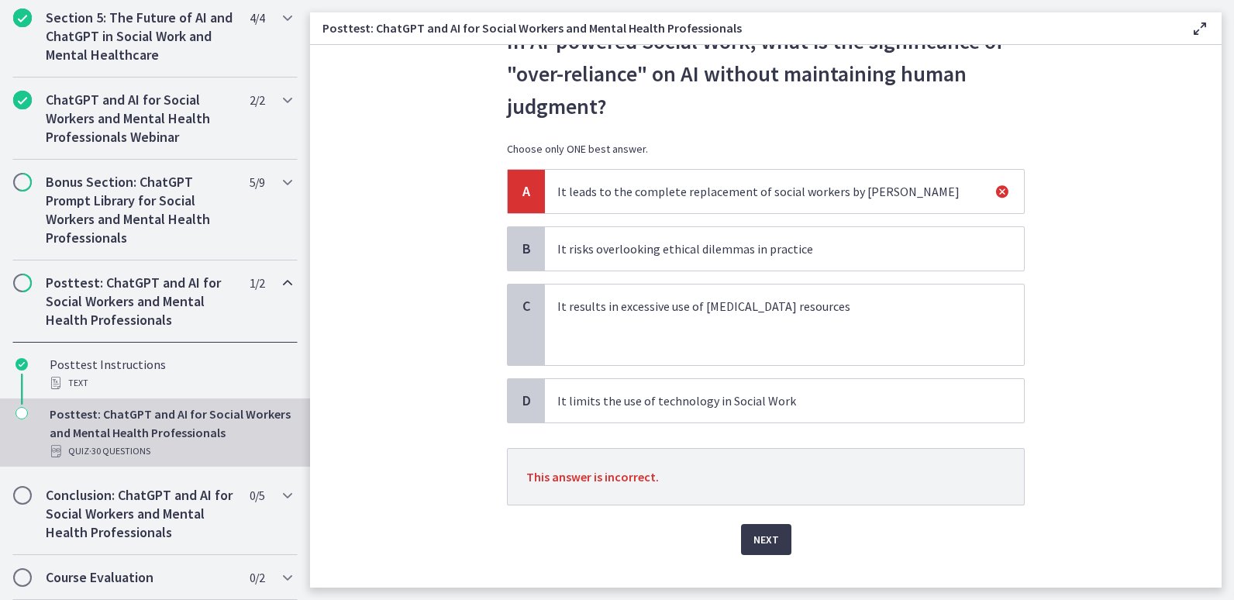
scroll to position [99, 0]
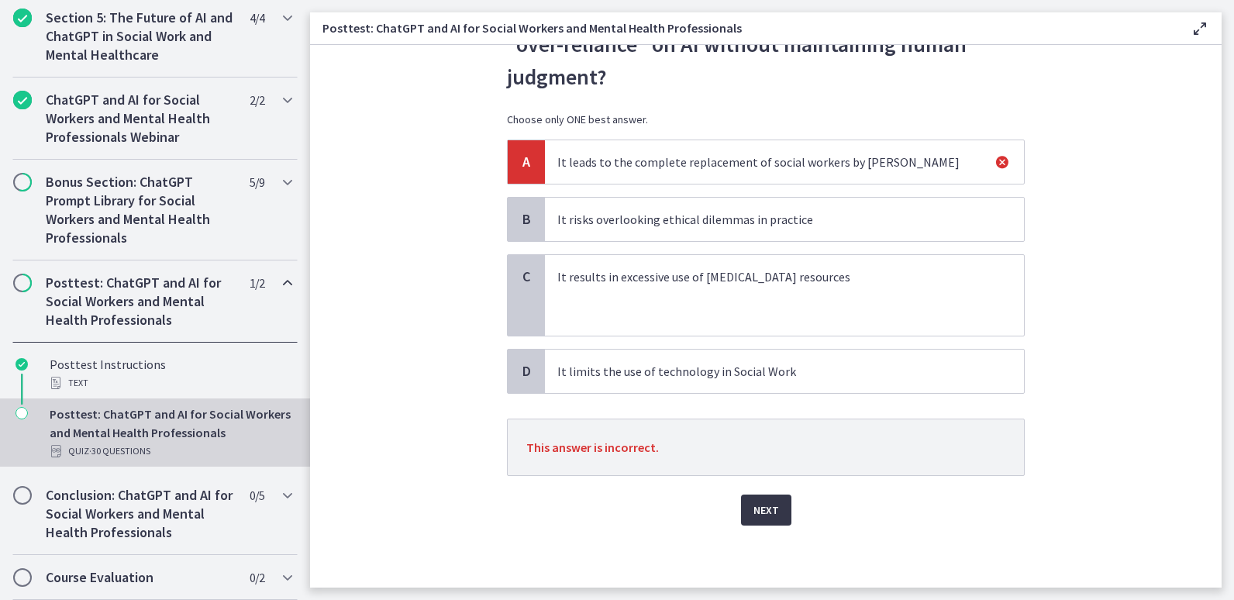
click at [768, 519] on button "Next" at bounding box center [766, 510] width 50 height 31
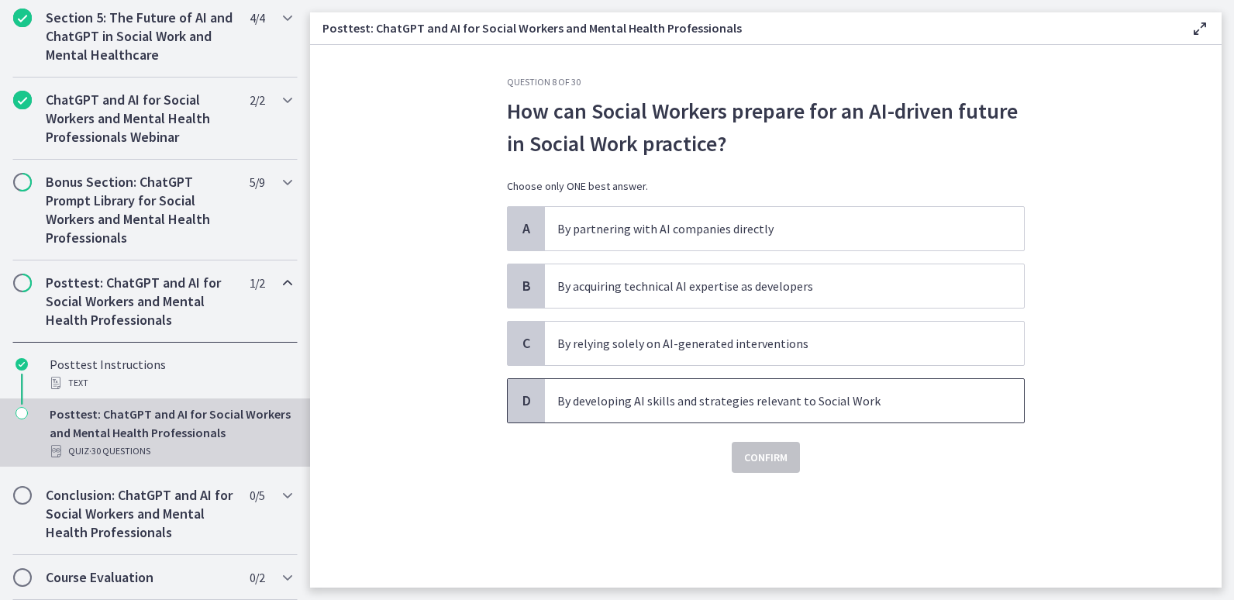
click at [791, 411] on span "By developing AI skills and strategies relevant to Social Work" at bounding box center [784, 400] width 479 height 43
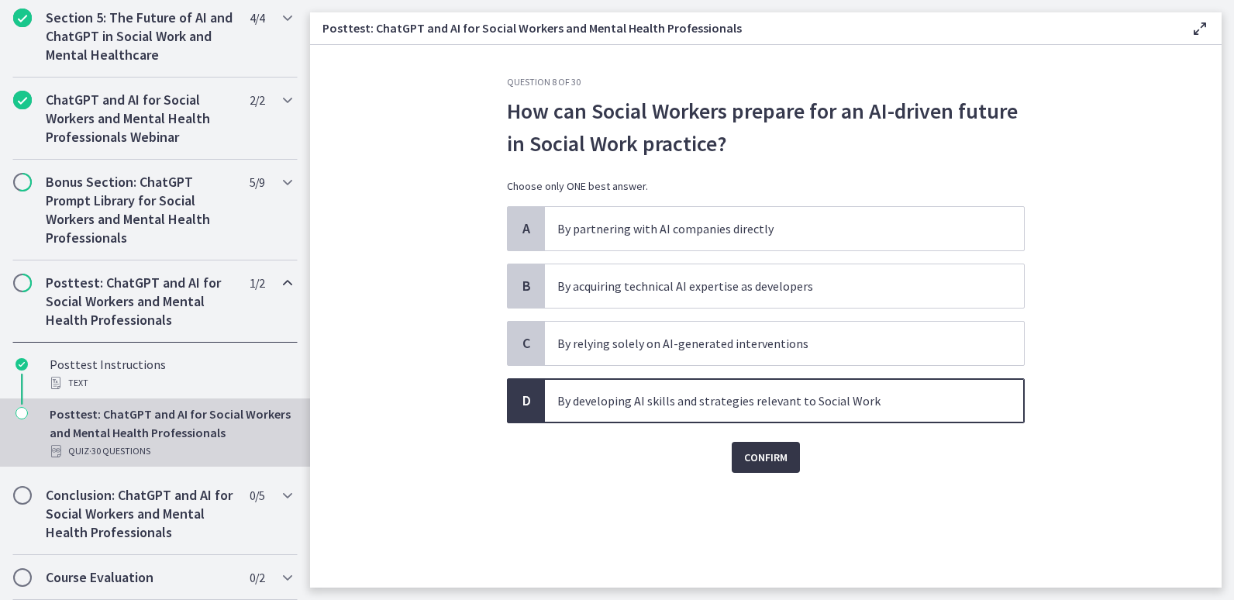
click at [768, 464] on span "Confirm" at bounding box center [765, 457] width 43 height 19
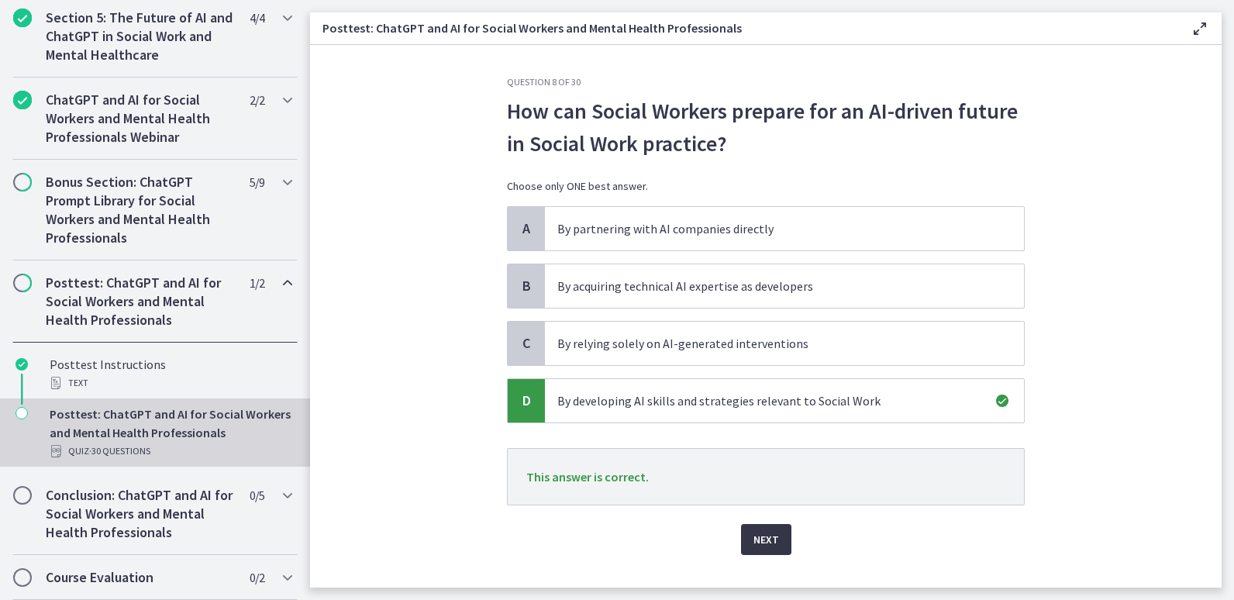
click at [778, 541] on button "Next" at bounding box center [766, 539] width 50 height 31
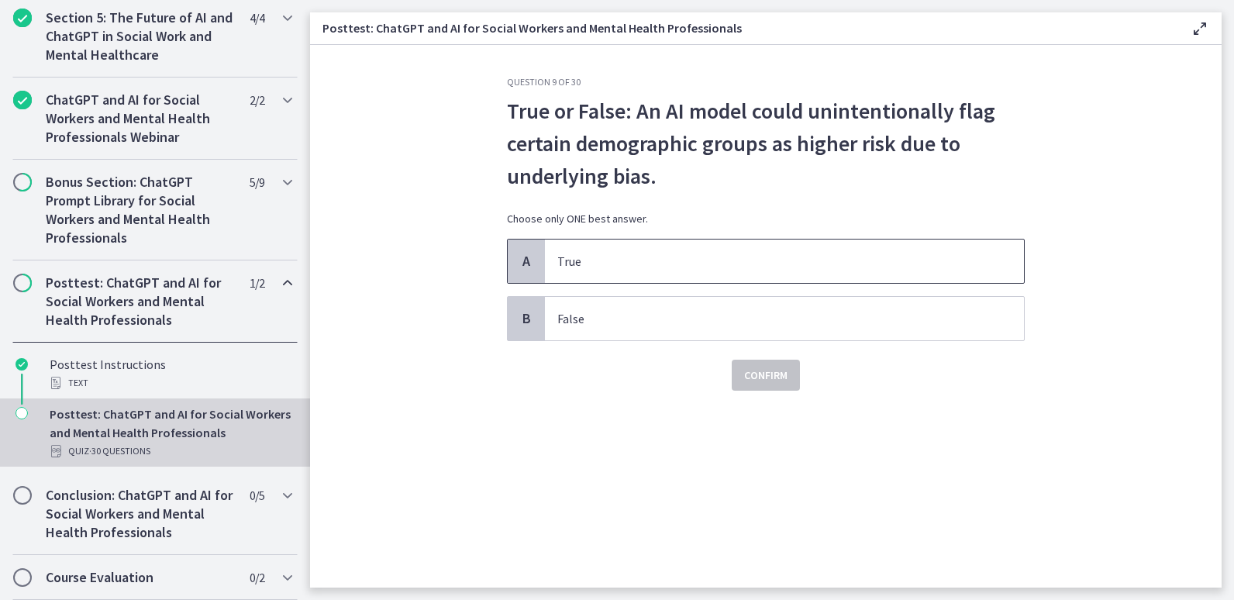
click at [642, 272] on span "True" at bounding box center [784, 261] width 479 height 43
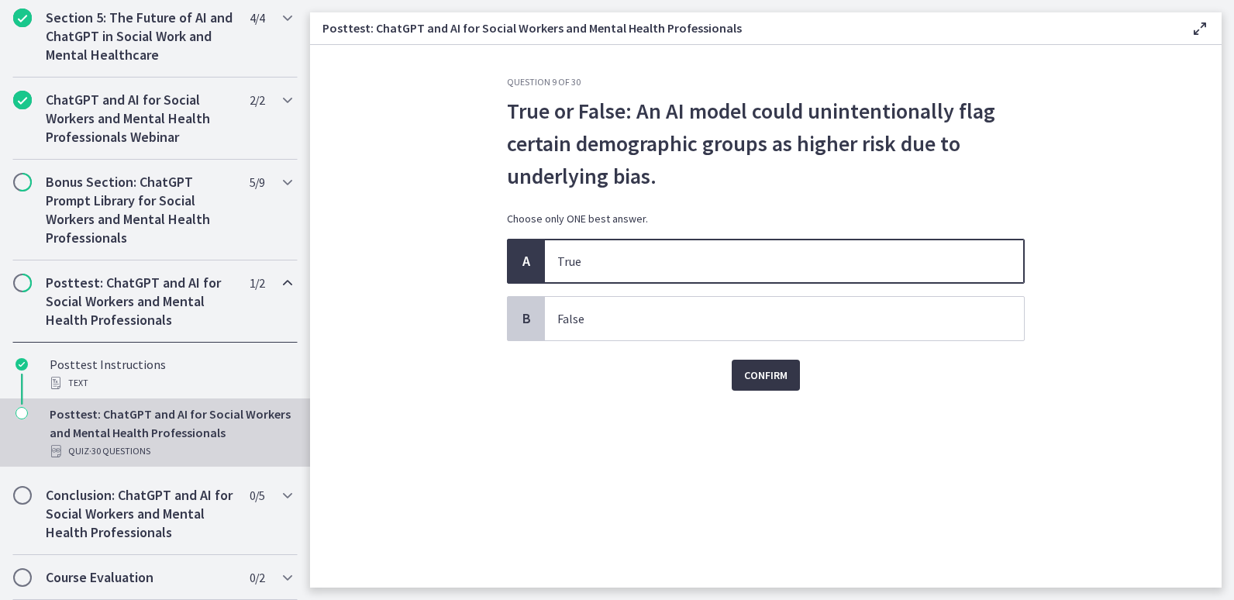
click at [750, 381] on span "Confirm" at bounding box center [765, 375] width 43 height 19
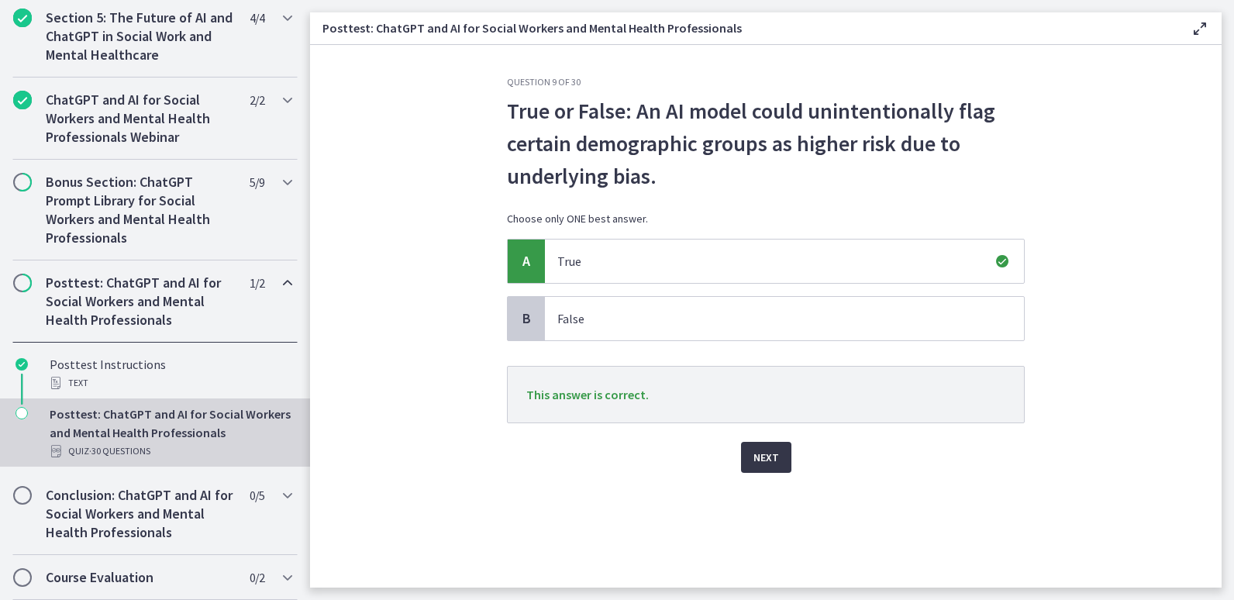
click at [764, 463] on span "Next" at bounding box center [766, 457] width 26 height 19
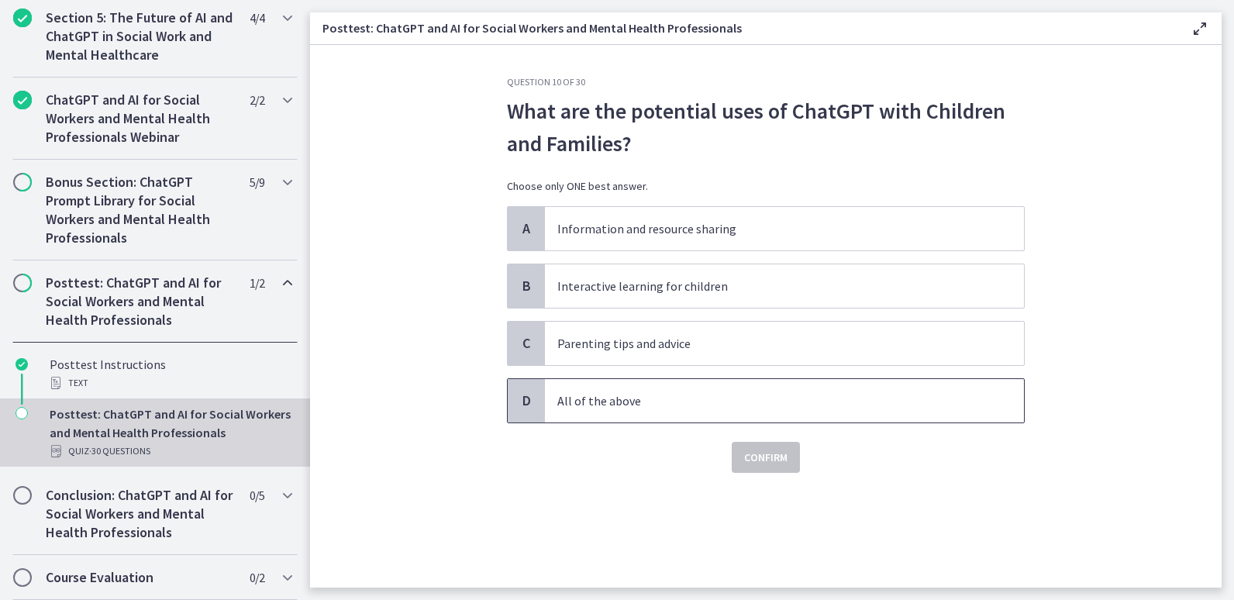
click at [622, 397] on p "All of the above" at bounding box center [768, 400] width 423 height 19
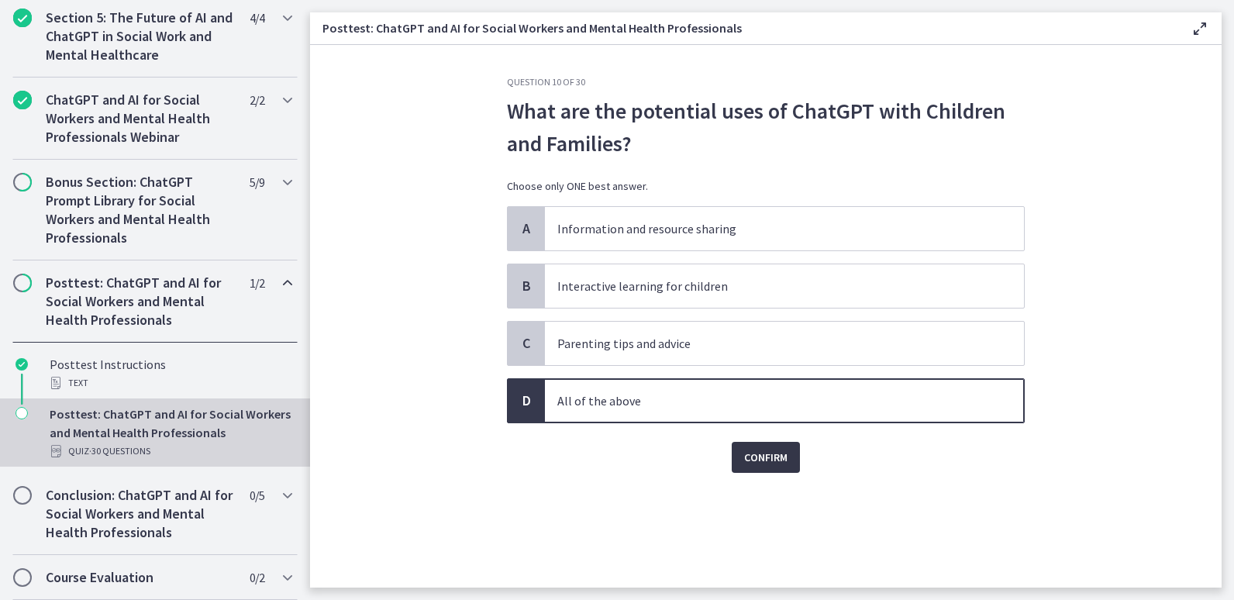
click at [760, 465] on span "Confirm" at bounding box center [765, 457] width 43 height 19
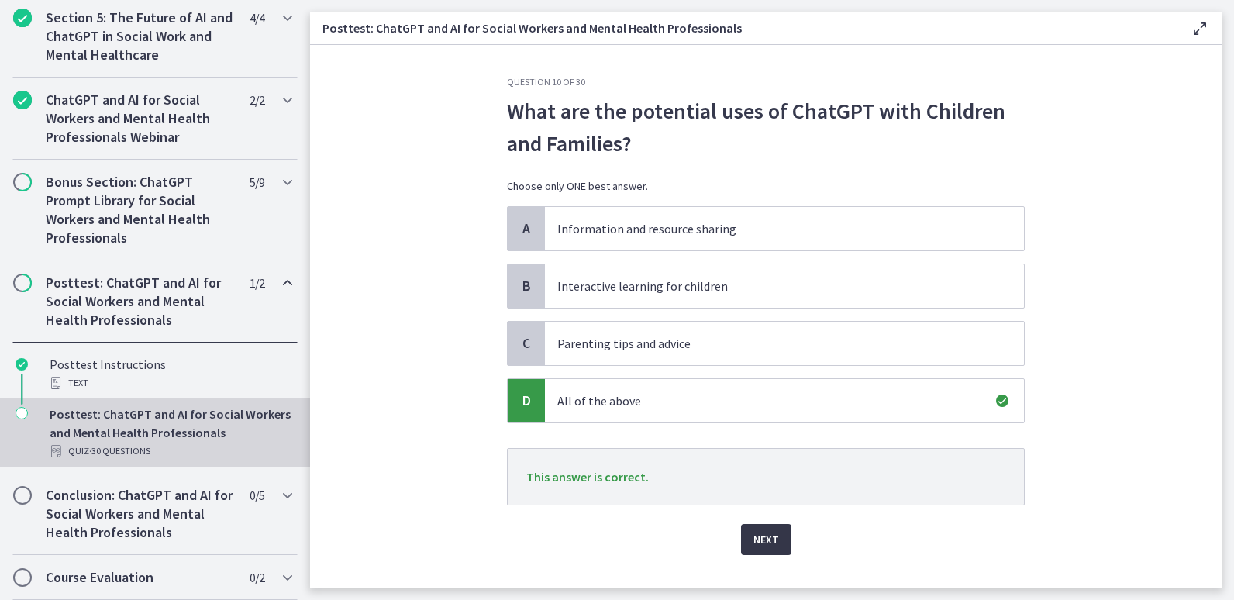
click at [746, 546] on button "Next" at bounding box center [766, 539] width 50 height 31
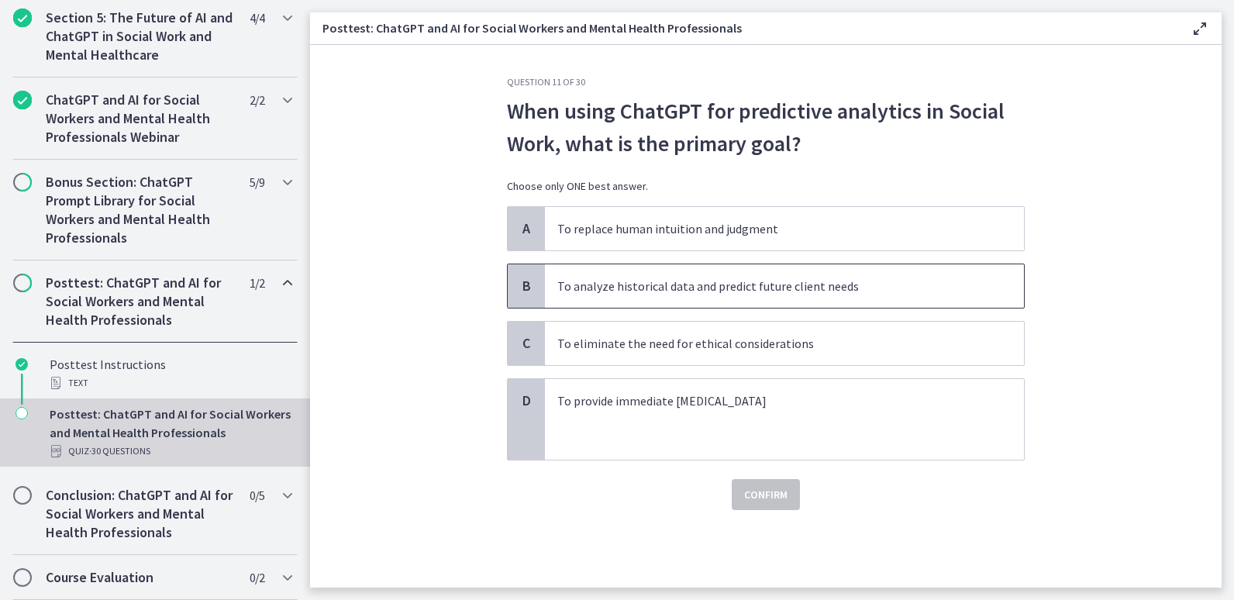
click at [822, 289] on p "To analyze historical data and predict future client needs" at bounding box center [768, 286] width 423 height 19
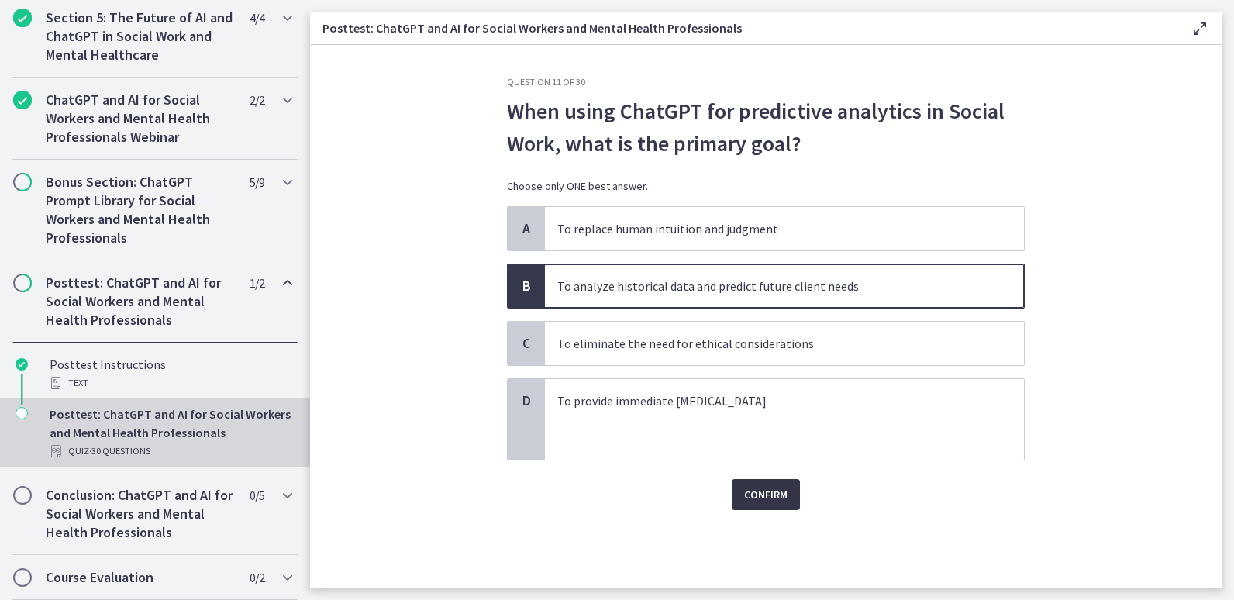
click at [758, 501] on span "Confirm" at bounding box center [765, 494] width 43 height 19
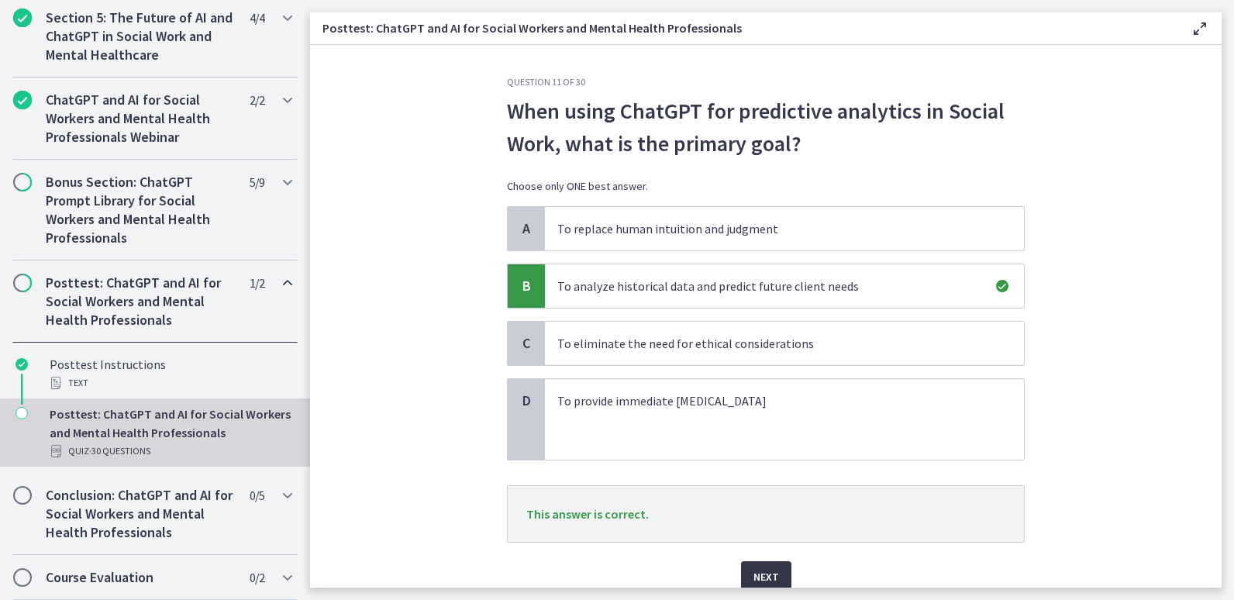
click at [764, 581] on span "Next" at bounding box center [766, 576] width 26 height 19
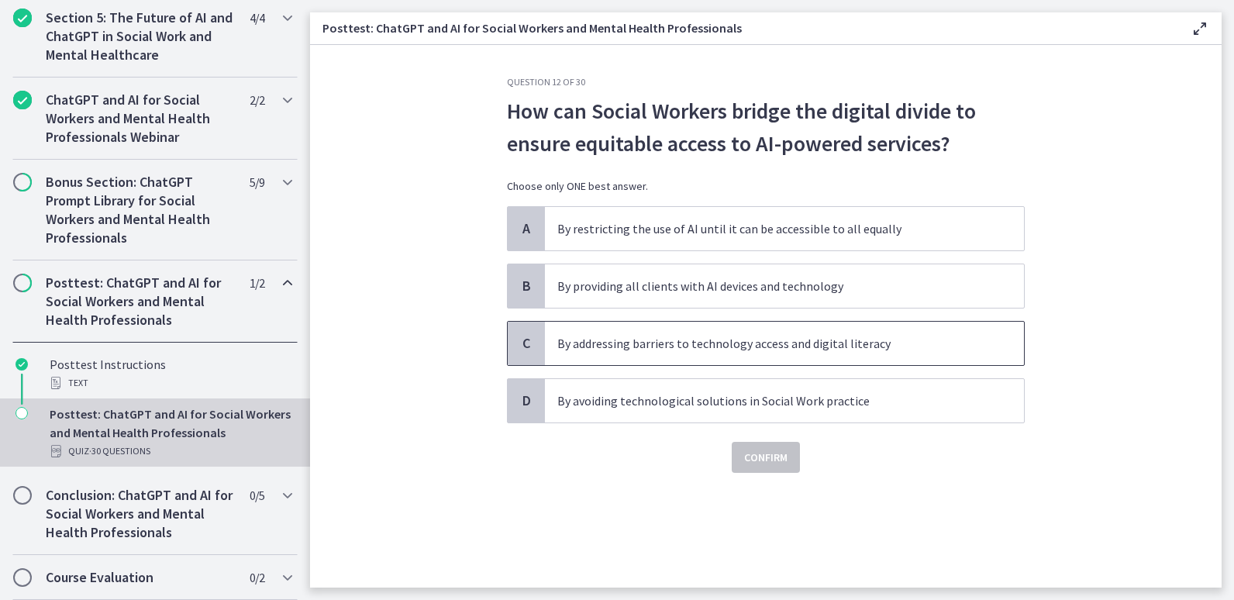
click at [819, 355] on span "By addressing barriers to technology access and digital literacy" at bounding box center [784, 343] width 479 height 43
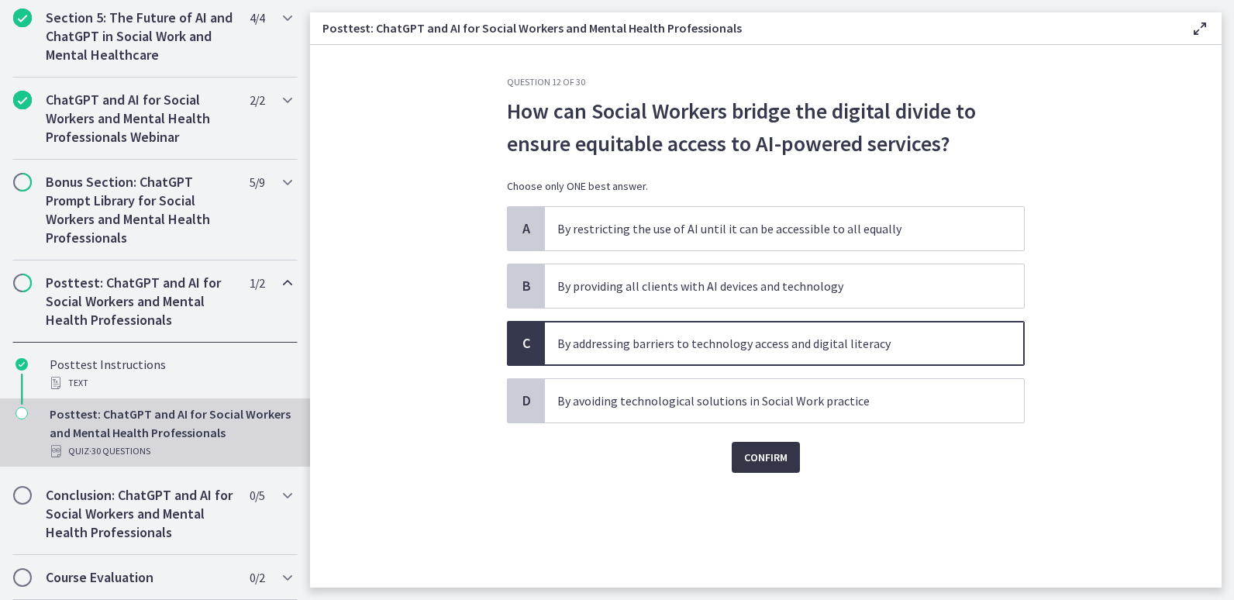
click at [763, 460] on span "Confirm" at bounding box center [765, 457] width 43 height 19
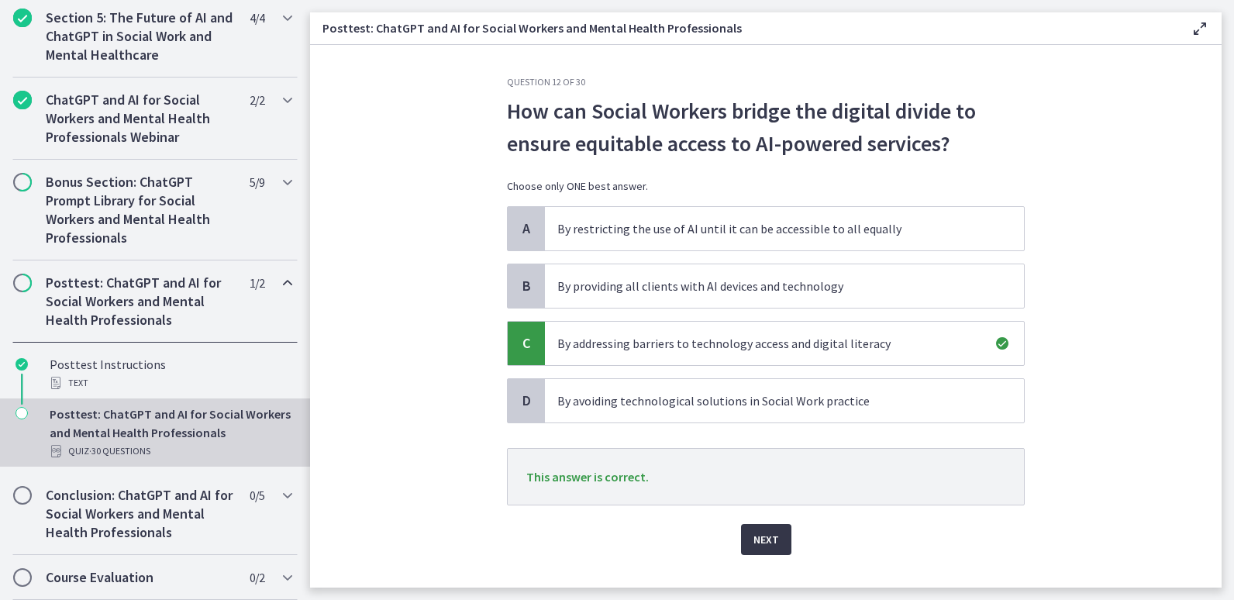
click at [774, 552] on button "Next" at bounding box center [766, 539] width 50 height 31
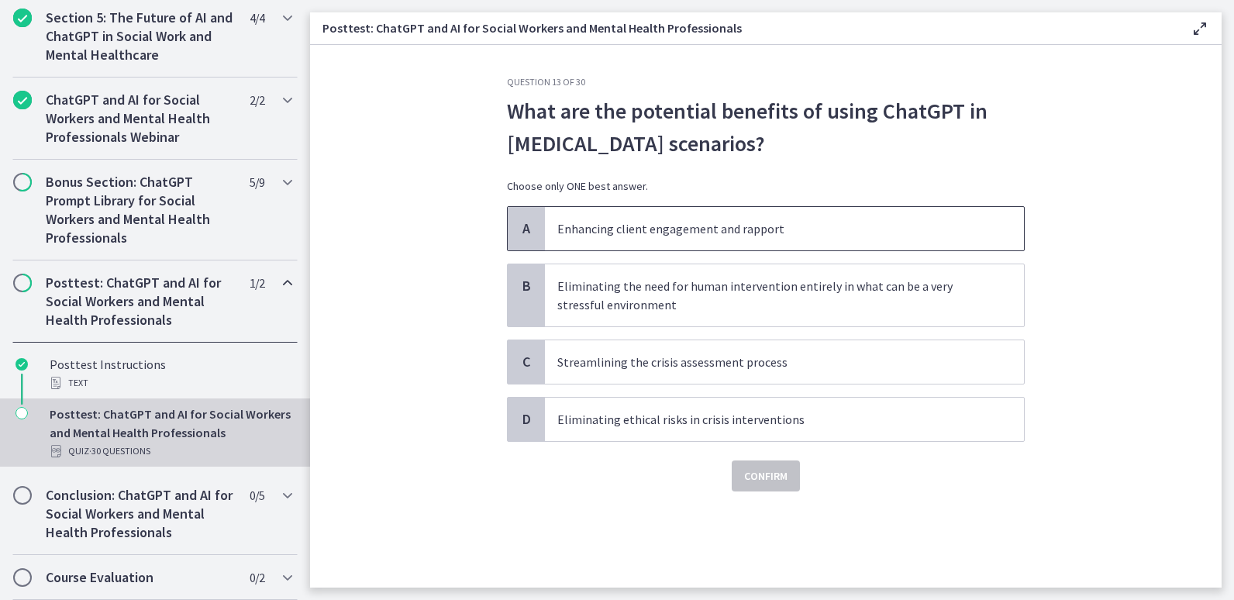
click at [680, 227] on p "Enhancing client engagement and rapport" at bounding box center [768, 228] width 423 height 19
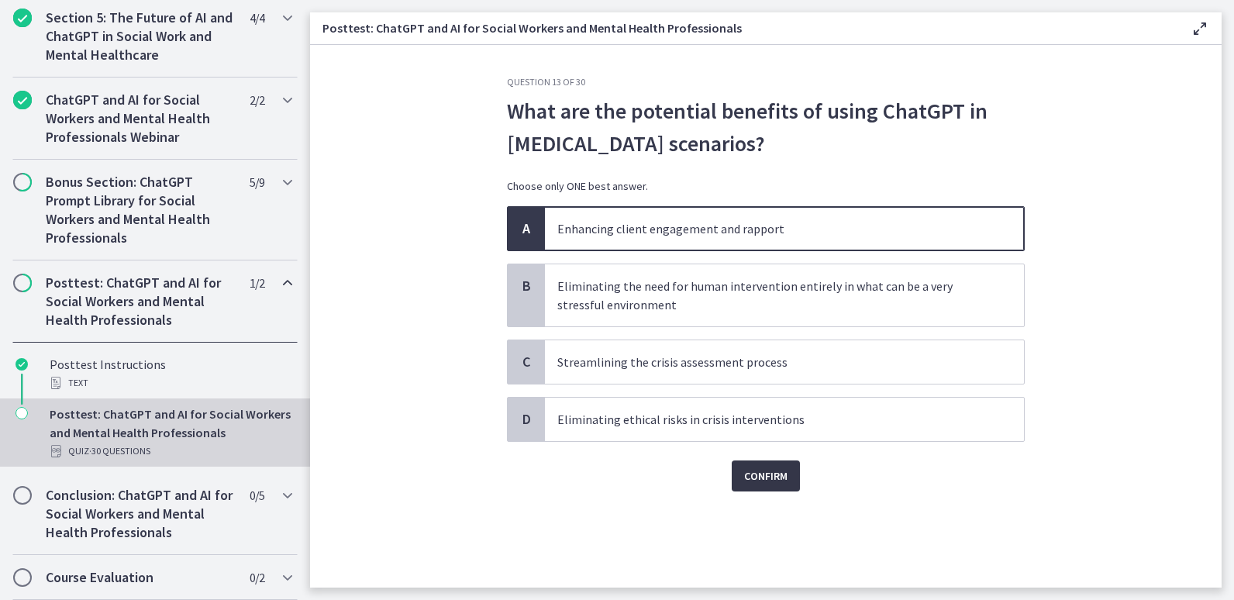
click at [771, 484] on span "Confirm" at bounding box center [765, 476] width 43 height 19
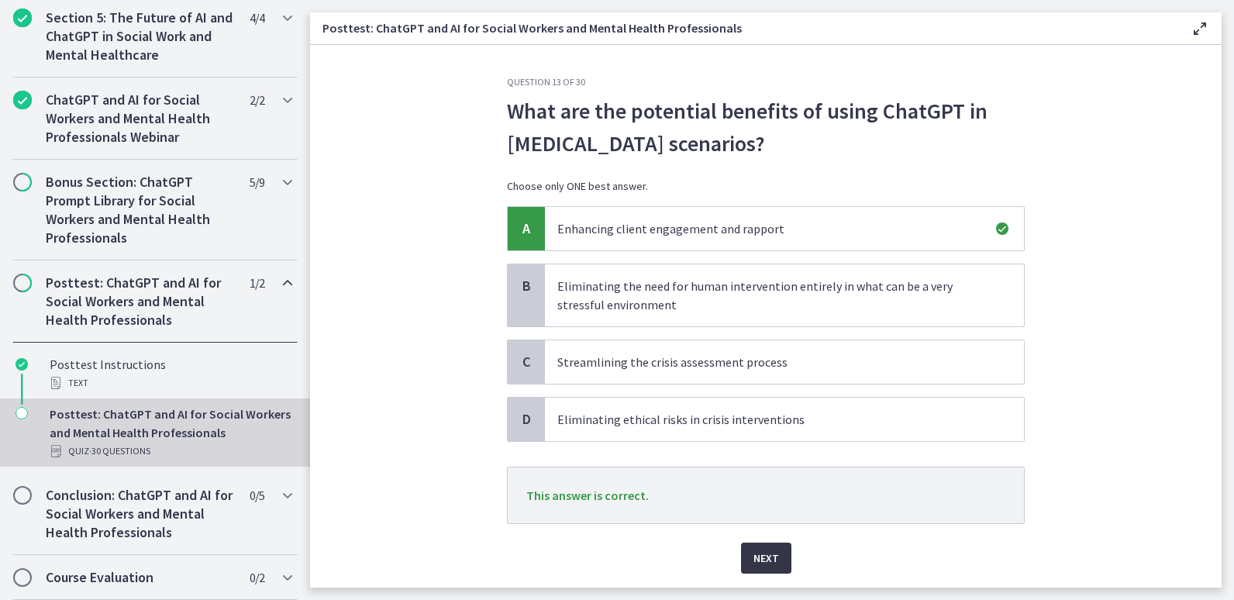
click at [770, 561] on span "Next" at bounding box center [766, 558] width 26 height 19
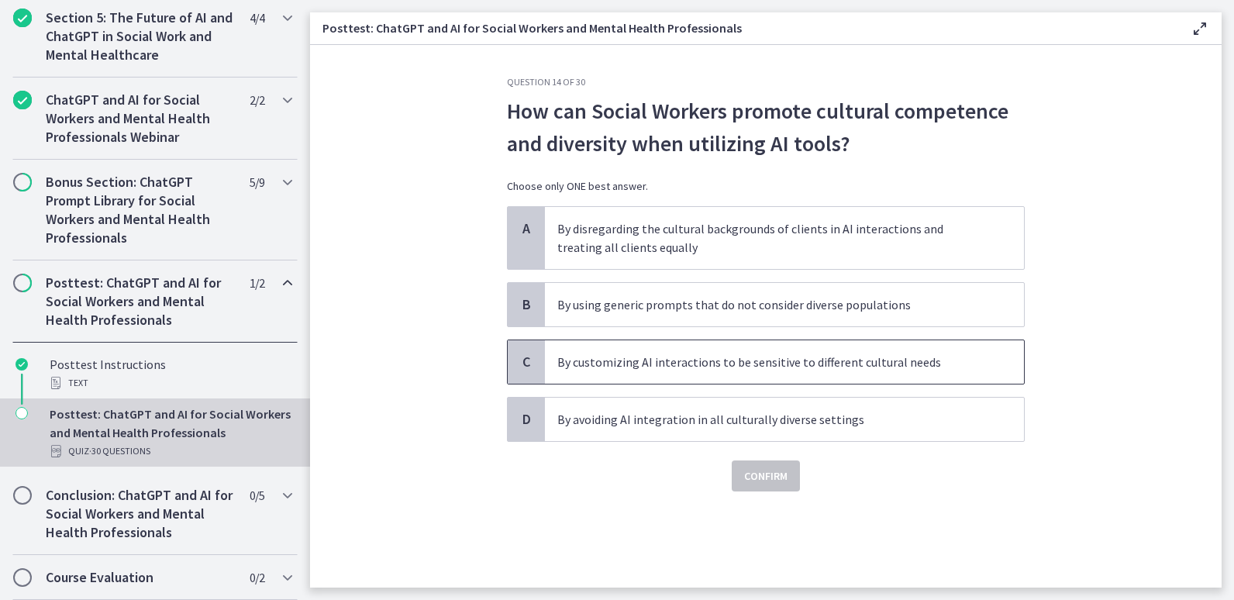
click at [869, 365] on p "By customizing AI interactions to be sensitive to different cultural needs" at bounding box center [768, 362] width 423 height 19
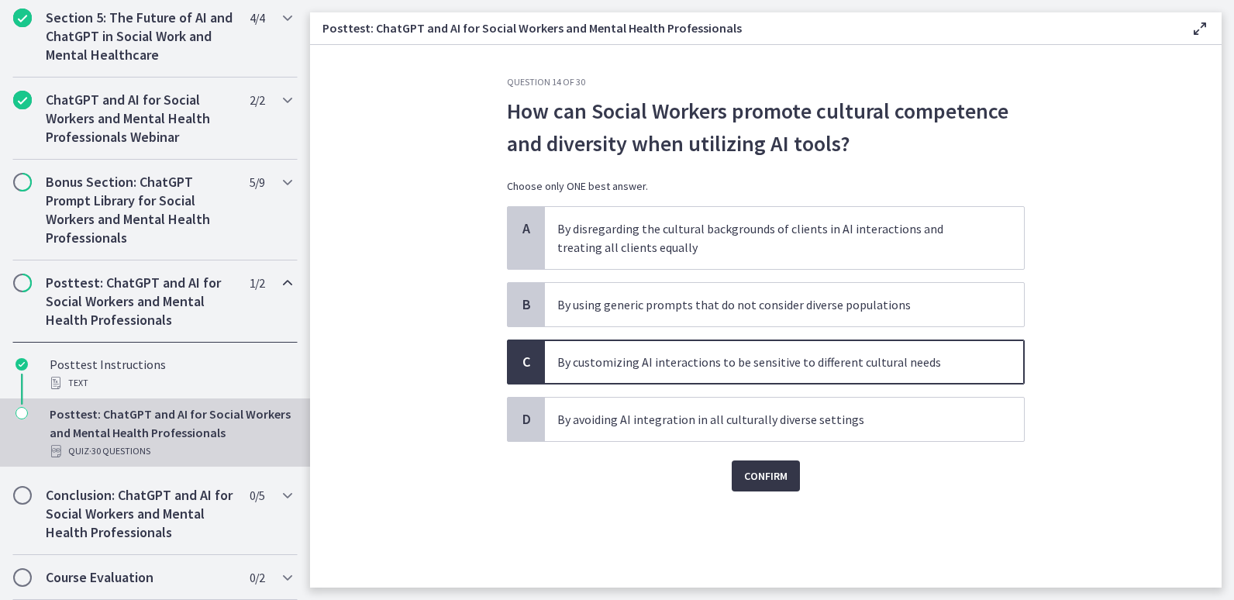
click at [763, 478] on span "Confirm" at bounding box center [765, 476] width 43 height 19
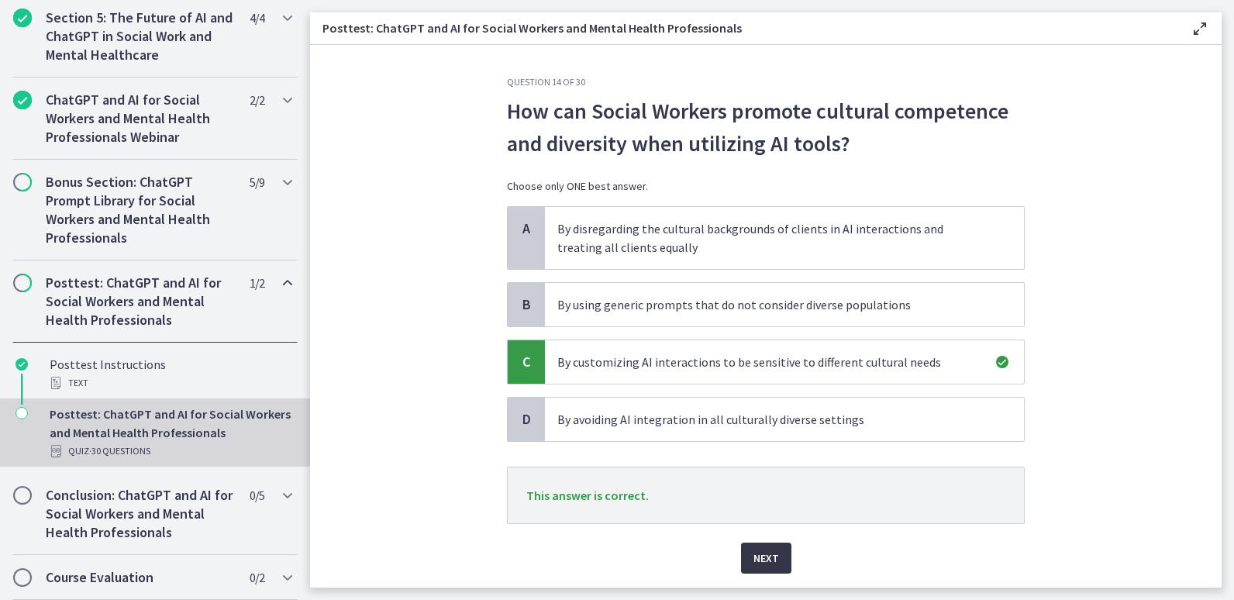
click at [760, 560] on span "Next" at bounding box center [766, 558] width 26 height 19
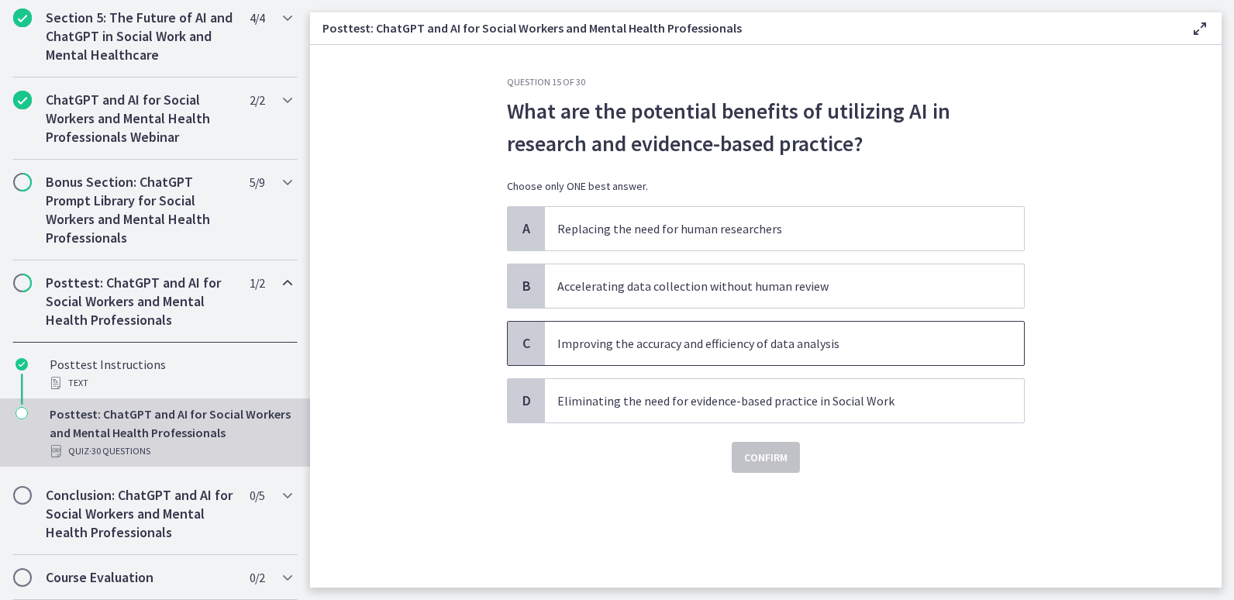
click at [848, 347] on p "Improving the accuracy and efficiency of data analysis" at bounding box center [768, 343] width 423 height 19
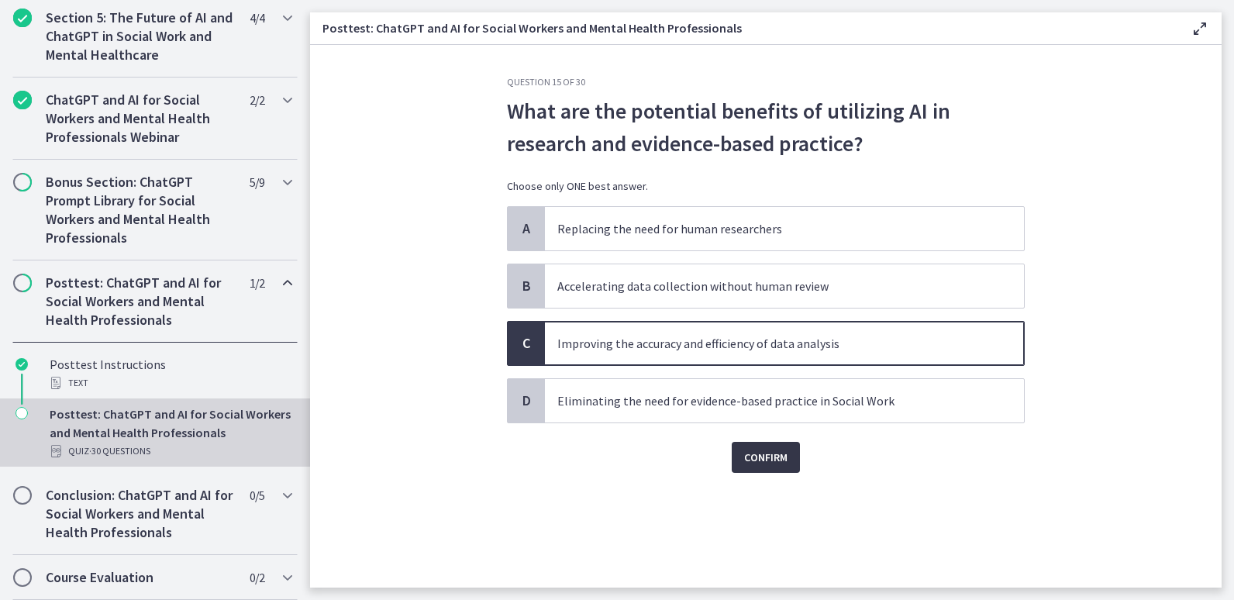
click at [774, 463] on span "Confirm" at bounding box center [765, 457] width 43 height 19
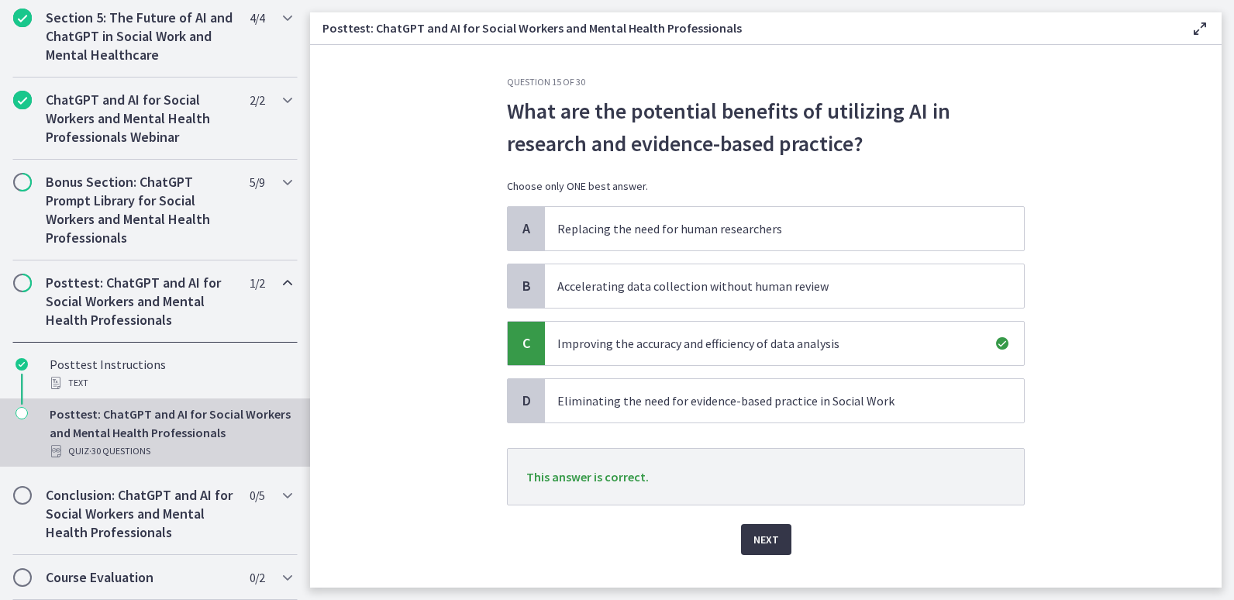
click at [763, 543] on span "Next" at bounding box center [766, 539] width 26 height 19
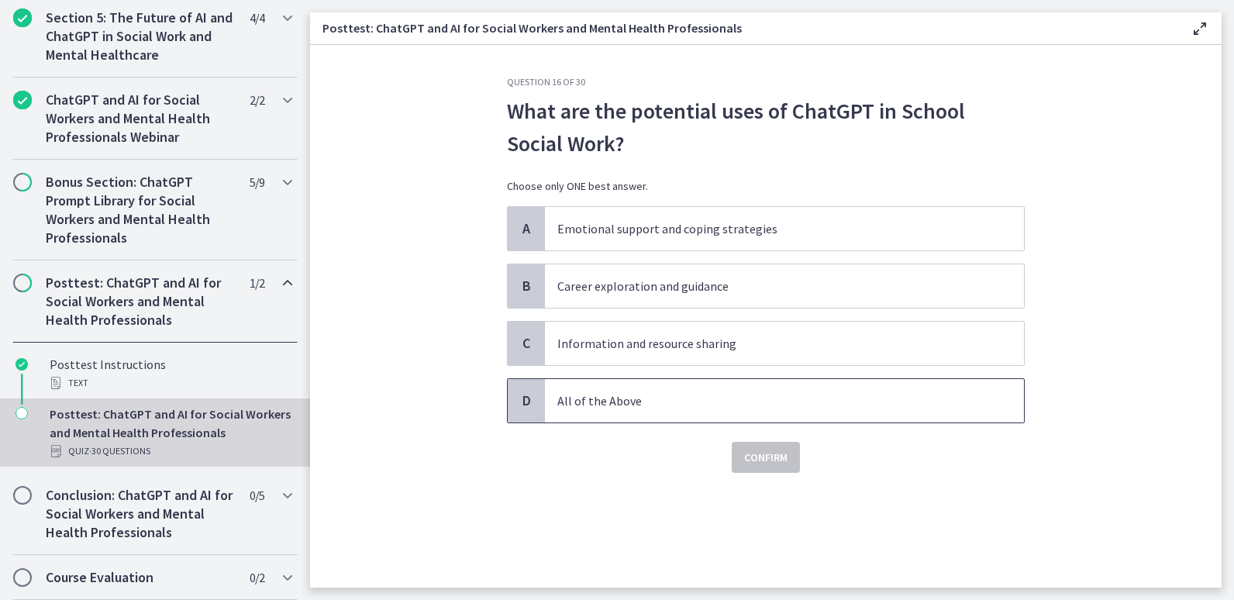
click at [660, 422] on span "All of the Above" at bounding box center [784, 400] width 479 height 43
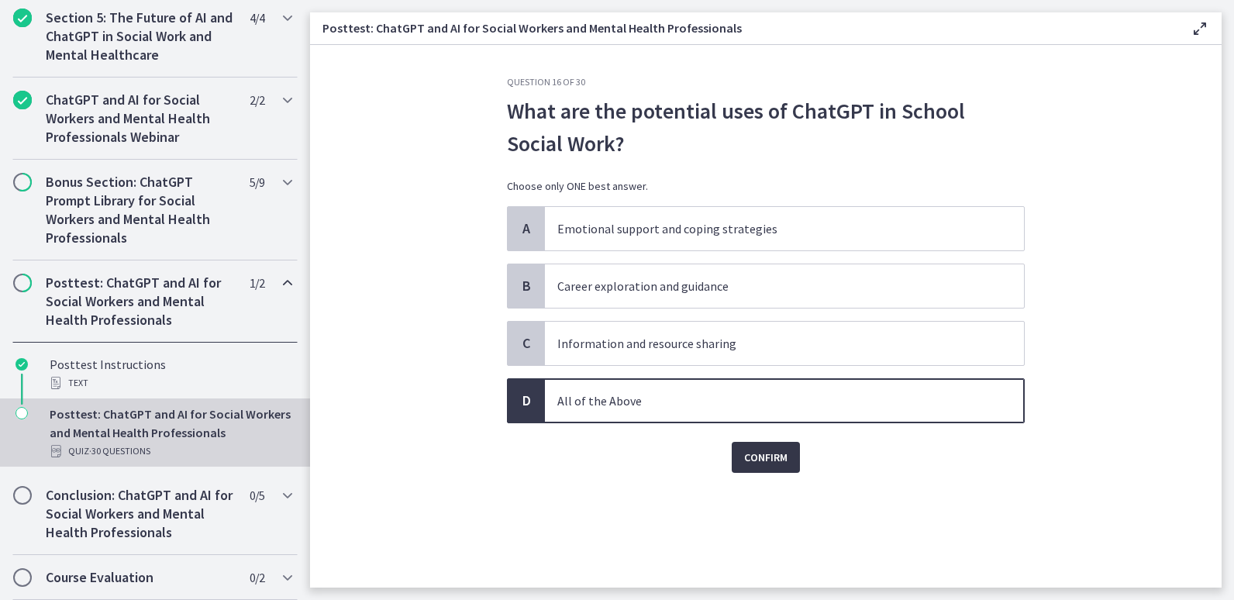
click at [762, 461] on span "Confirm" at bounding box center [765, 457] width 43 height 19
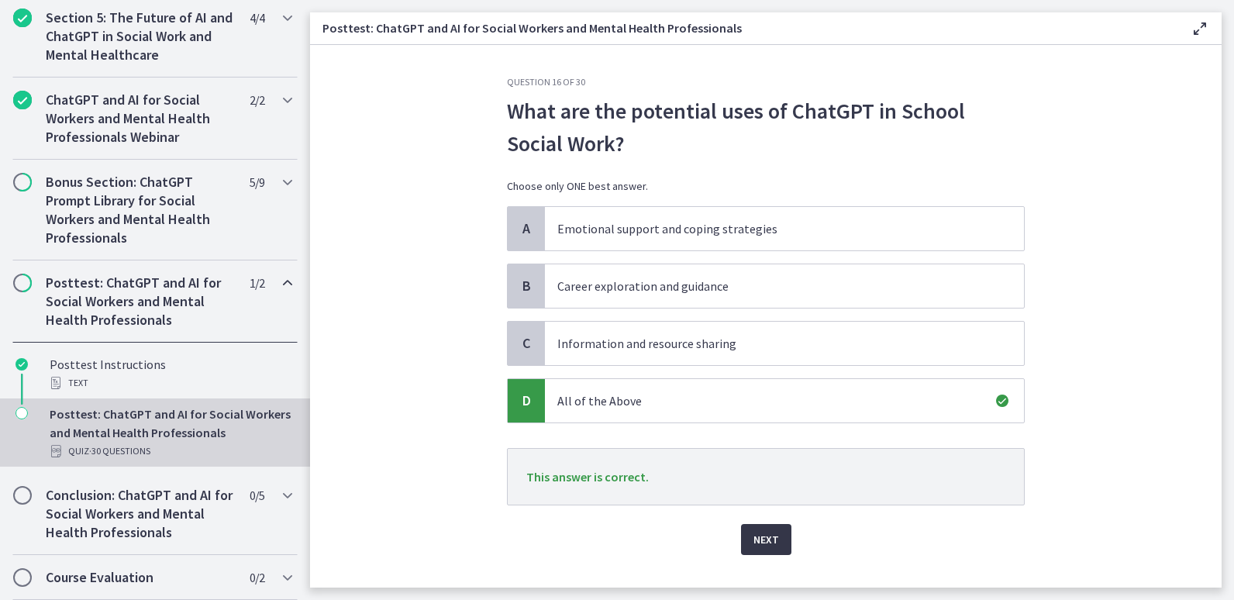
click at [763, 543] on span "Next" at bounding box center [766, 539] width 26 height 19
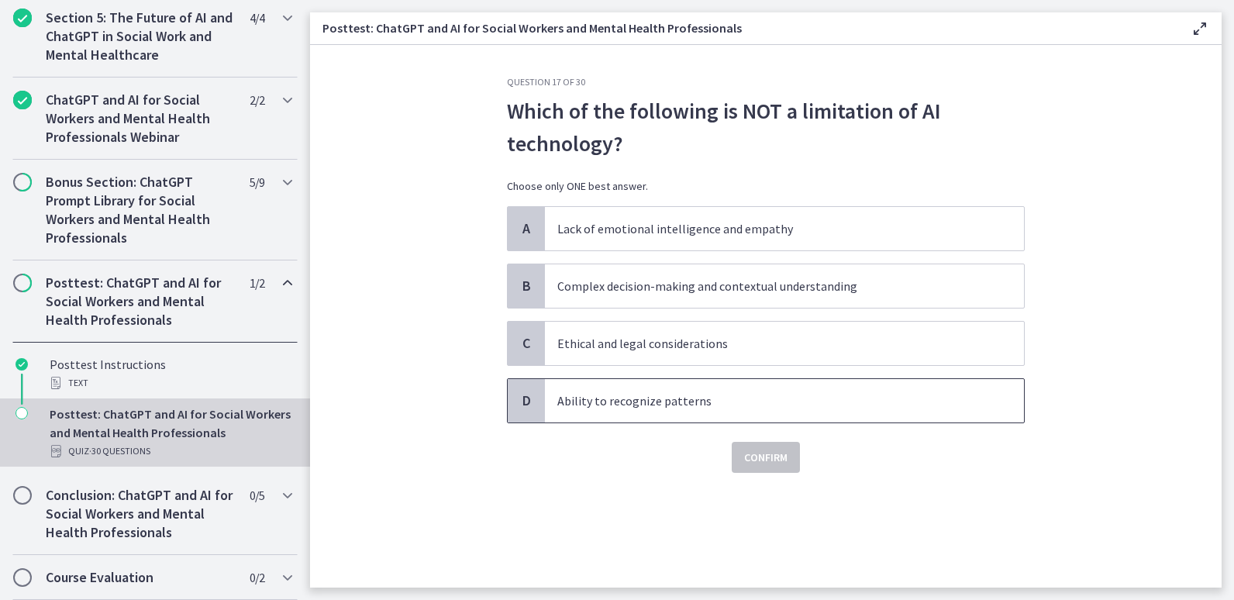
click at [616, 405] on p "Ability to recognize patterns" at bounding box center [768, 400] width 423 height 19
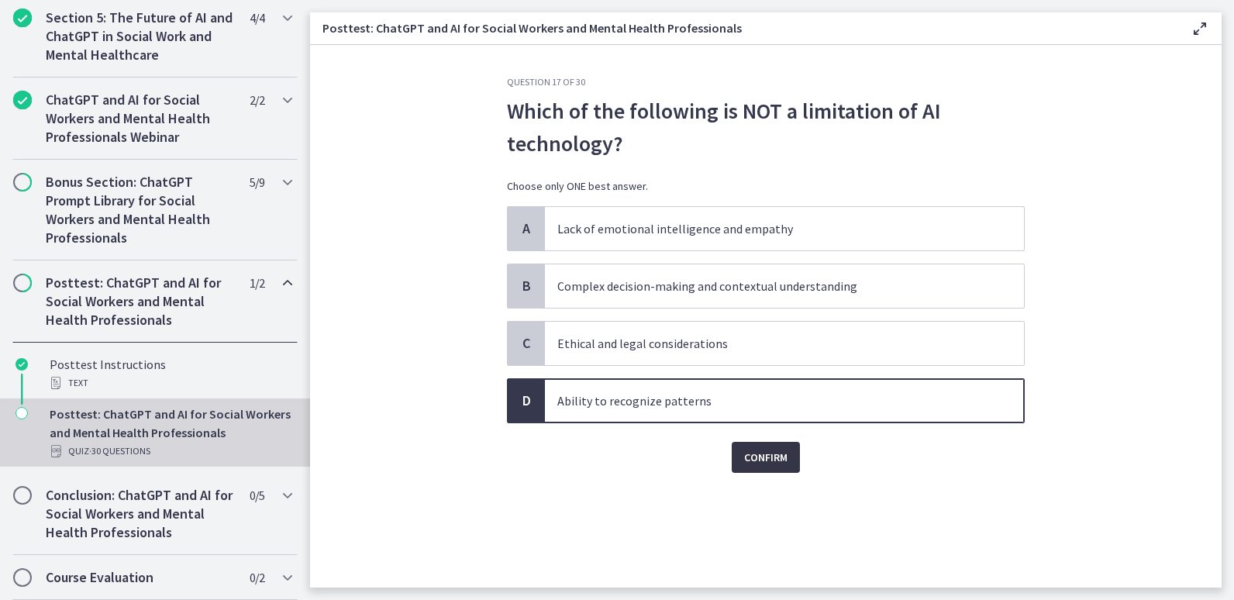
click at [757, 467] on button "Confirm" at bounding box center [766, 457] width 68 height 31
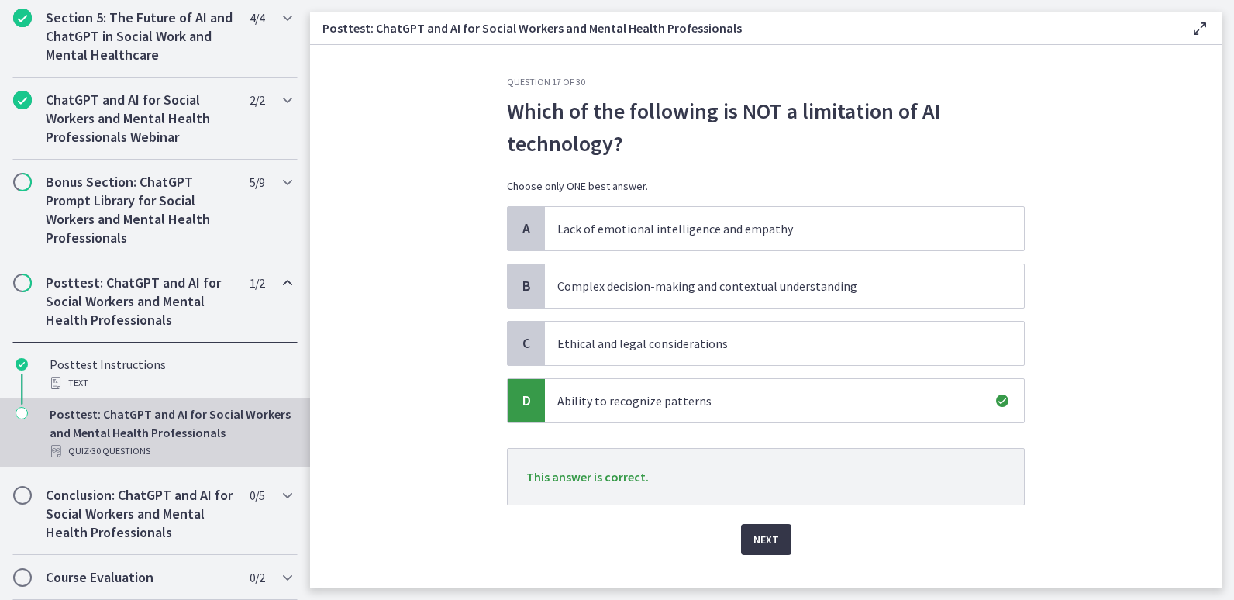
click at [759, 546] on span "Next" at bounding box center [766, 539] width 26 height 19
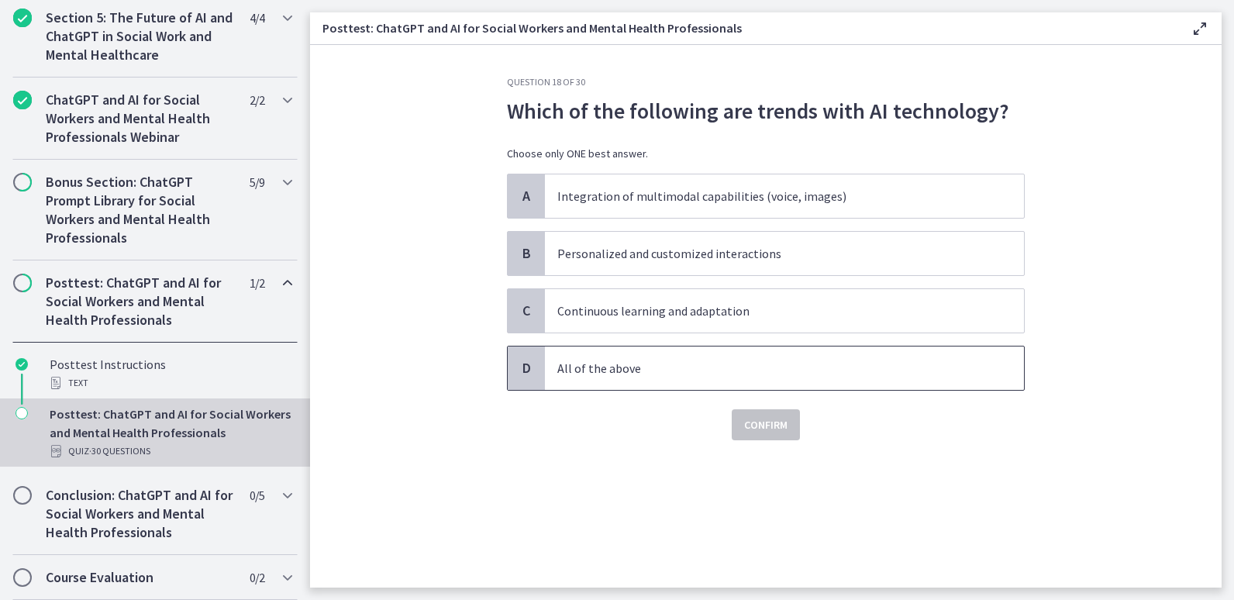
click at [634, 375] on p "All of the above" at bounding box center [768, 368] width 423 height 19
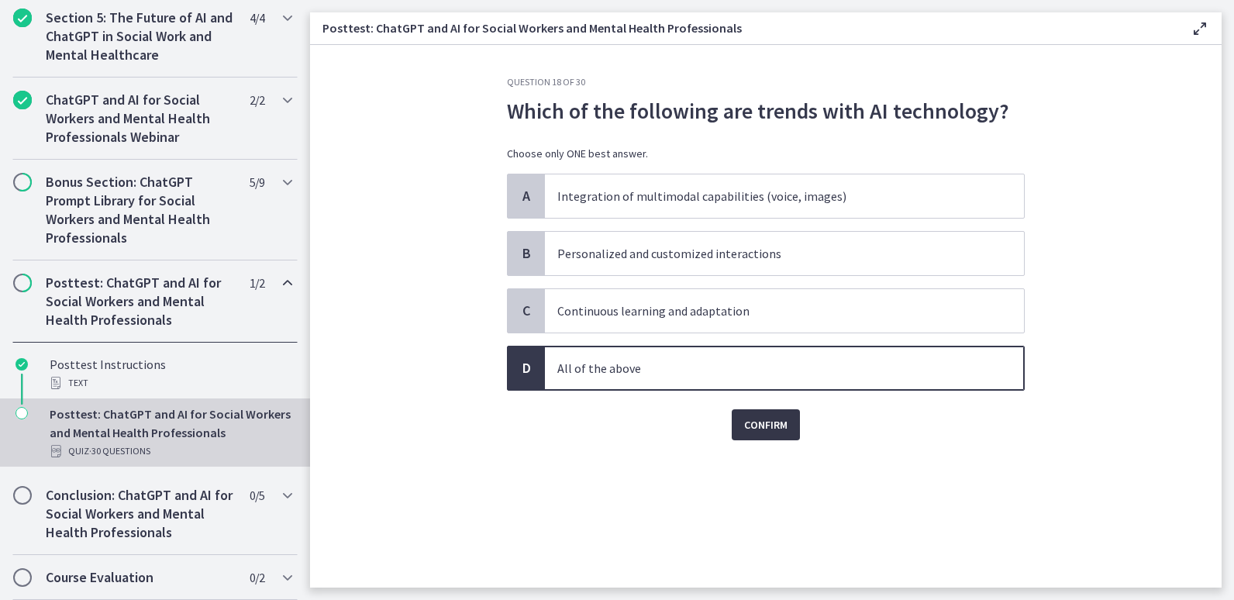
click at [757, 433] on span "Confirm" at bounding box center [765, 425] width 43 height 19
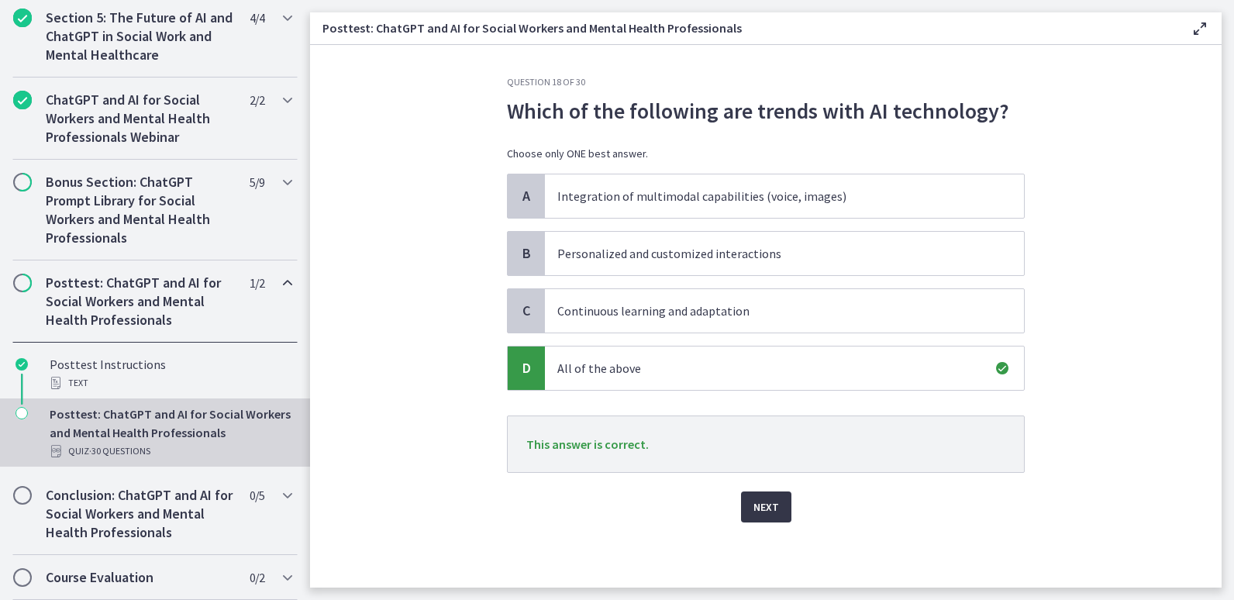
click at [767, 510] on span "Next" at bounding box center [766, 507] width 26 height 19
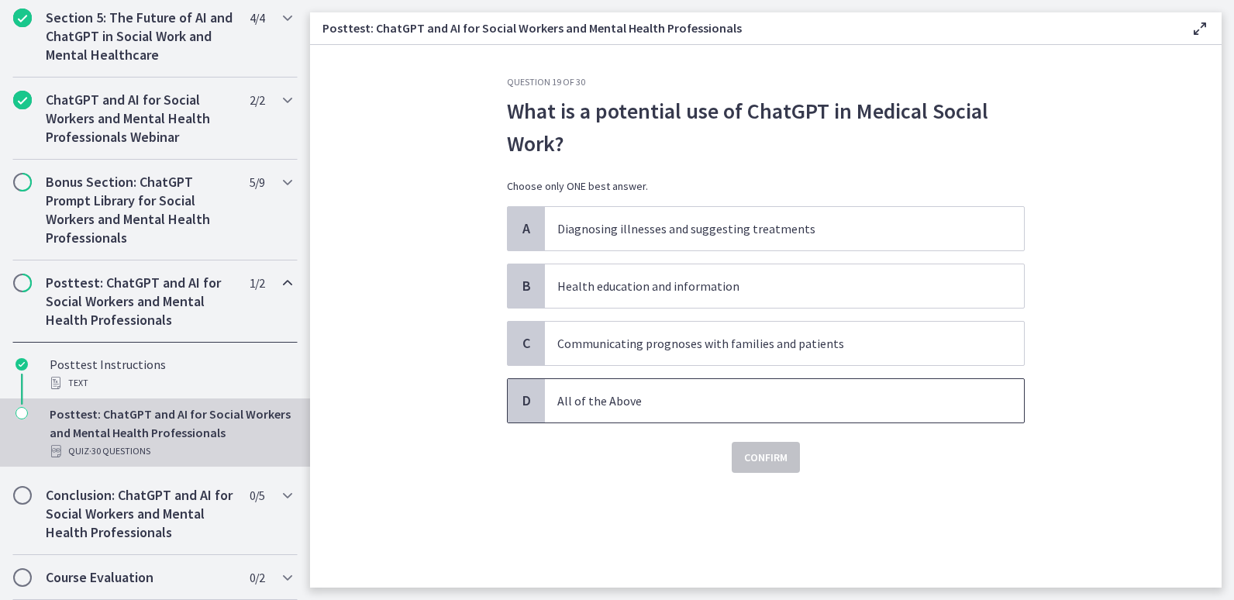
click at [820, 402] on p "All of the Above" at bounding box center [768, 400] width 423 height 19
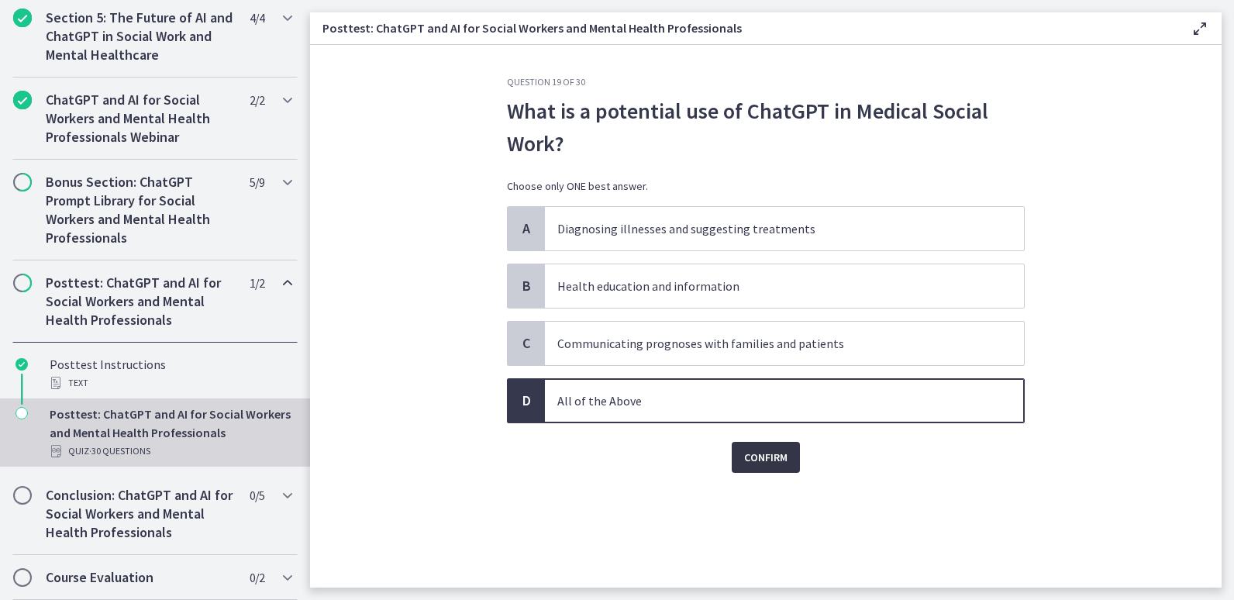
click at [776, 464] on span "Confirm" at bounding box center [765, 457] width 43 height 19
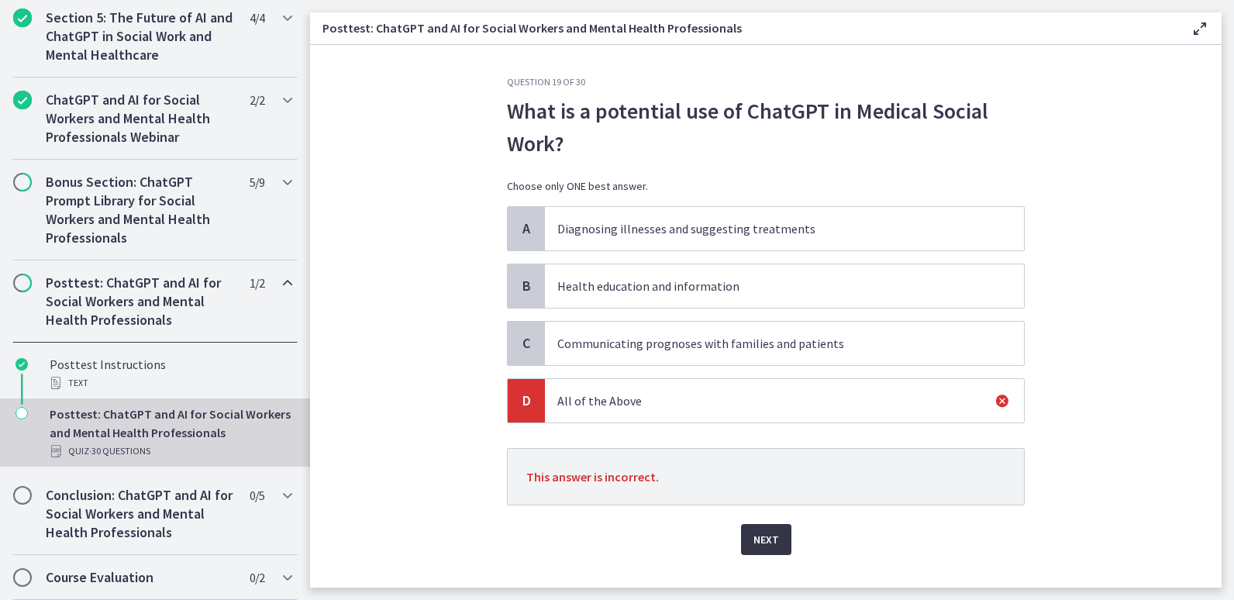
click at [773, 539] on button "Next" at bounding box center [766, 539] width 50 height 31
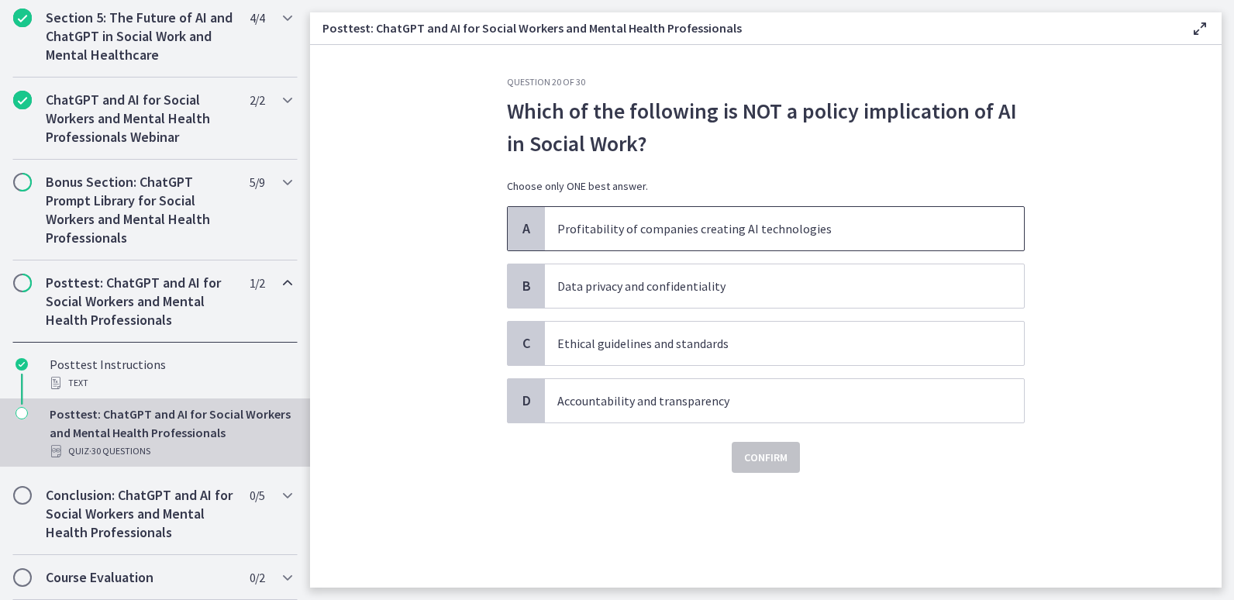
click at [757, 235] on p "Profitability of companies creating AI technologies" at bounding box center [768, 228] width 423 height 19
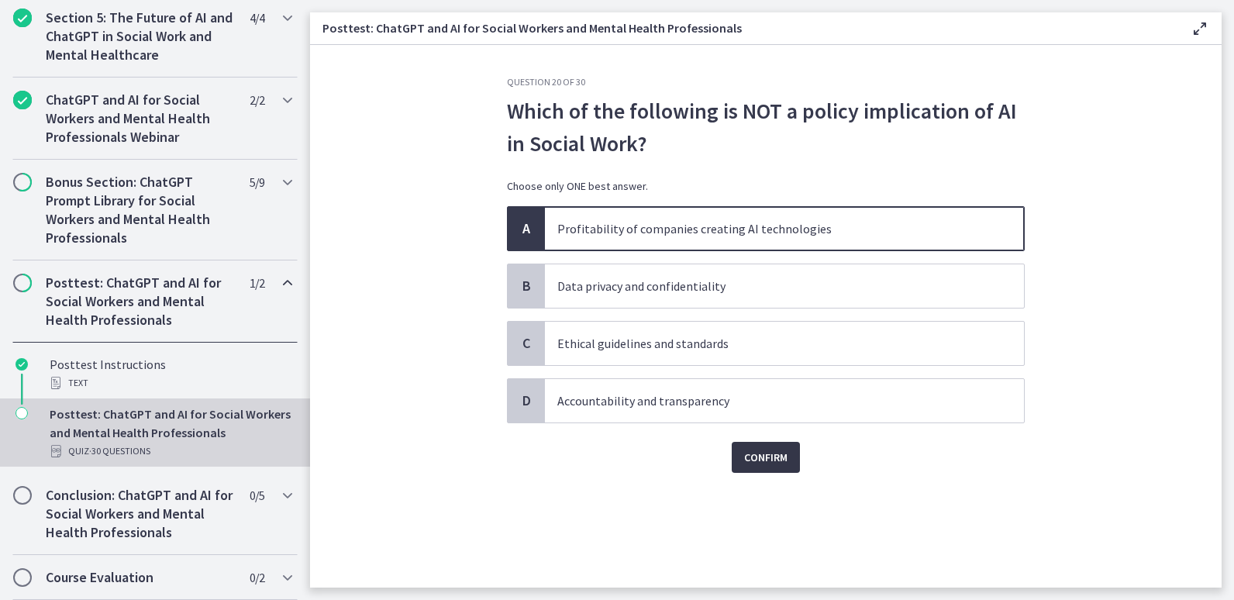
click at [778, 464] on span "Confirm" at bounding box center [765, 457] width 43 height 19
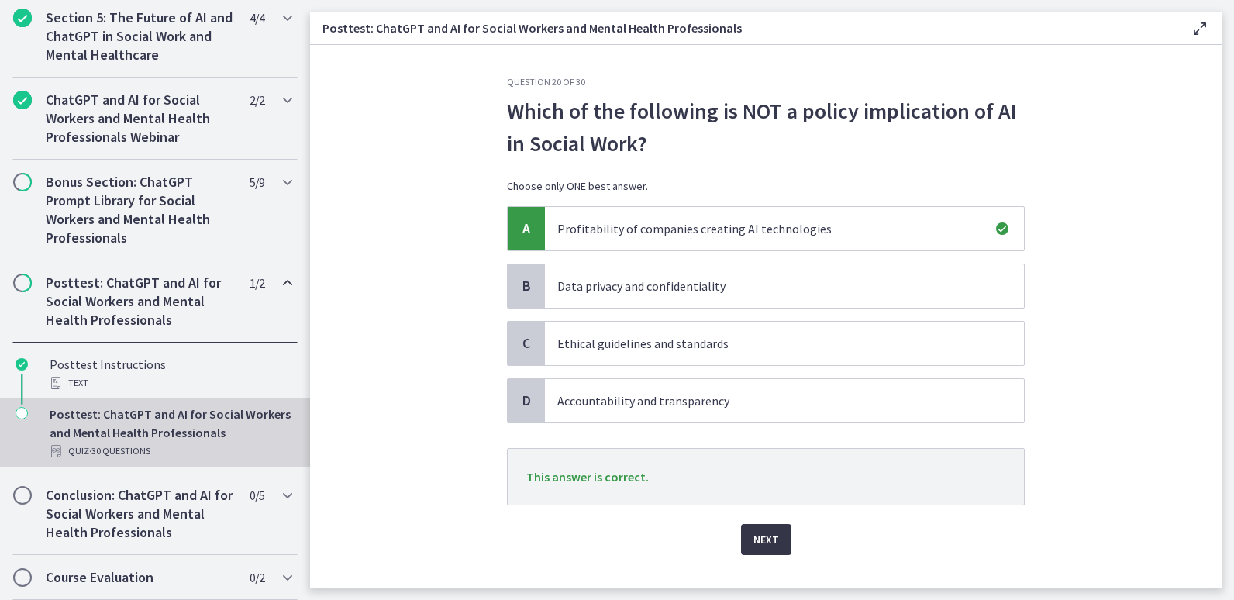
click at [759, 540] on span "Next" at bounding box center [766, 539] width 26 height 19
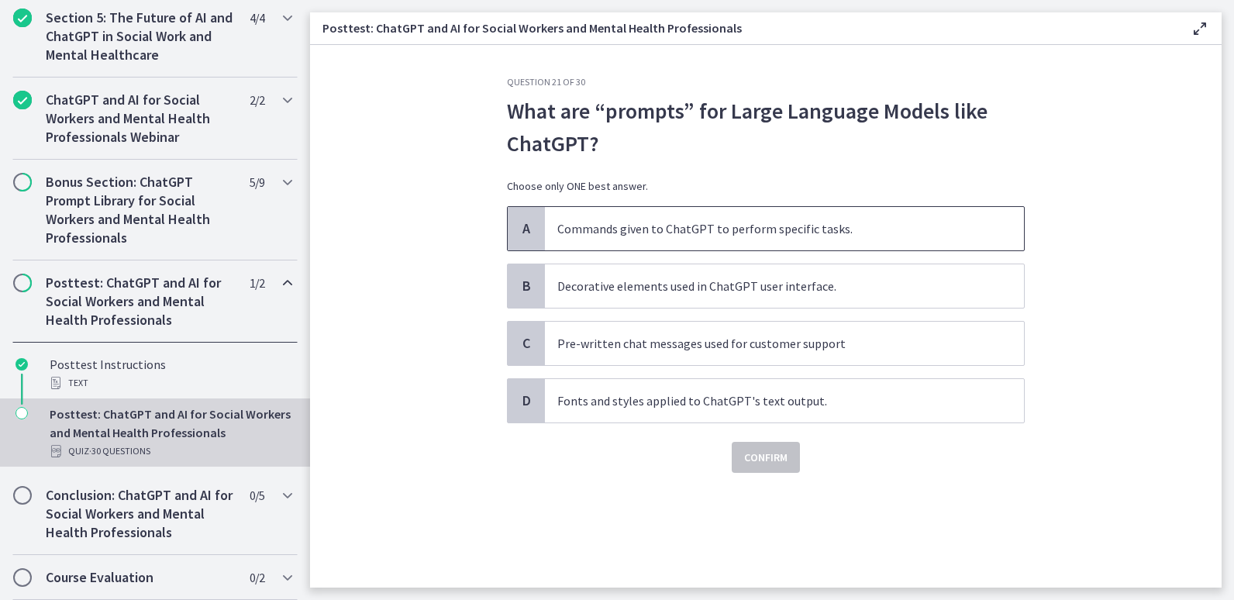
click at [812, 231] on p "Commands given to ChatGPT to perform specific tasks." at bounding box center [768, 228] width 423 height 19
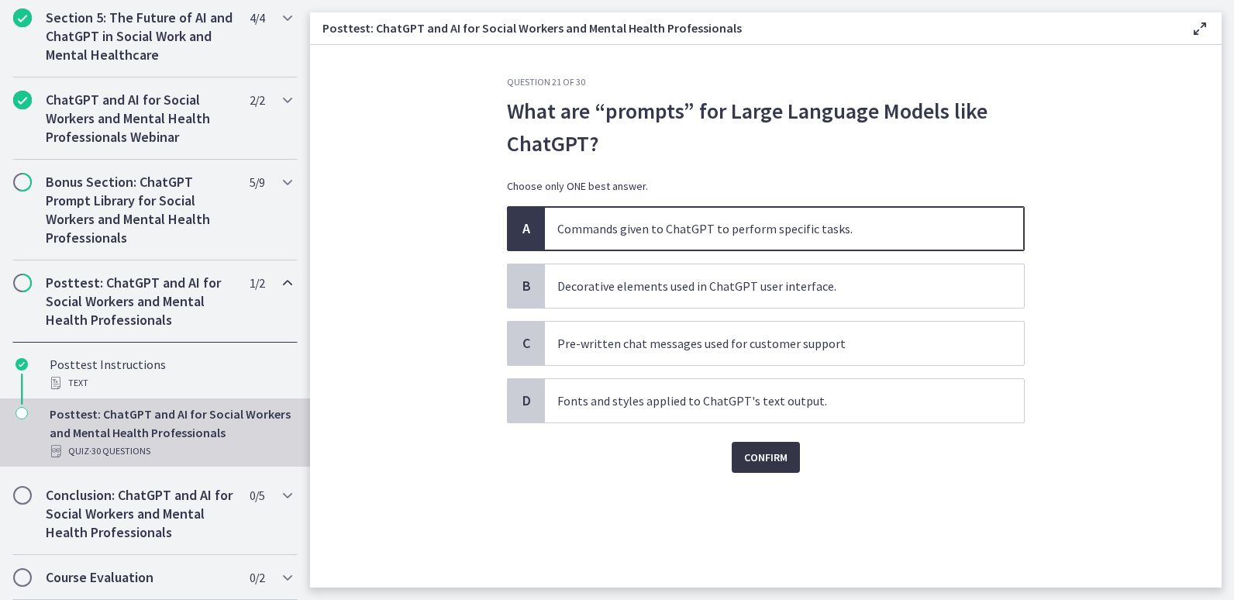
click at [769, 470] on button "Confirm" at bounding box center [766, 457] width 68 height 31
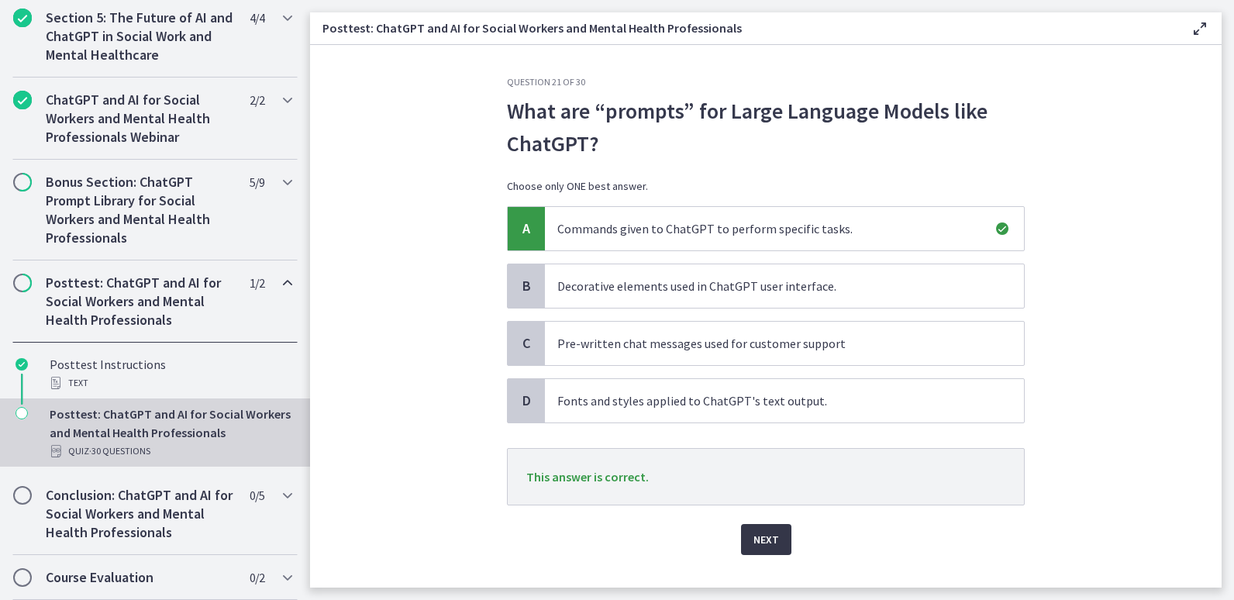
click at [760, 540] on span "Next" at bounding box center [766, 539] width 26 height 19
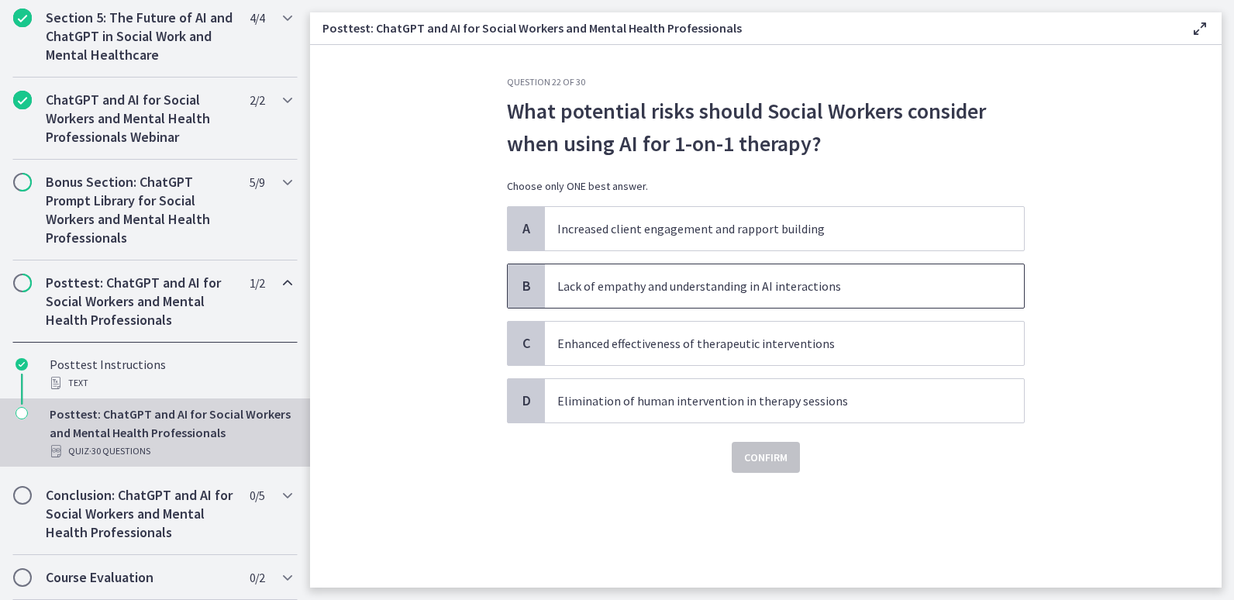
click at [781, 287] on p "Lack of empathy and understanding in AI interactions" at bounding box center [768, 286] width 423 height 19
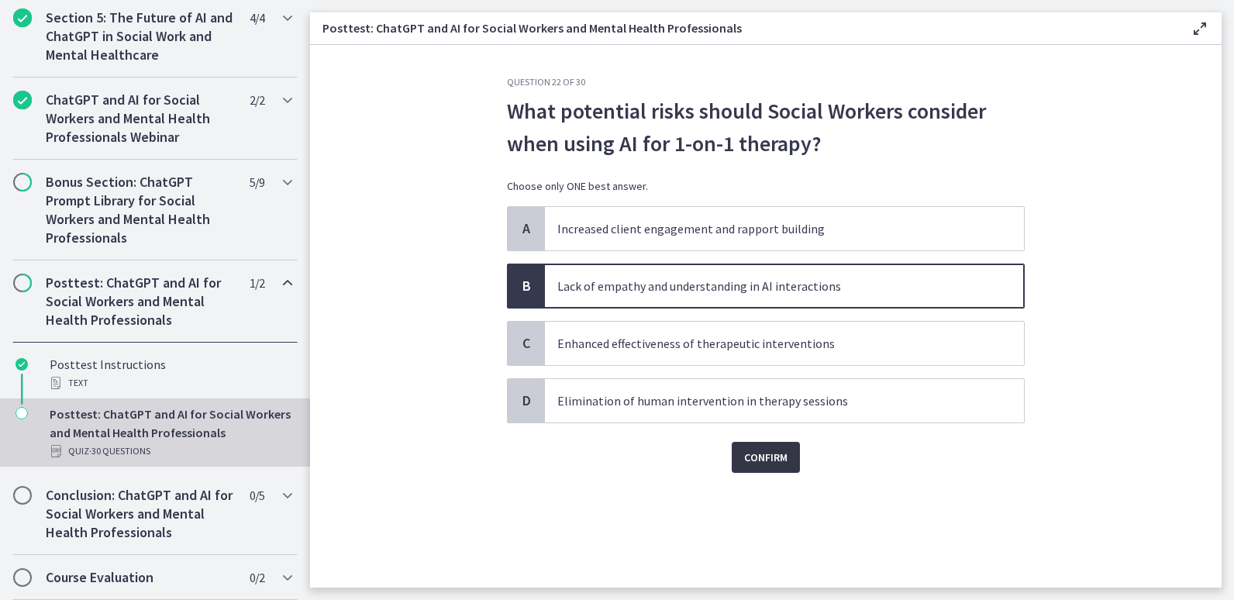
click at [774, 466] on span "Confirm" at bounding box center [765, 457] width 43 height 19
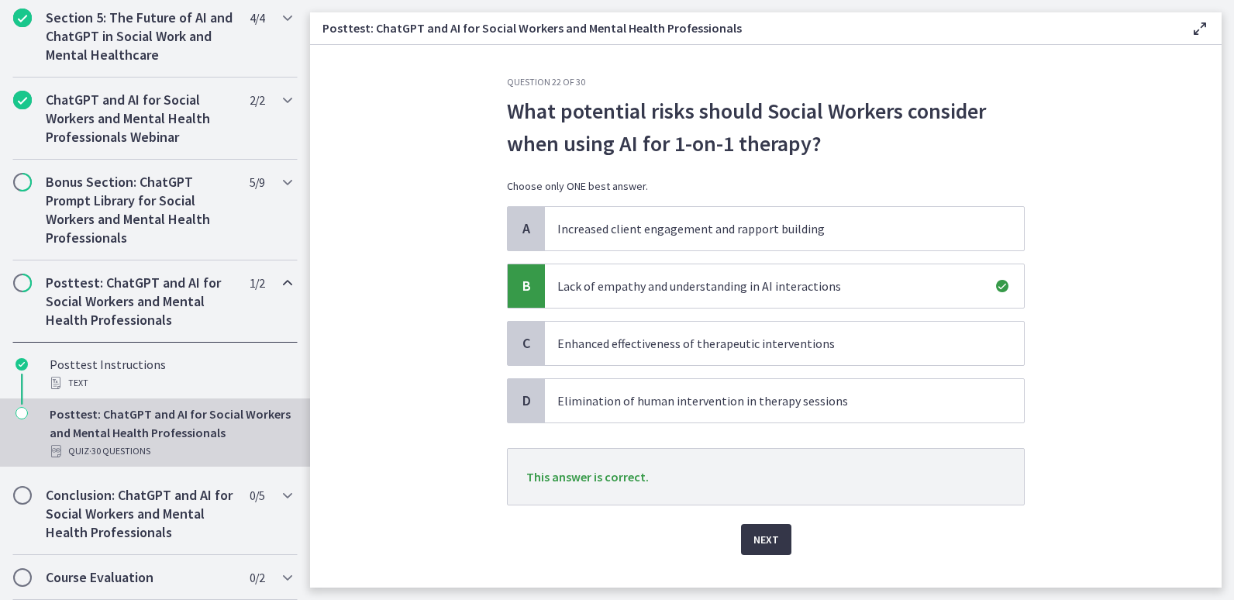
click at [762, 542] on span "Next" at bounding box center [766, 539] width 26 height 19
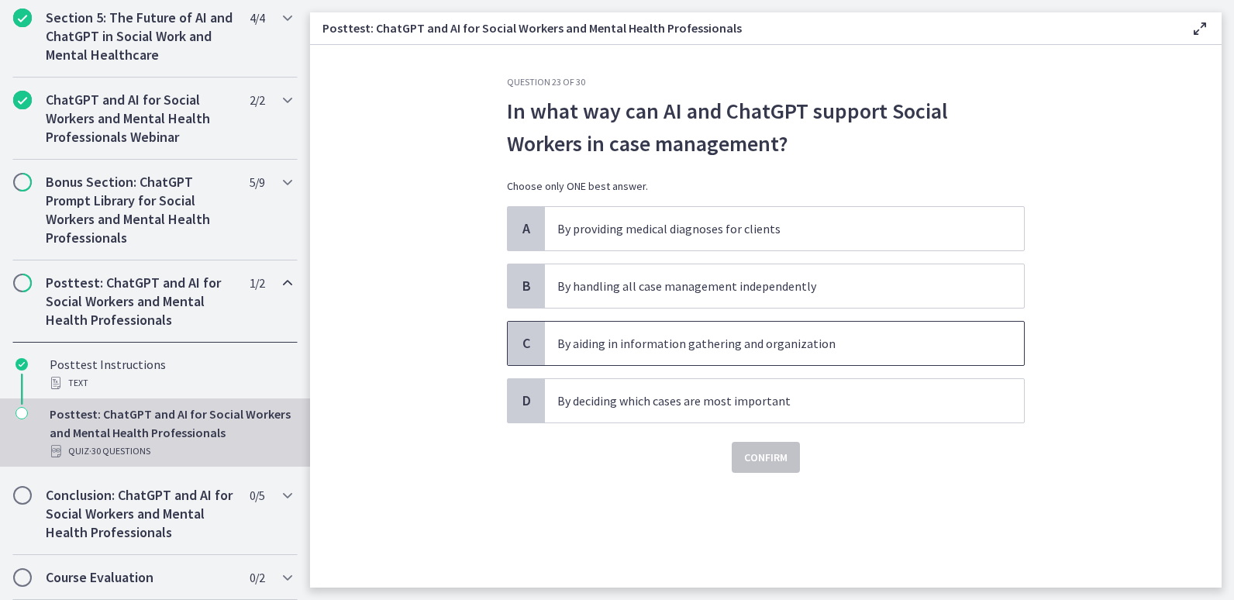
click at [697, 347] on p "By aiding in information gathering and organization" at bounding box center [768, 343] width 423 height 19
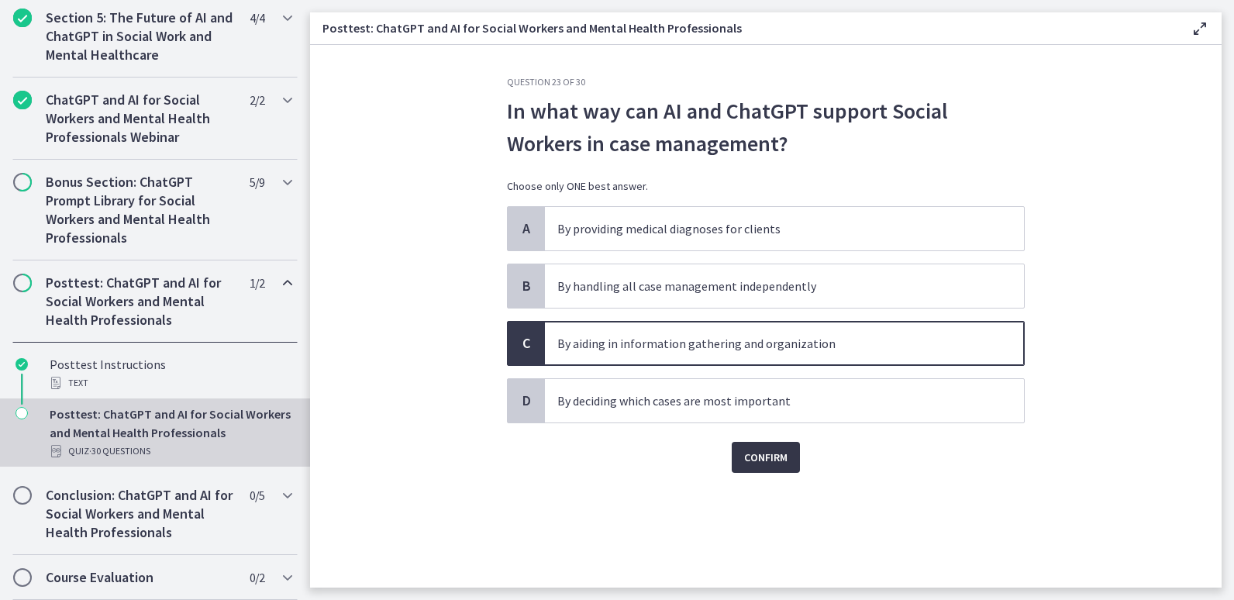
click at [761, 463] on span "Confirm" at bounding box center [765, 457] width 43 height 19
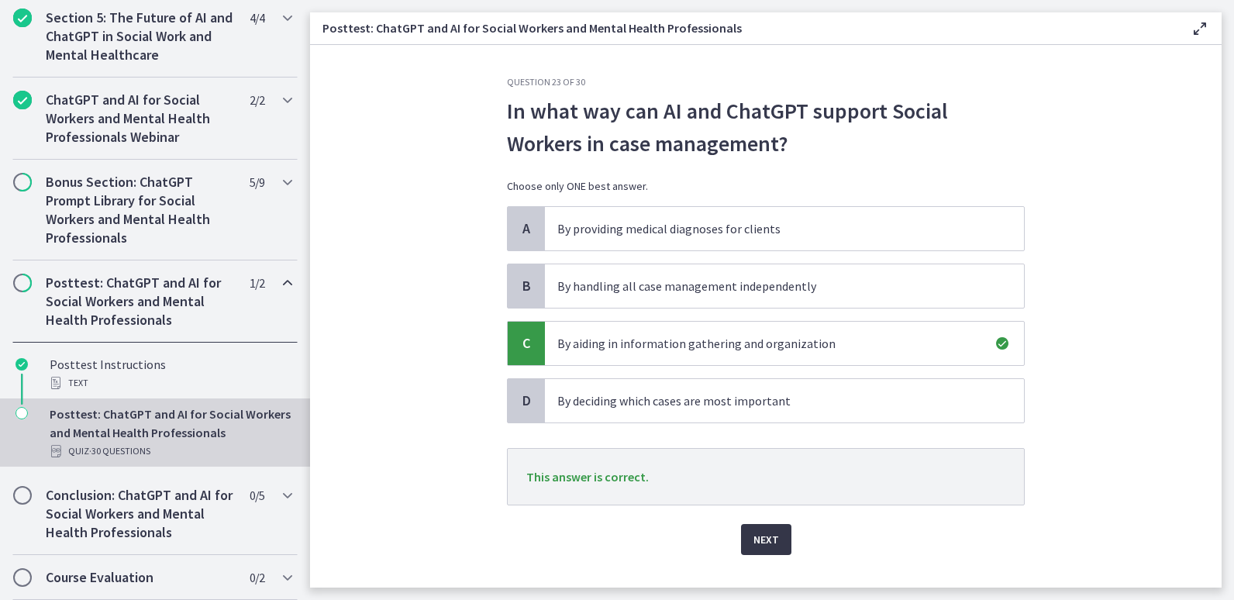
click at [753, 544] on span "Next" at bounding box center [766, 539] width 26 height 19
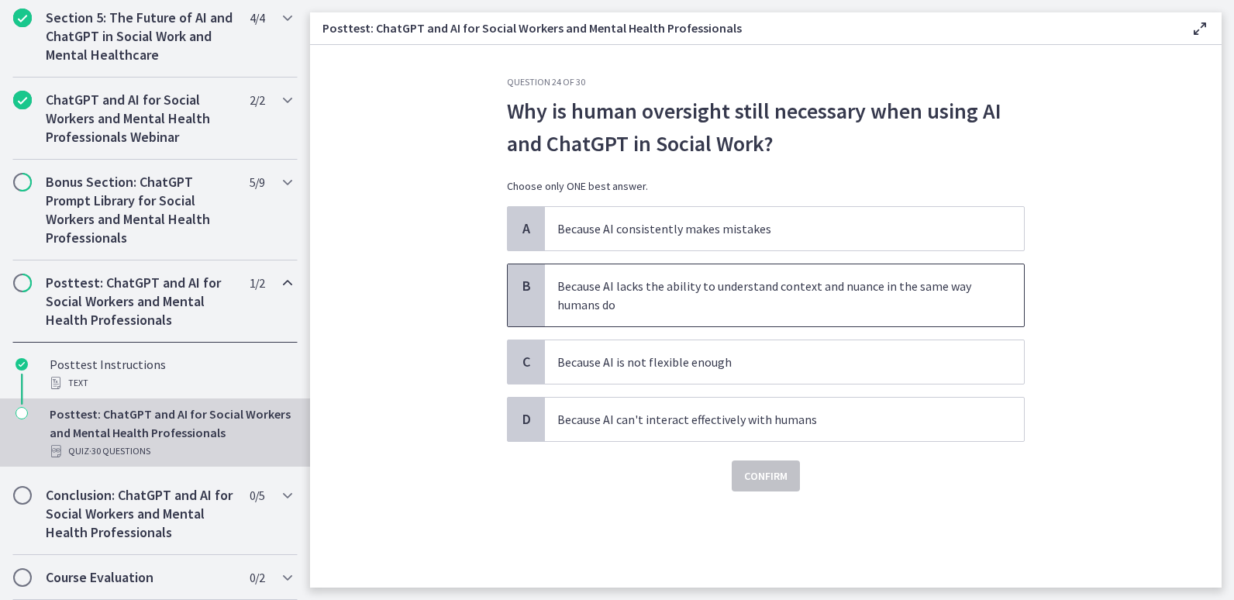
click at [672, 298] on p "Because AI lacks the ability to understand context and nuance in the same way h…" at bounding box center [768, 295] width 423 height 37
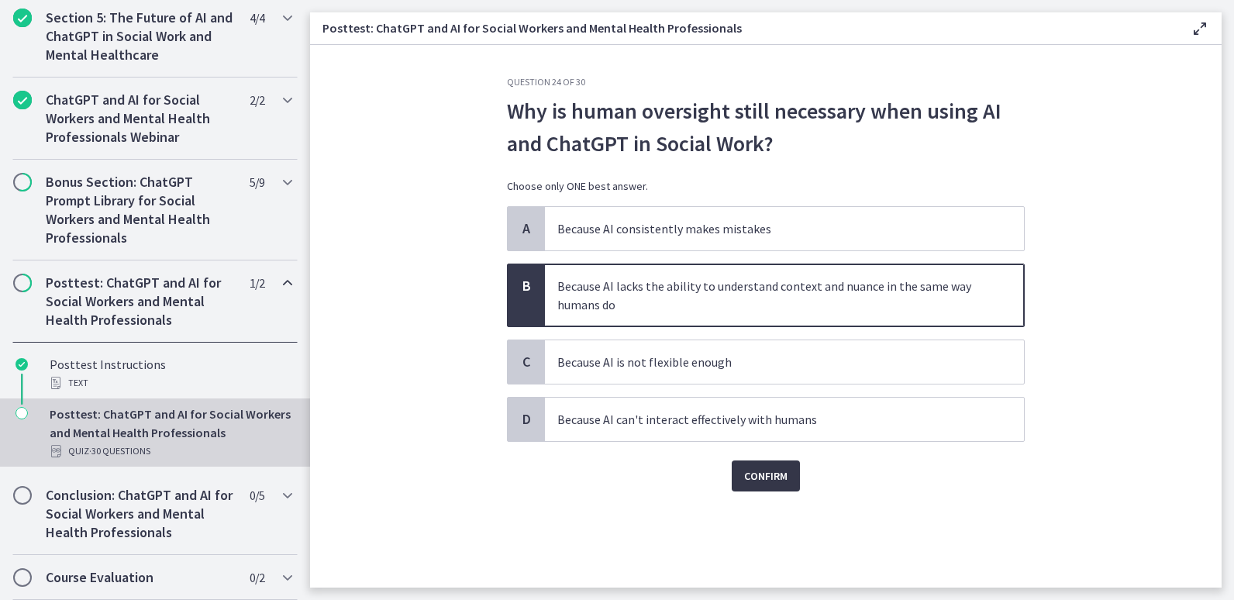
click at [760, 481] on span "Confirm" at bounding box center [765, 476] width 43 height 19
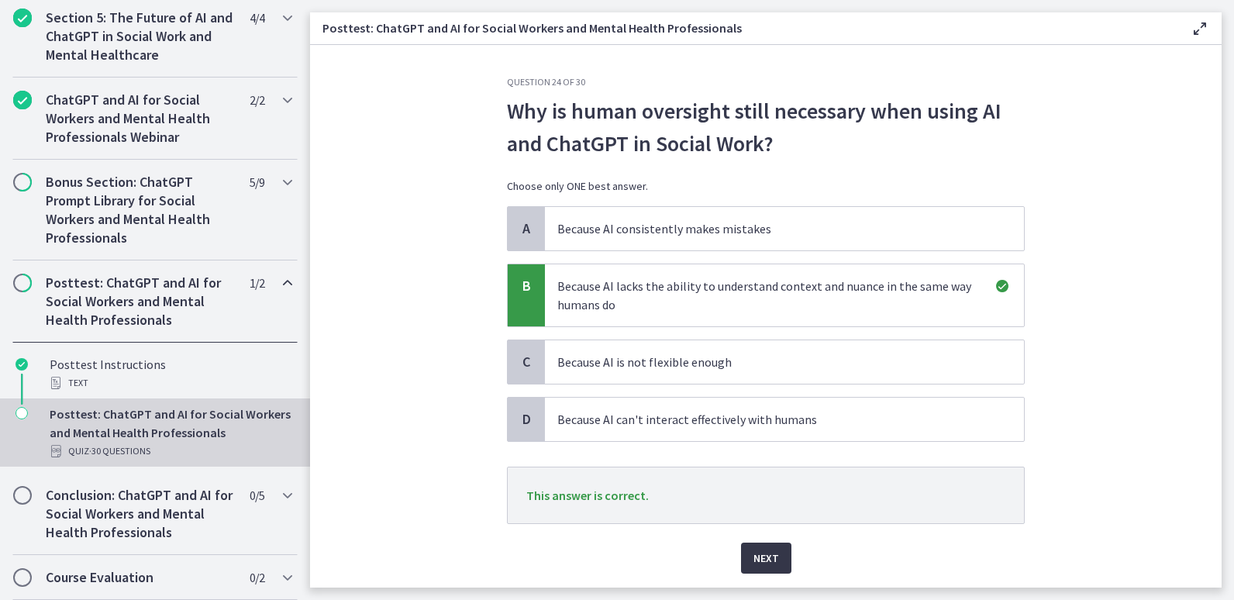
click at [761, 556] on span "Next" at bounding box center [766, 558] width 26 height 19
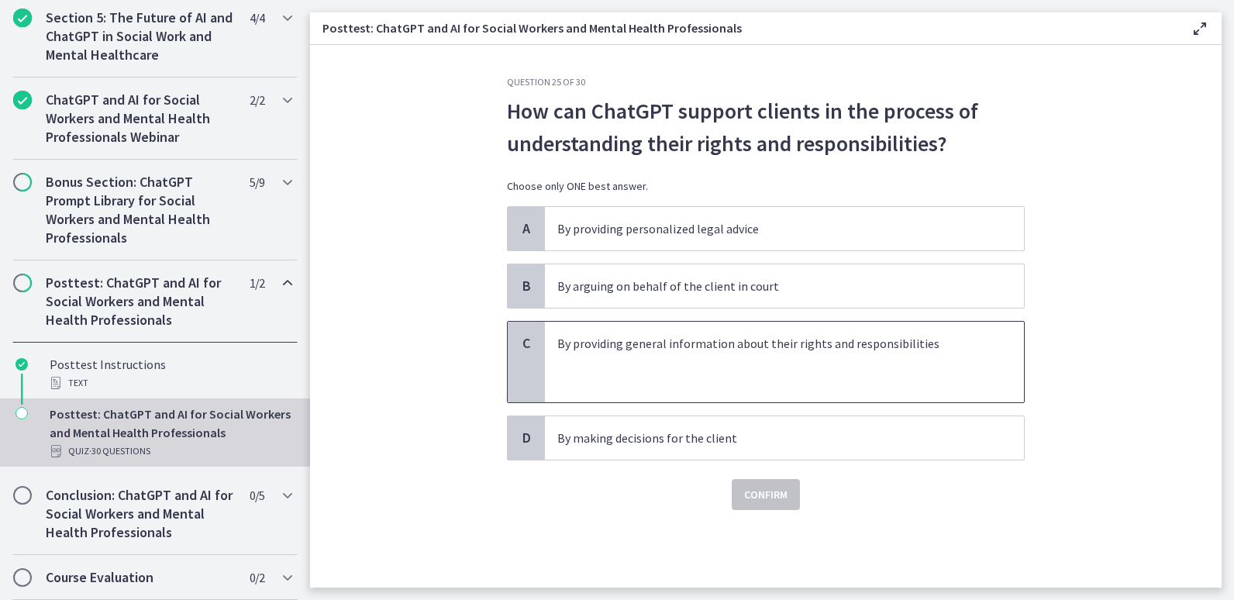
click at [733, 367] on p at bounding box center [768, 362] width 423 height 19
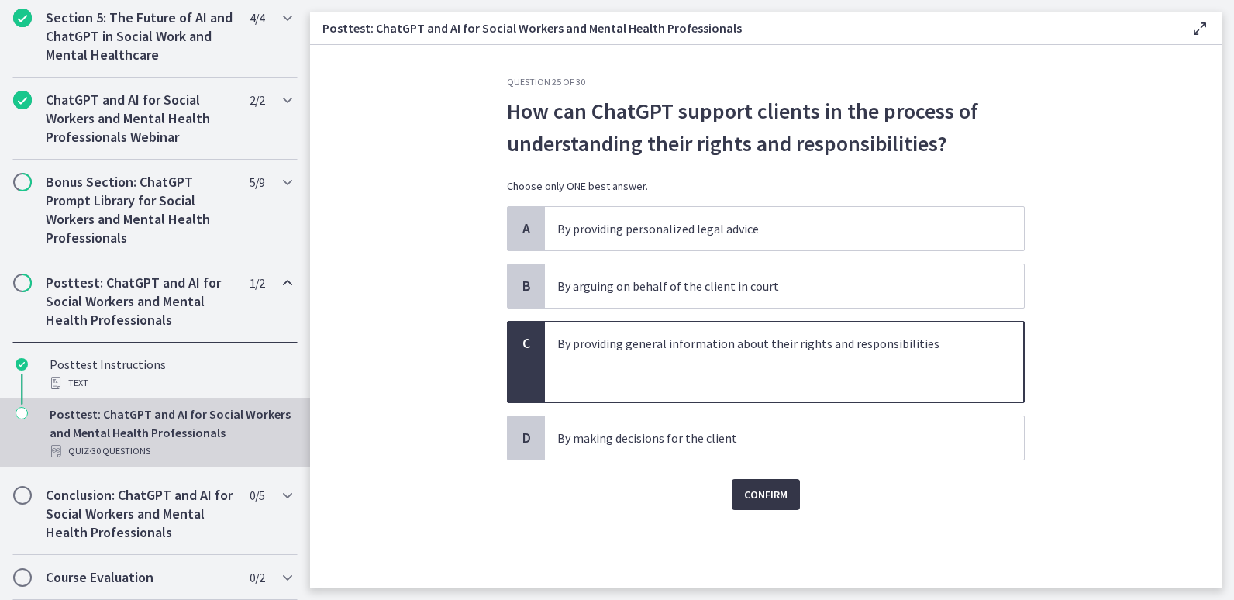
click at [763, 507] on button "Confirm" at bounding box center [766, 494] width 68 height 31
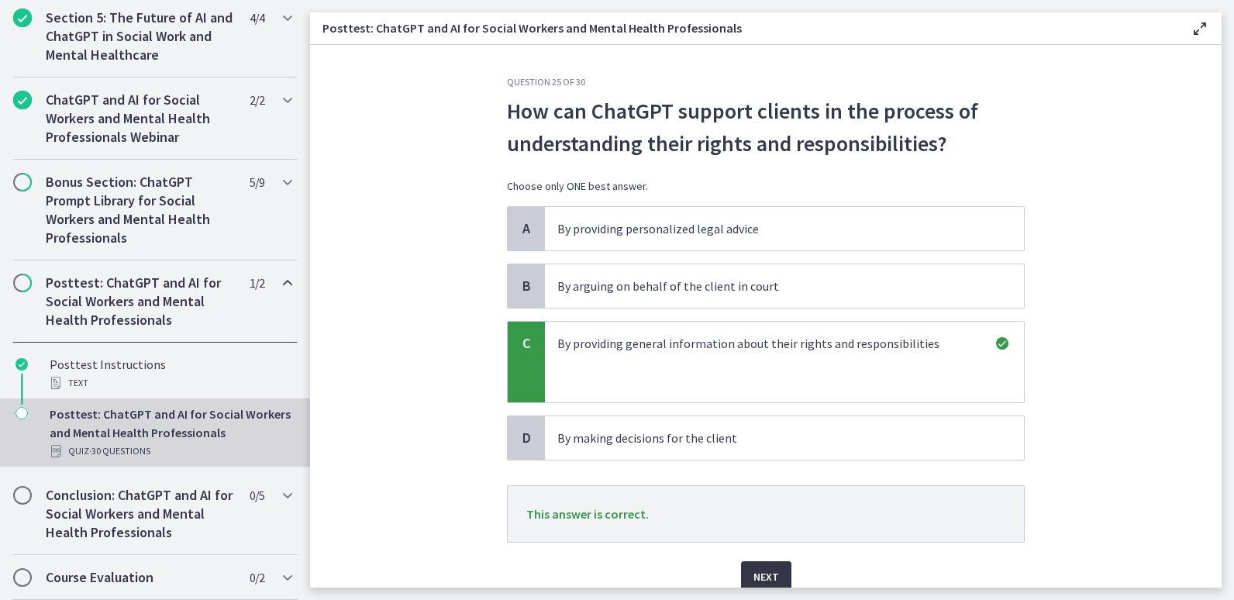
click at [759, 584] on span "Next" at bounding box center [766, 576] width 26 height 19
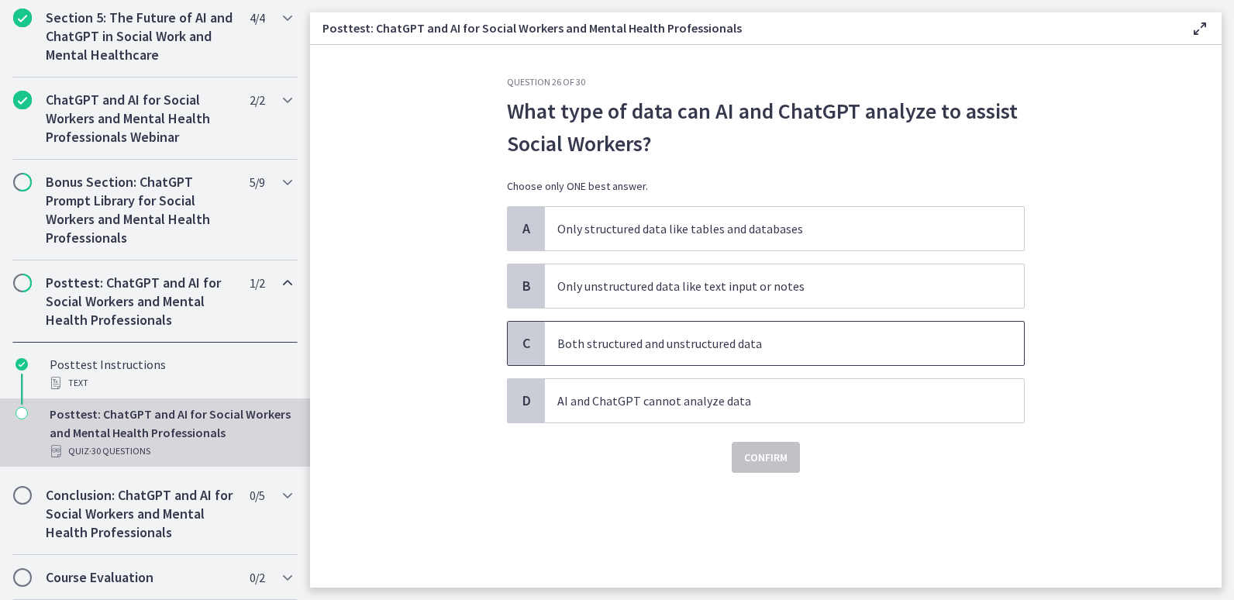
click at [684, 346] on p "Both structured and unstructured data" at bounding box center [768, 343] width 423 height 19
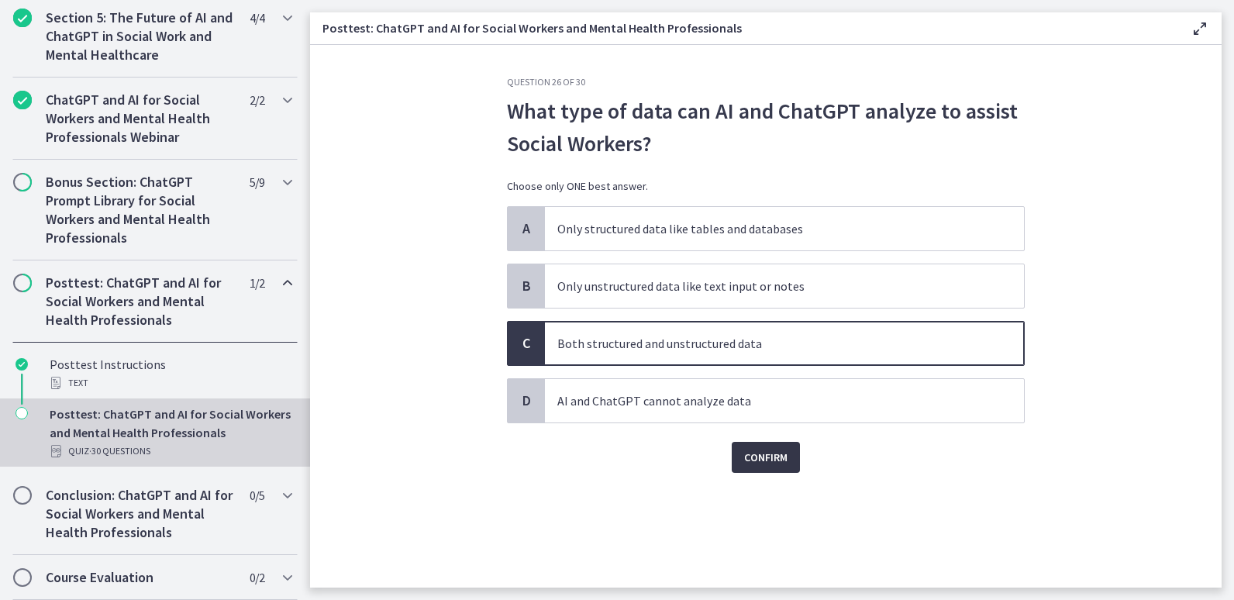
click at [762, 472] on button "Confirm" at bounding box center [766, 457] width 68 height 31
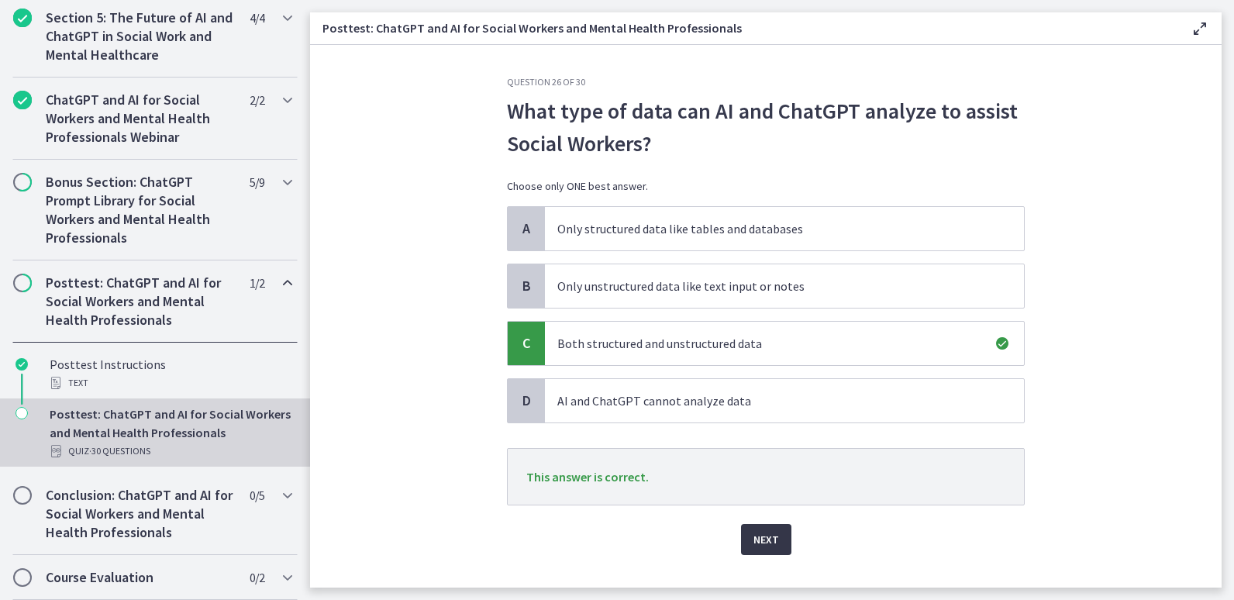
click at [763, 546] on span "Next" at bounding box center [766, 539] width 26 height 19
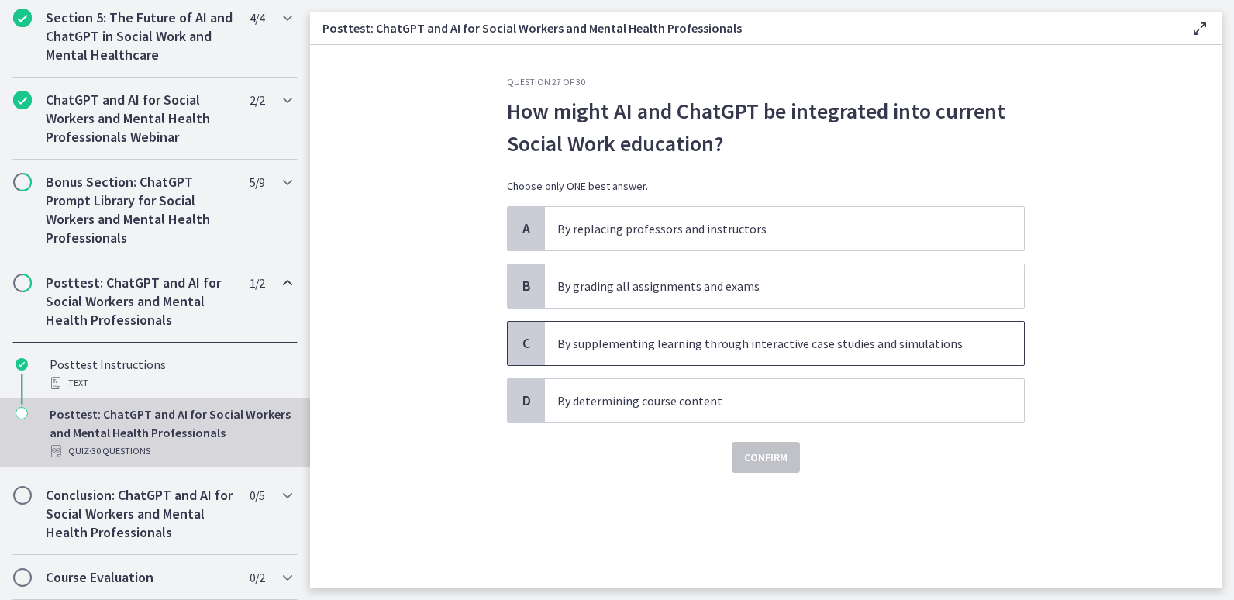
click at [929, 350] on p "By supplementing learning through interactive case studies and simulations" at bounding box center [768, 343] width 423 height 19
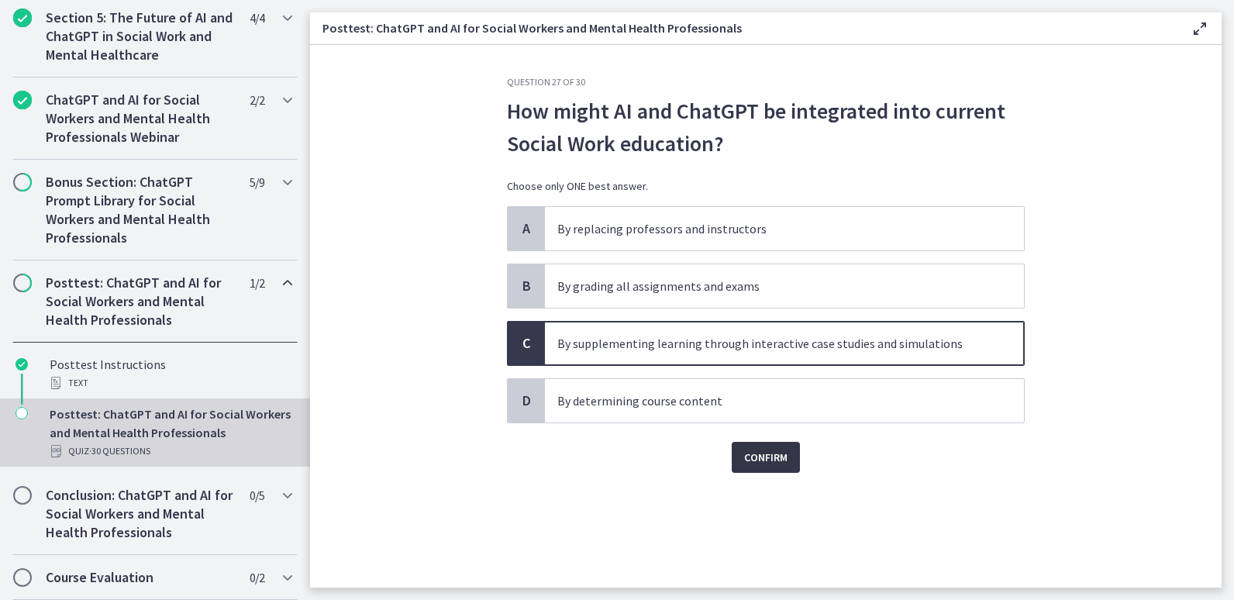
click at [781, 462] on span "Confirm" at bounding box center [765, 457] width 43 height 19
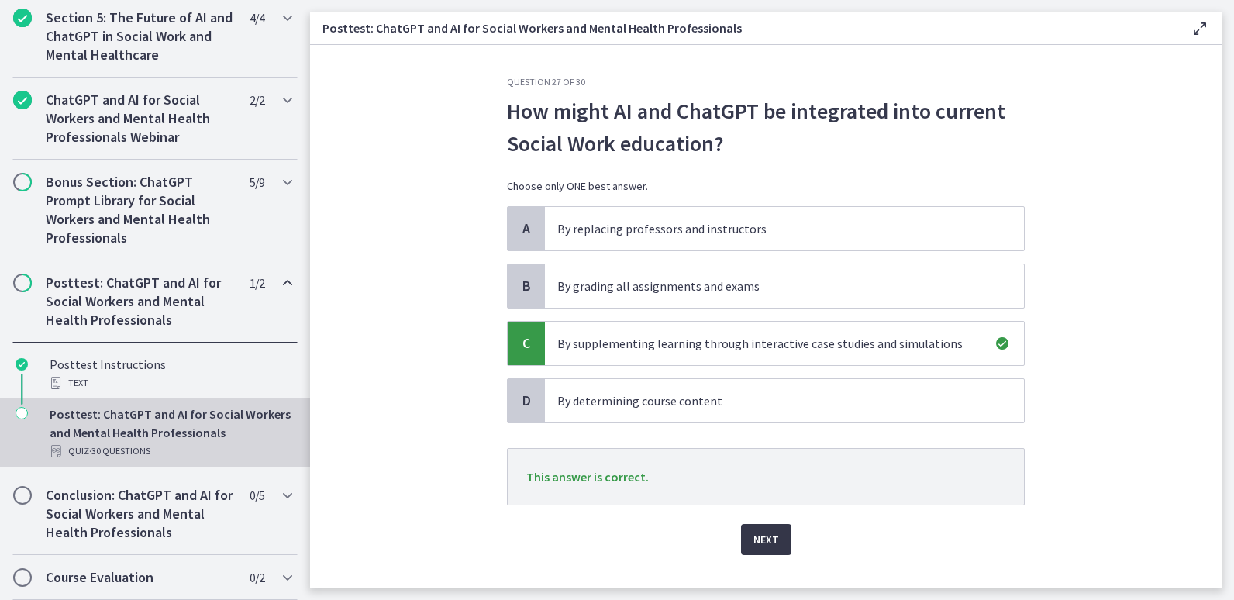
click at [774, 538] on button "Next" at bounding box center [766, 539] width 50 height 31
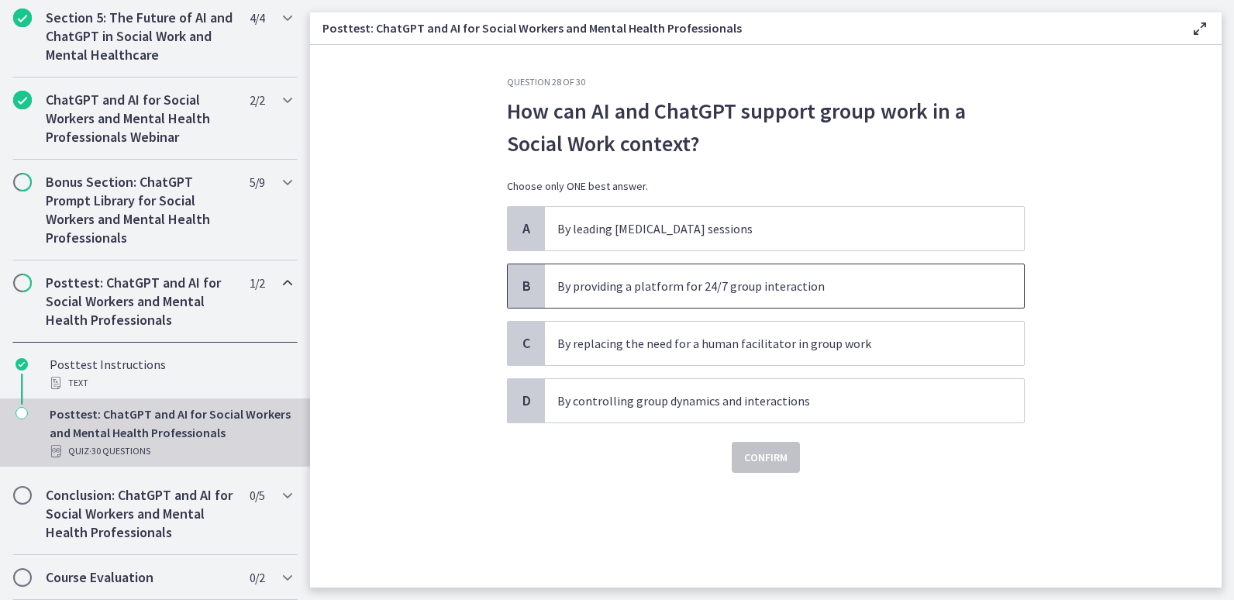
click at [756, 291] on p "By providing a platform for 24/7 group interaction" at bounding box center [768, 286] width 423 height 19
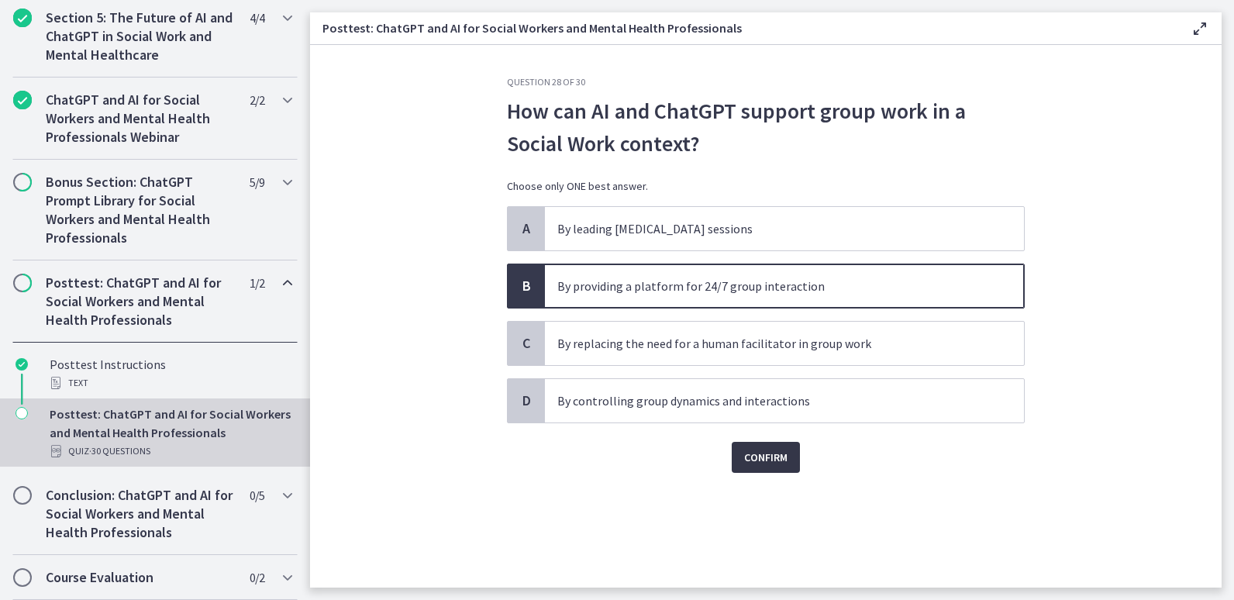
click at [774, 463] on span "Confirm" at bounding box center [765, 457] width 43 height 19
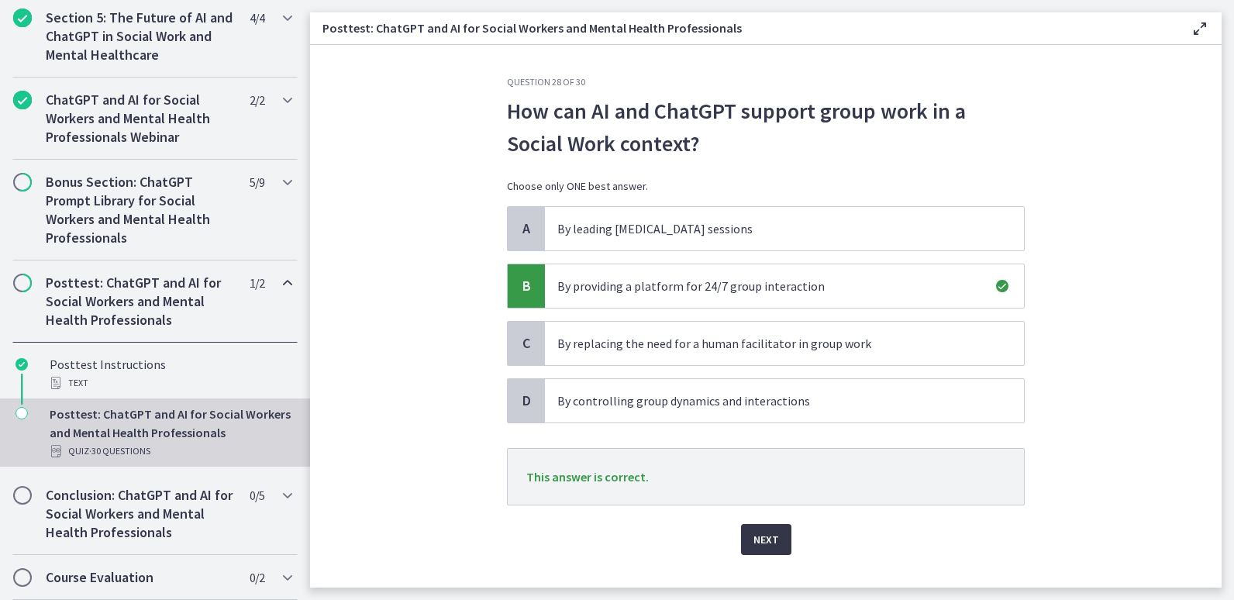
click at [767, 543] on span "Next" at bounding box center [766, 539] width 26 height 19
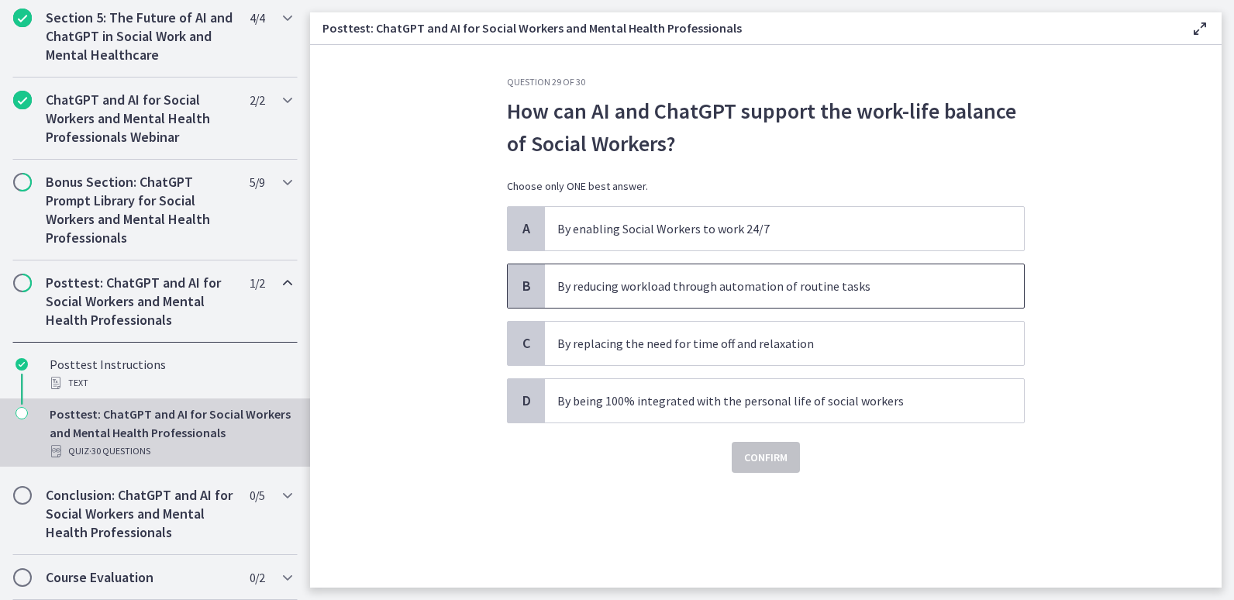
click at [760, 295] on span "By reducing workload through automation of routine tasks" at bounding box center [784, 285] width 479 height 43
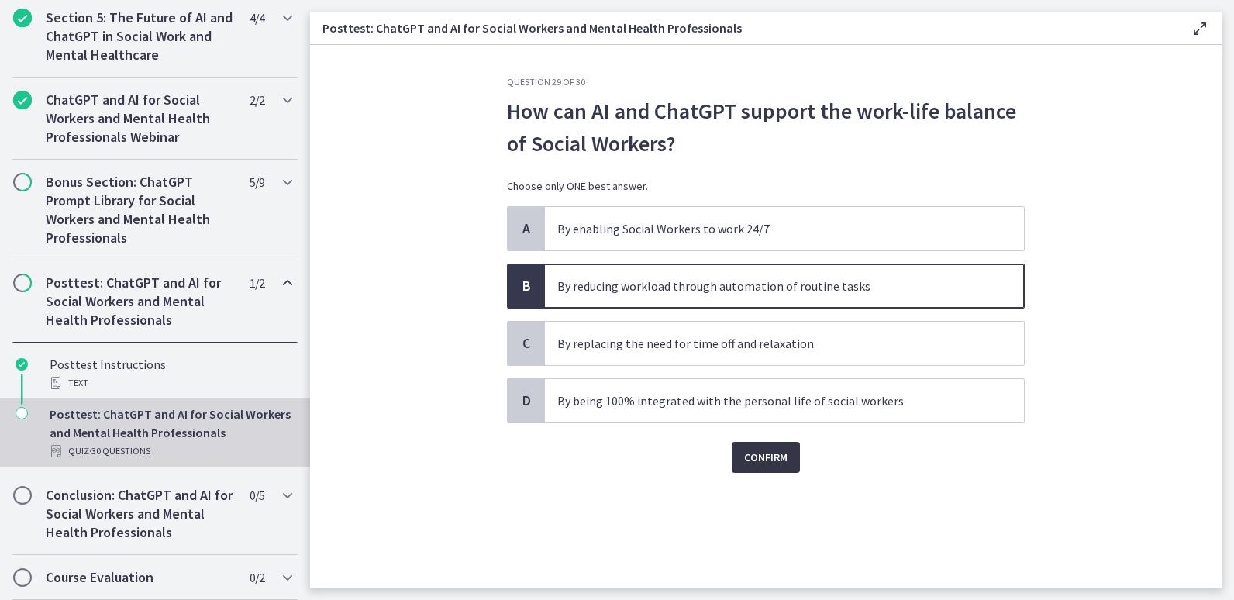
click at [764, 460] on span "Confirm" at bounding box center [765, 457] width 43 height 19
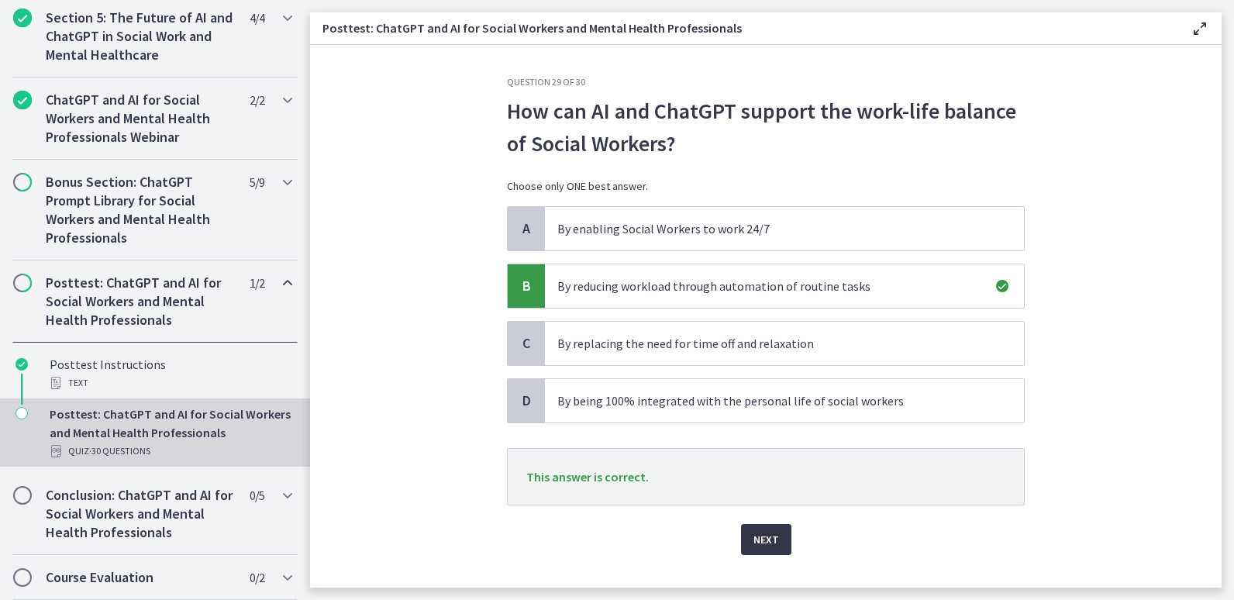
click at [758, 547] on span "Next" at bounding box center [766, 539] width 26 height 19
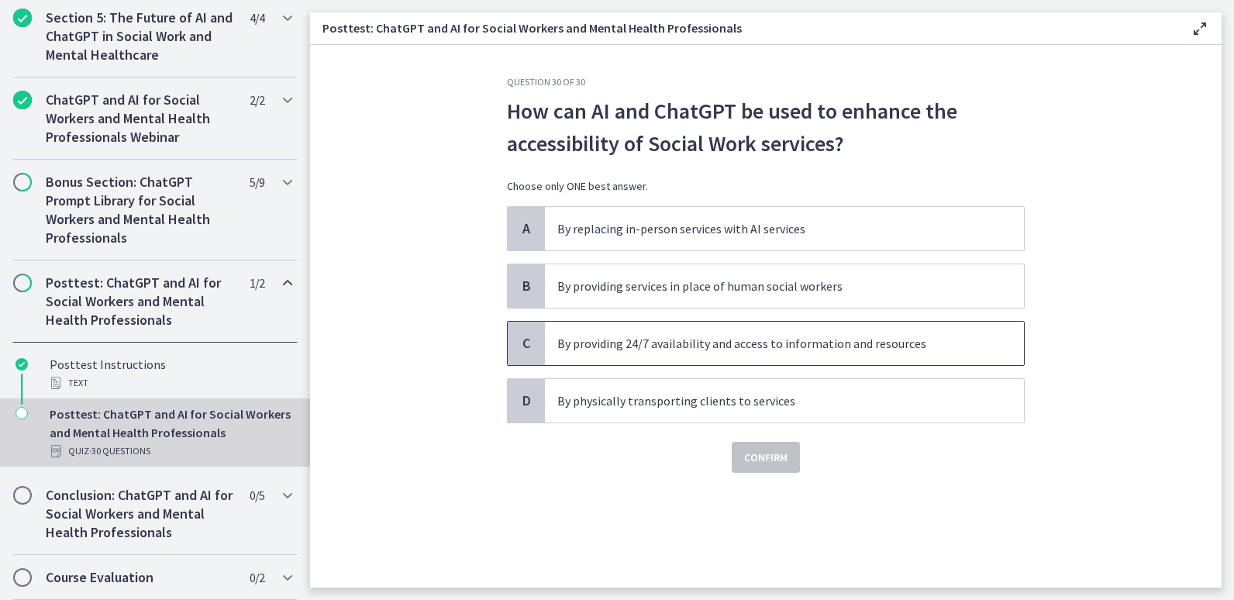
click at [888, 340] on p "By providing 24/7 availability and access to information and resources" at bounding box center [768, 343] width 423 height 19
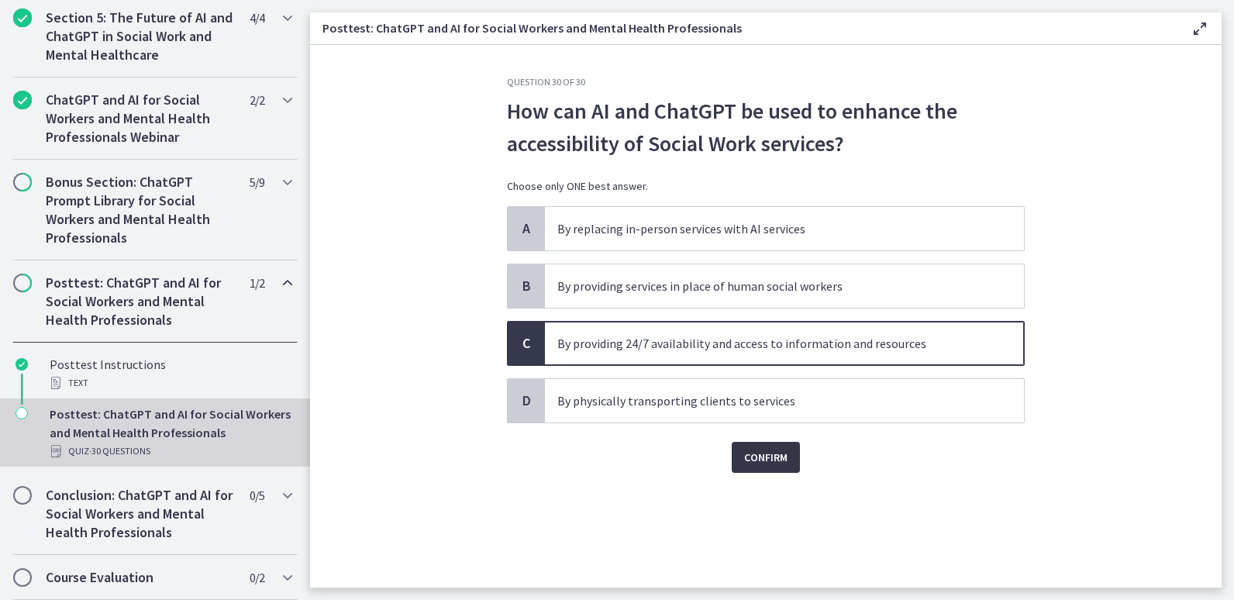
click at [768, 462] on span "Confirm" at bounding box center [765, 457] width 43 height 19
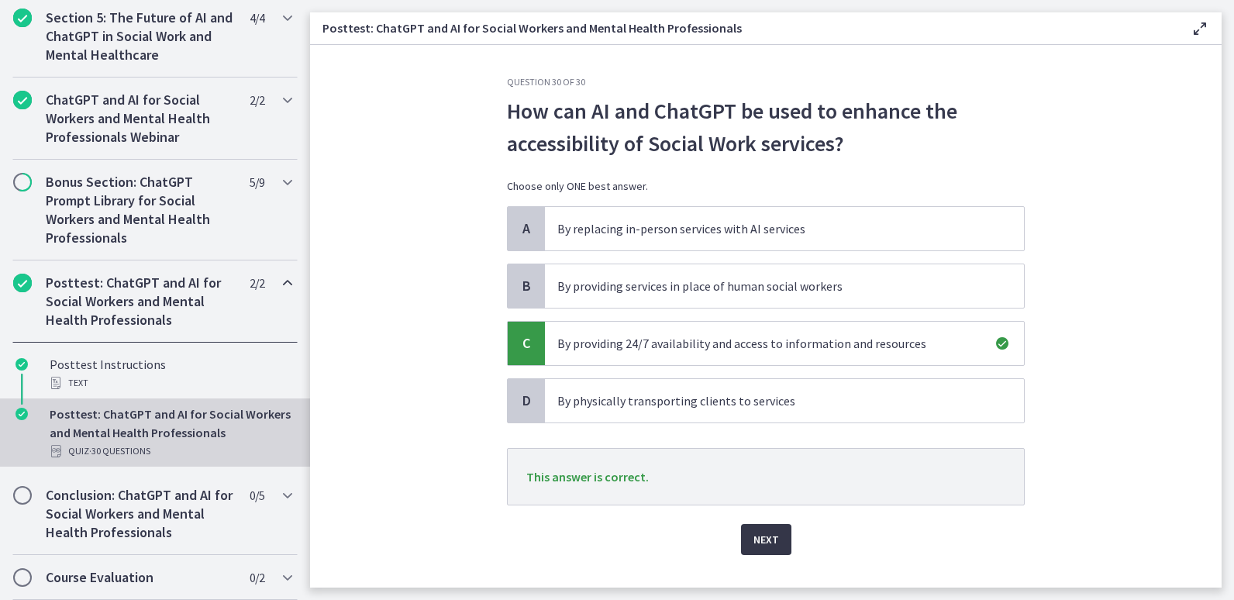
click at [761, 540] on span "Next" at bounding box center [766, 539] width 26 height 19
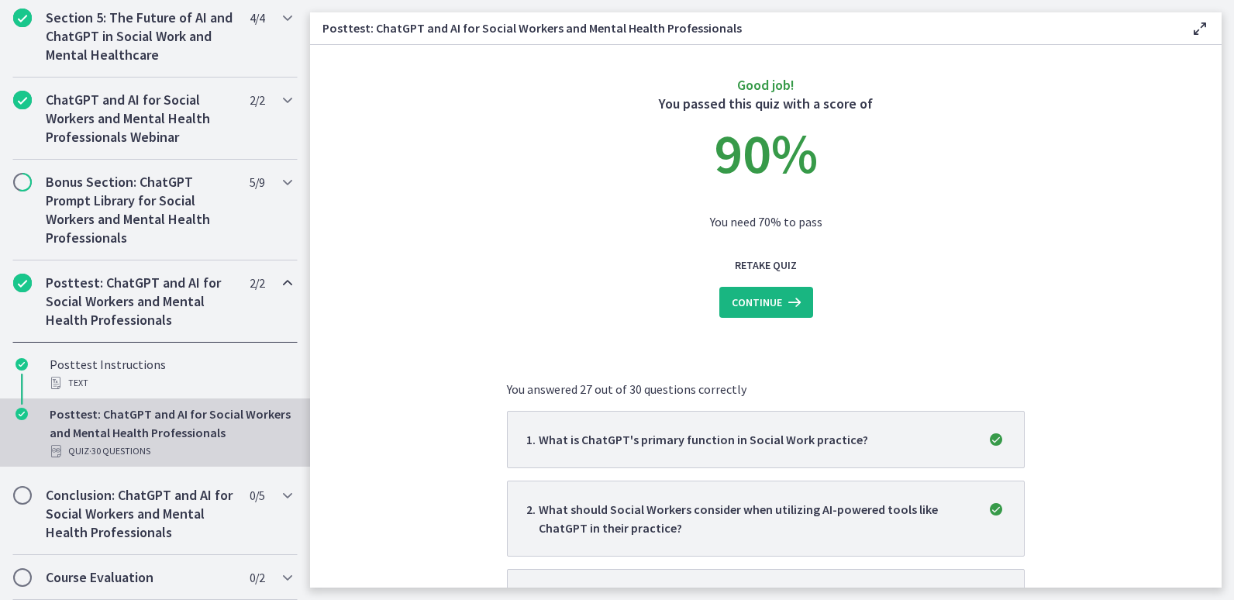
click at [768, 311] on span "Continue" at bounding box center [757, 302] width 50 height 19
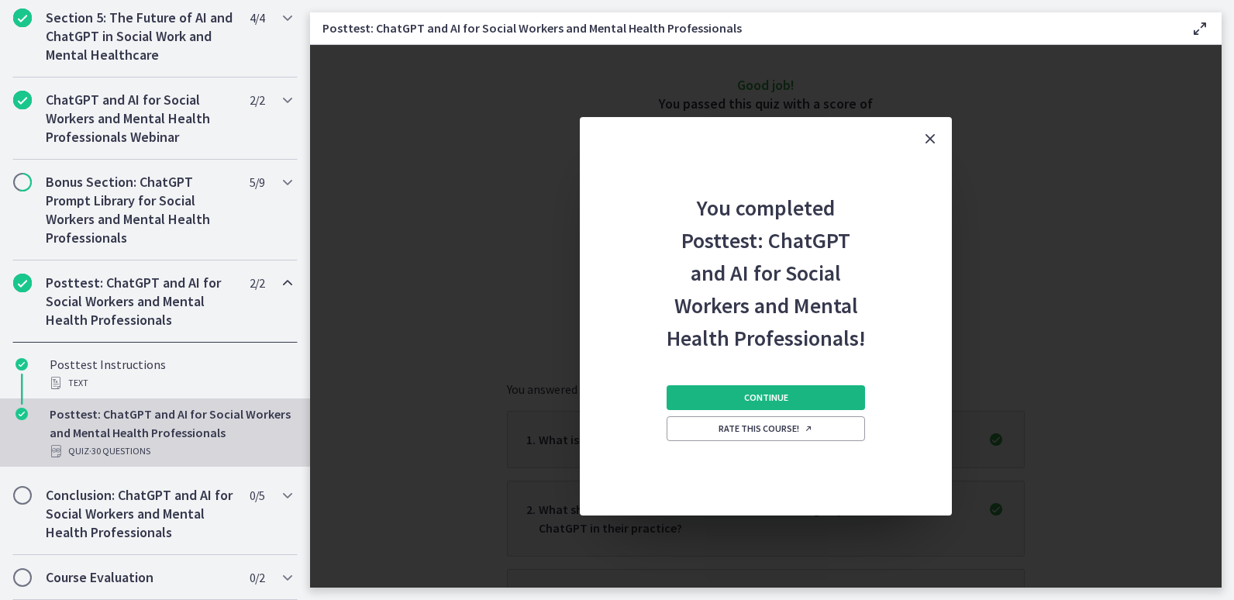
click at [794, 401] on button "Continue" at bounding box center [766, 397] width 198 height 25
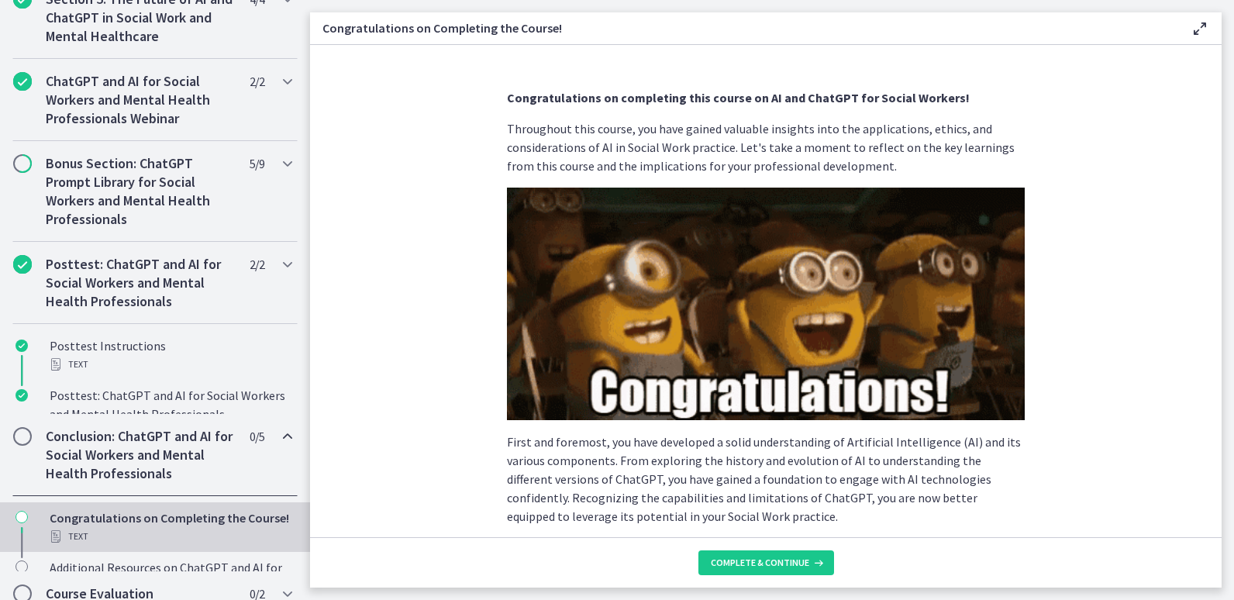
scroll to position [947, 0]
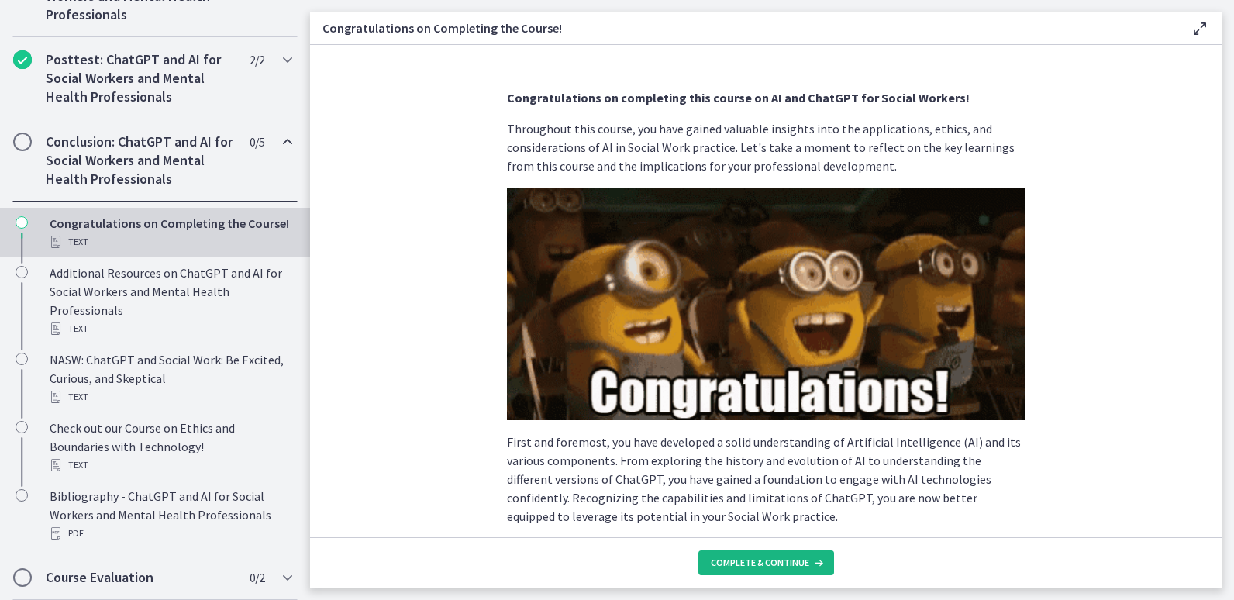
click at [784, 571] on button "Complete & continue" at bounding box center [766, 562] width 136 height 25
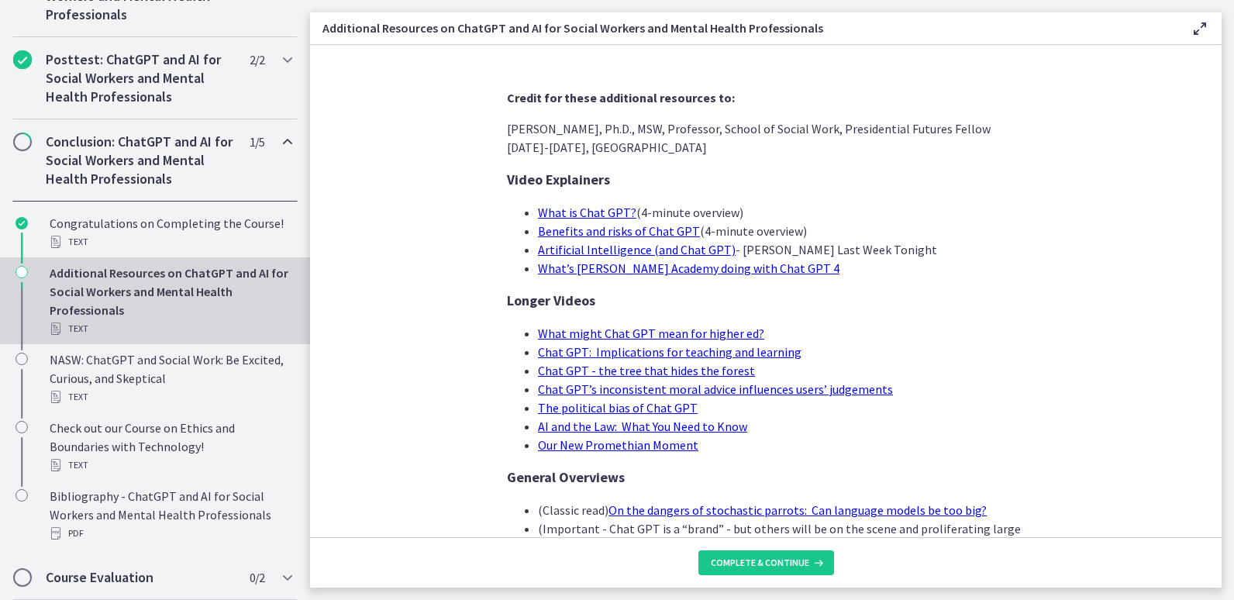
click at [1033, 406] on section "Credit for these additional resources to: [PERSON_NAME], Ph.D., MSW, Professor,…" at bounding box center [766, 291] width 912 height 492
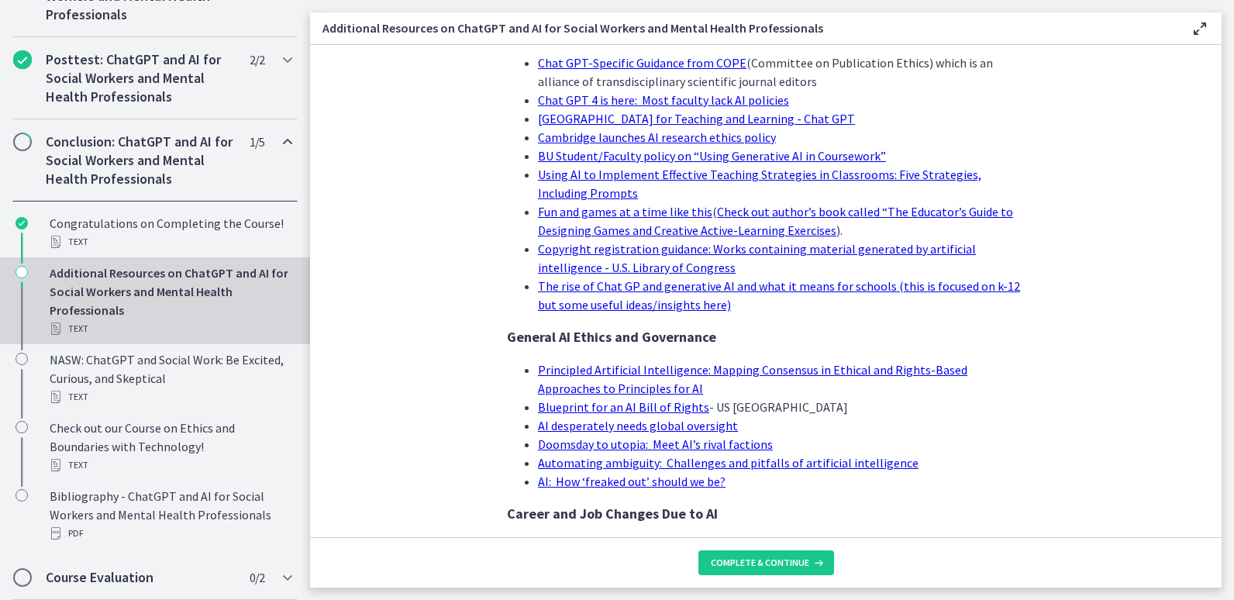
scroll to position [1489, 0]
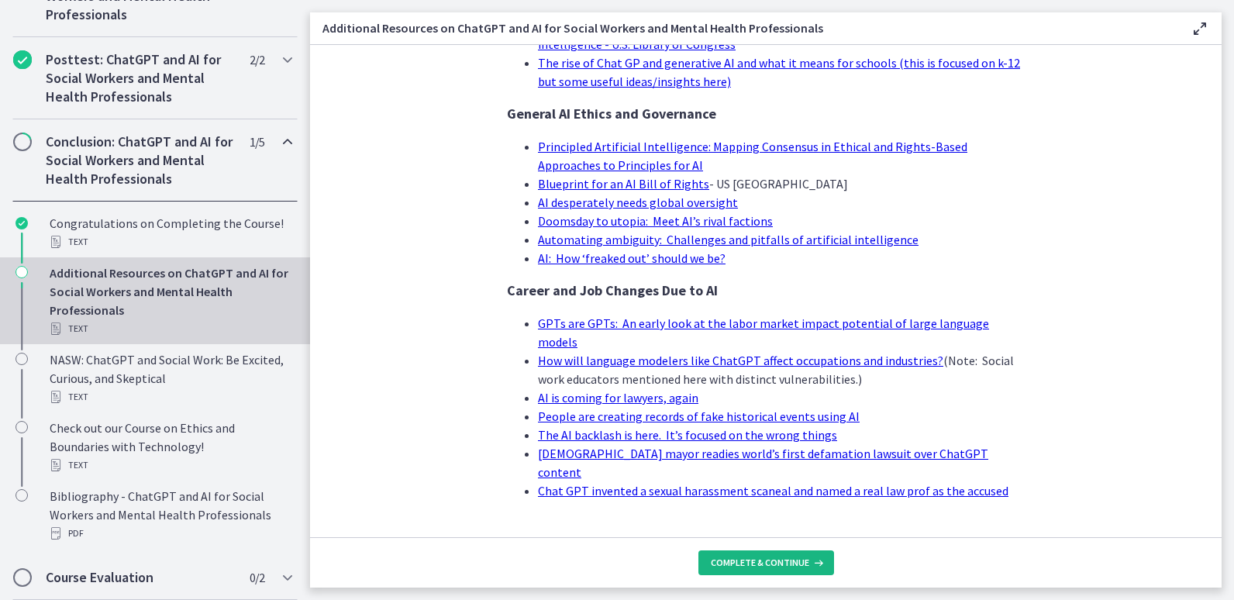
click at [781, 570] on button "Complete & continue" at bounding box center [766, 562] width 136 height 25
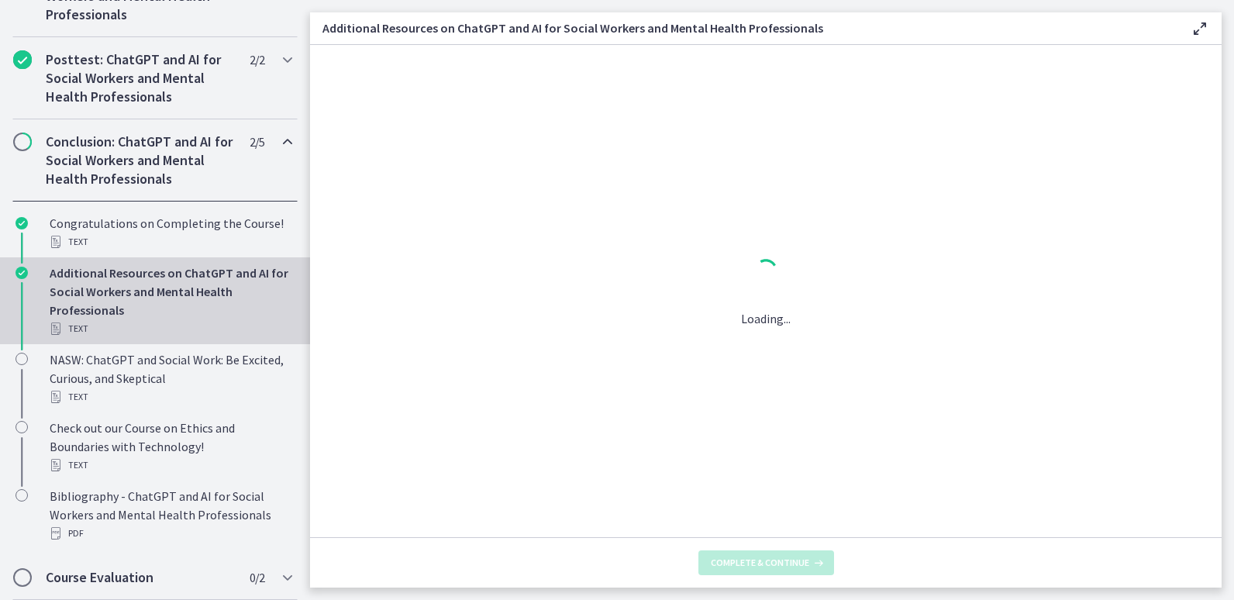
scroll to position [0, 0]
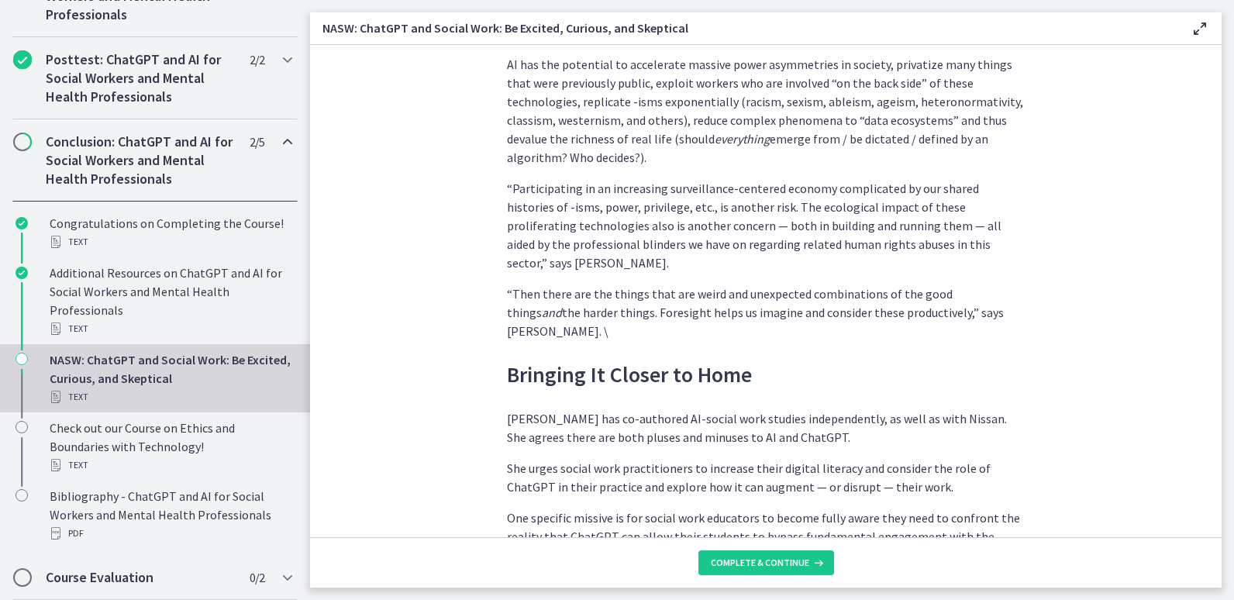
scroll to position [4158, 0]
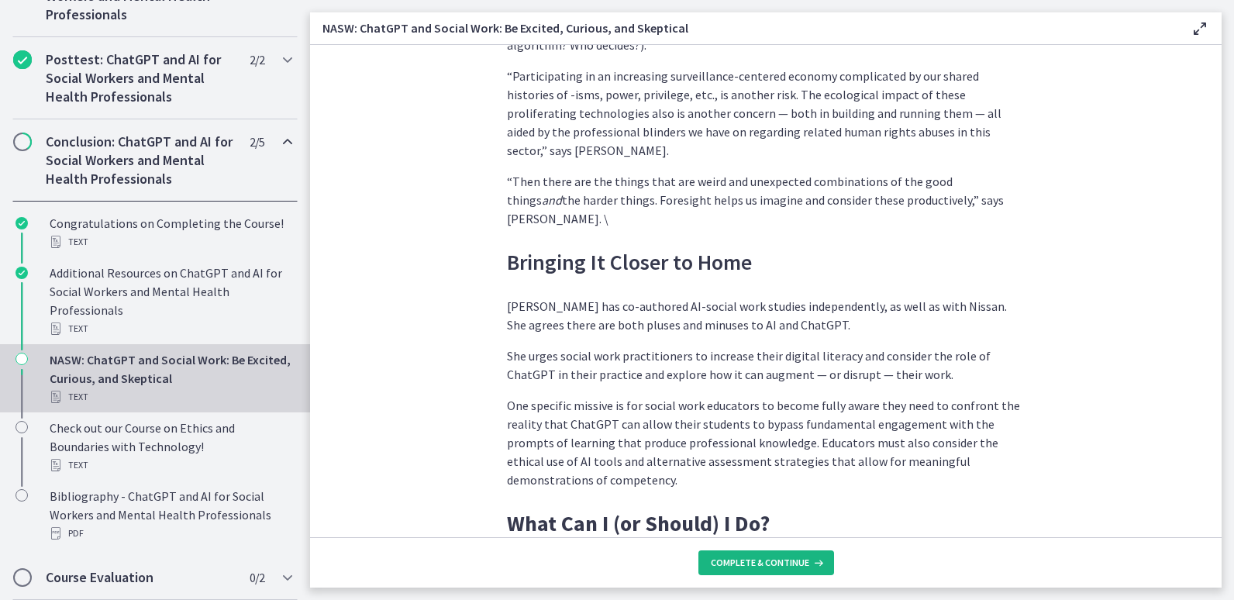
click at [771, 573] on button "Complete & continue" at bounding box center [766, 562] width 136 height 25
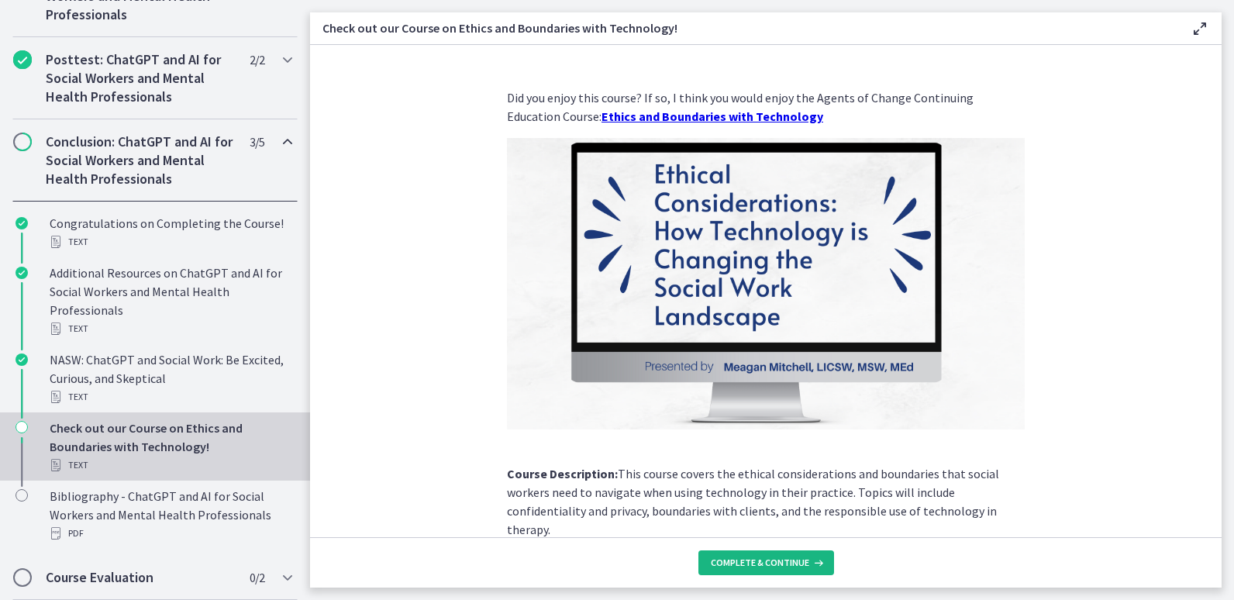
click at [779, 573] on button "Complete & continue" at bounding box center [766, 562] width 136 height 25
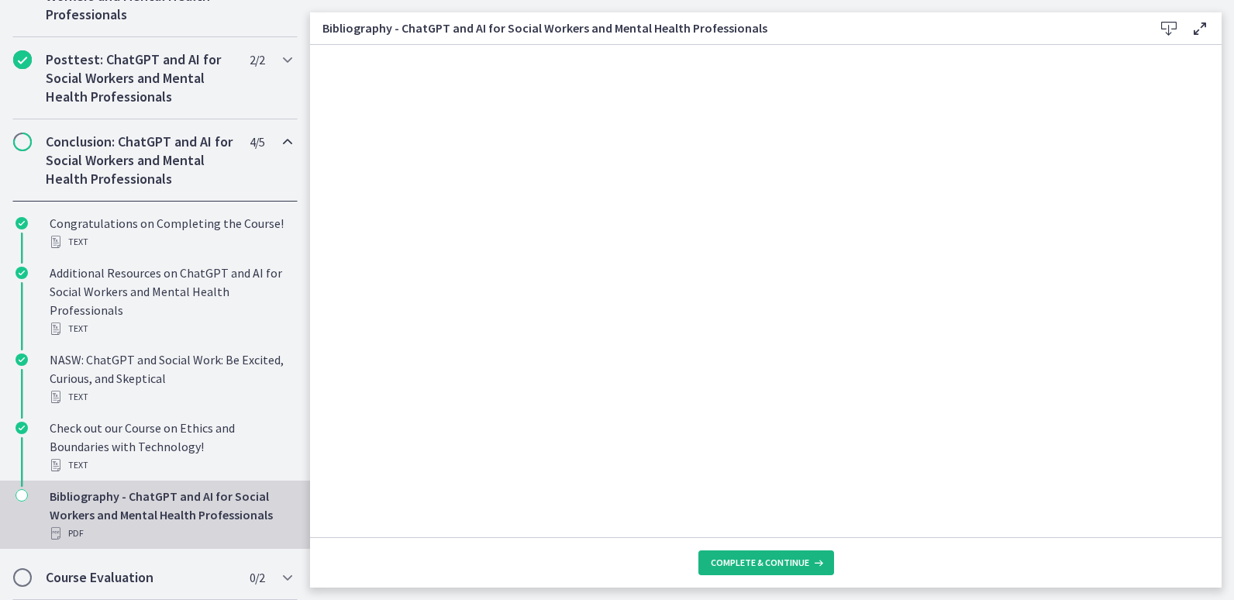
click at [766, 570] on button "Complete & continue" at bounding box center [766, 562] width 136 height 25
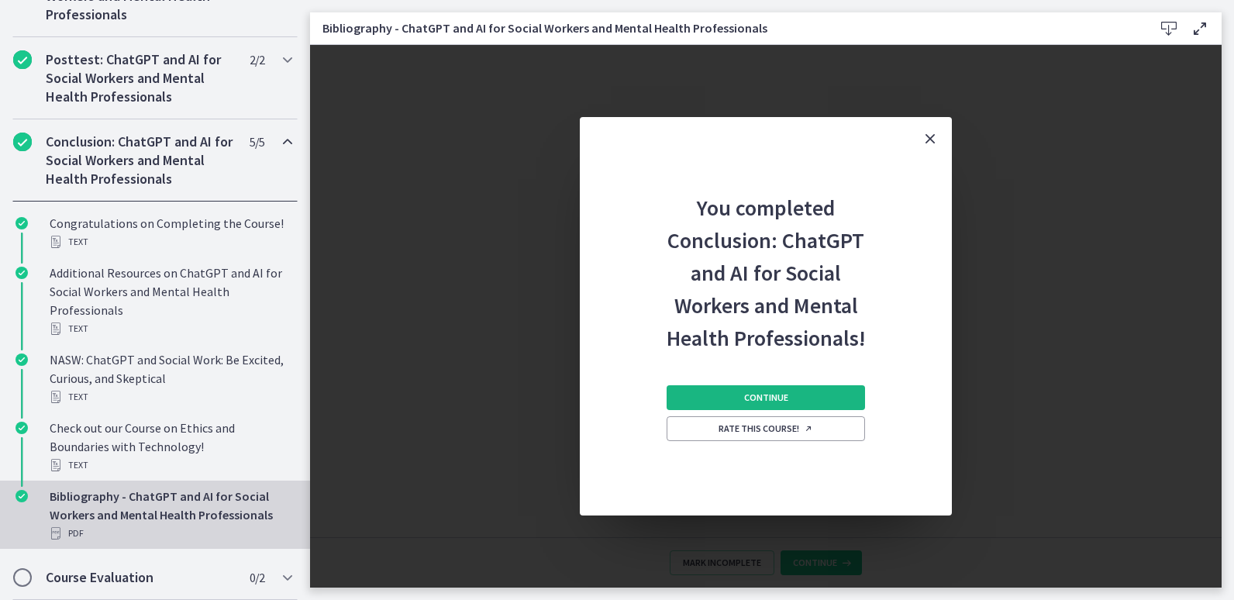
click at [782, 402] on span "Continue" at bounding box center [766, 397] width 44 height 12
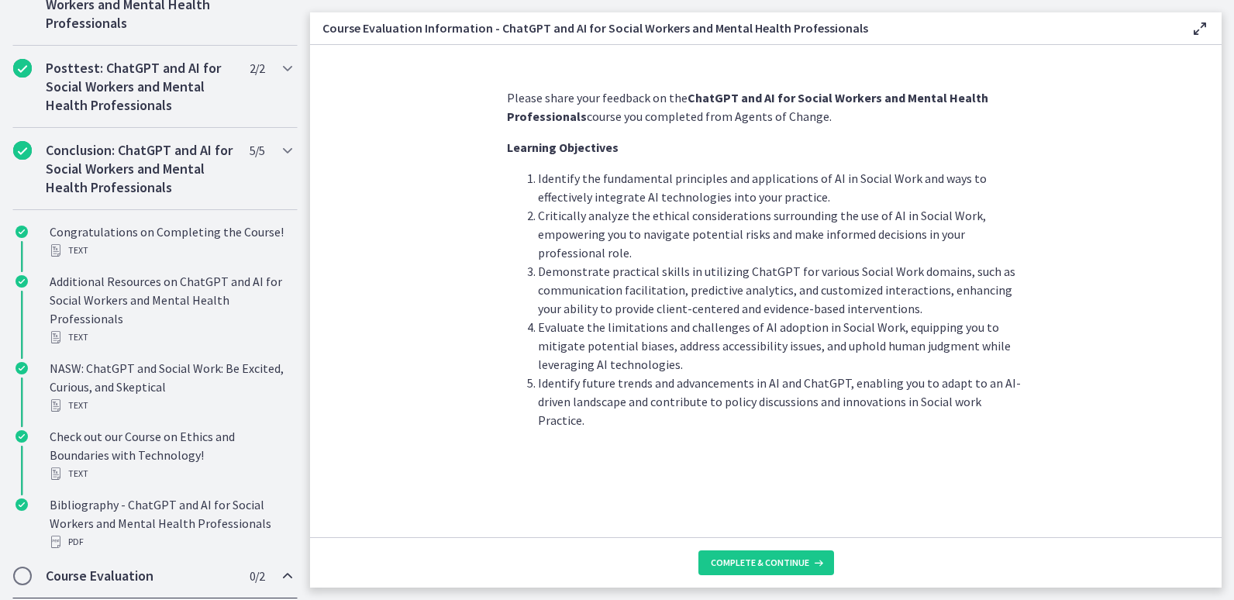
scroll to position [743, 0]
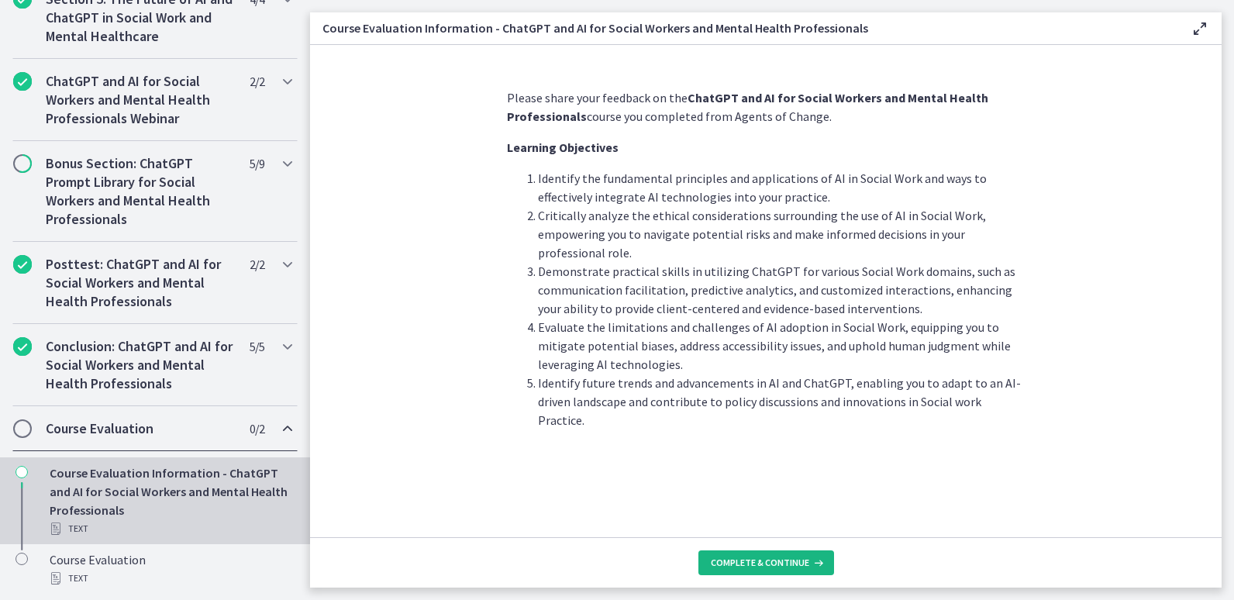
click at [776, 574] on button "Complete & continue" at bounding box center [766, 562] width 136 height 25
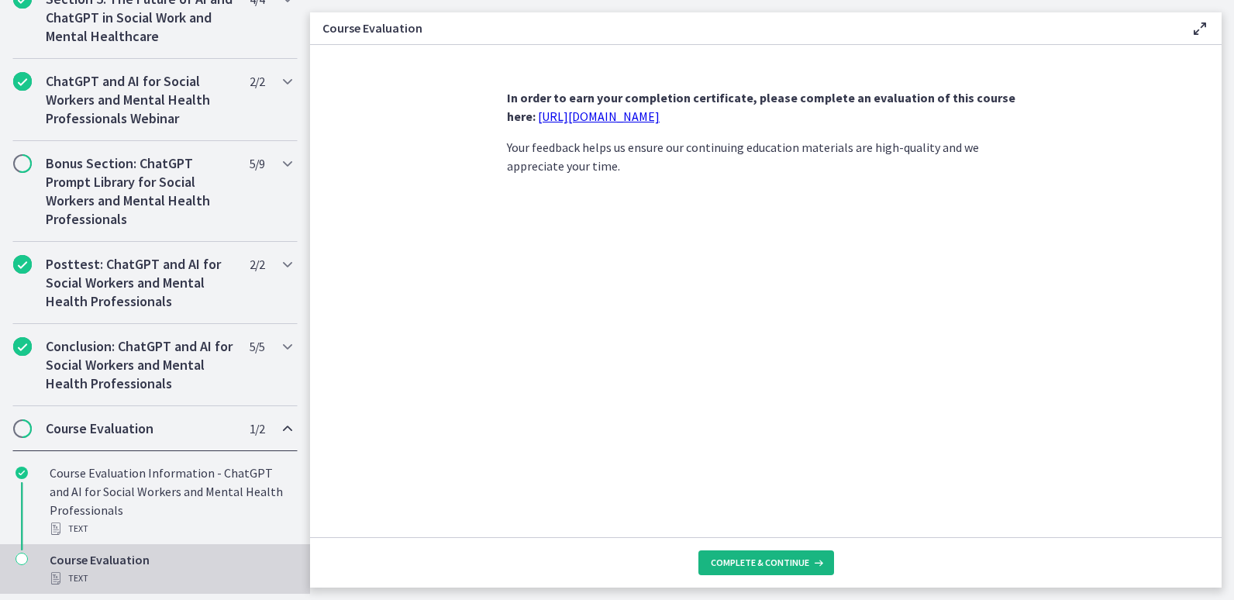
click at [758, 571] on button "Complete & continue" at bounding box center [766, 562] width 136 height 25
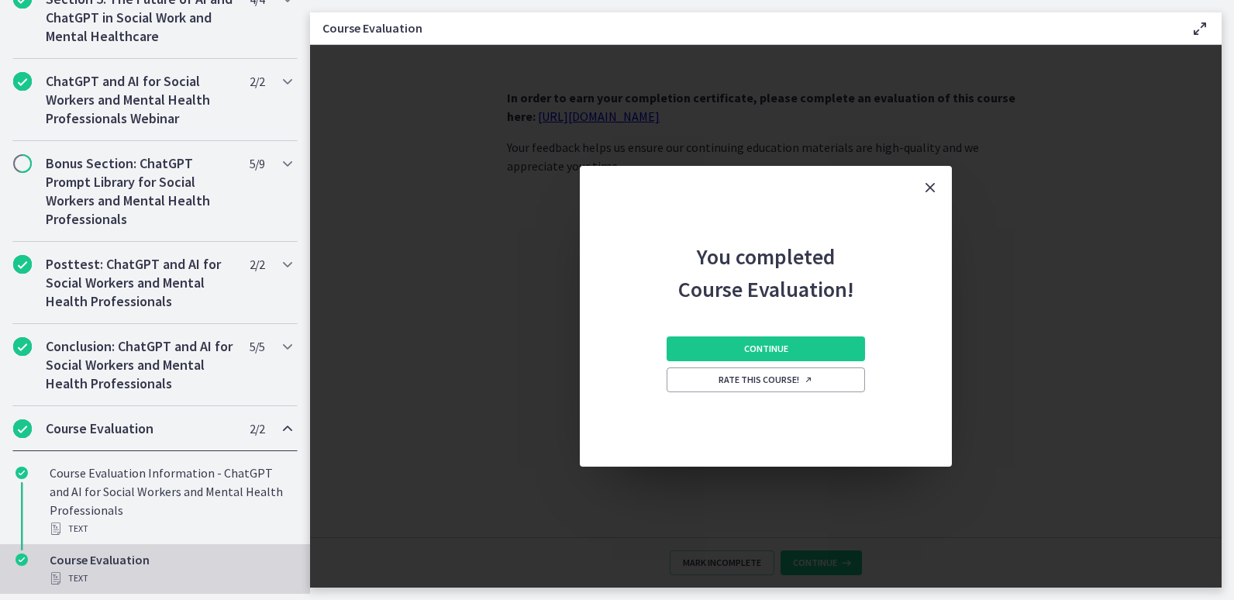
click at [933, 198] on button "Close" at bounding box center [930, 187] width 43 height 43
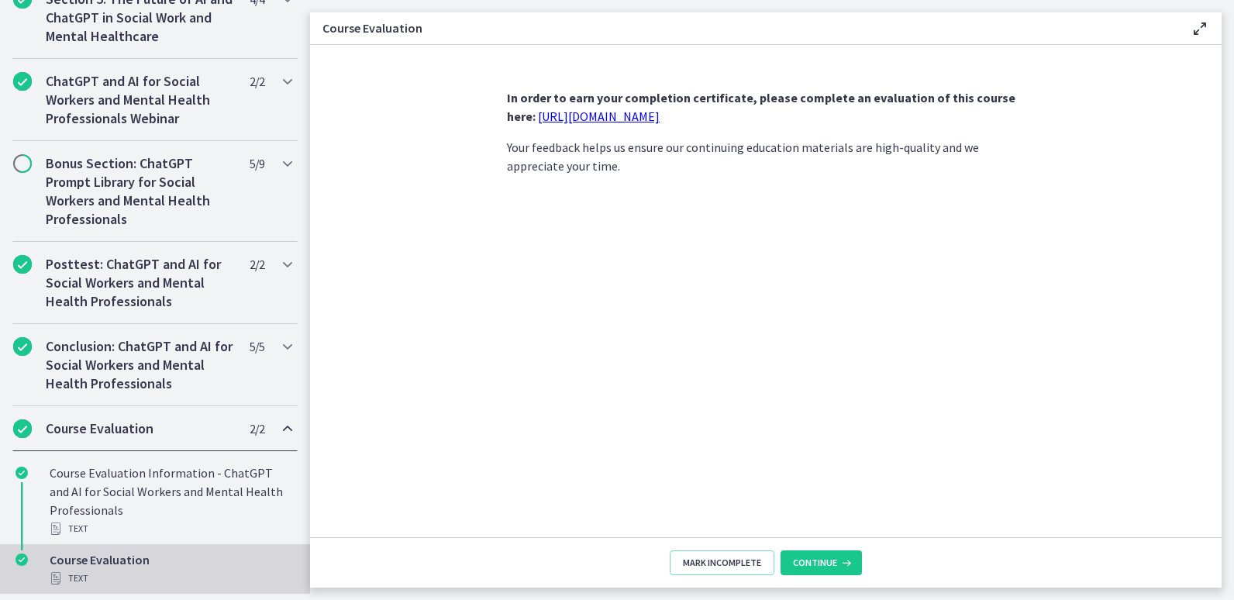
click at [647, 120] on link "[URL][DOMAIN_NAME]" at bounding box center [599, 117] width 122 height 16
